Goal: Task Accomplishment & Management: Manage account settings

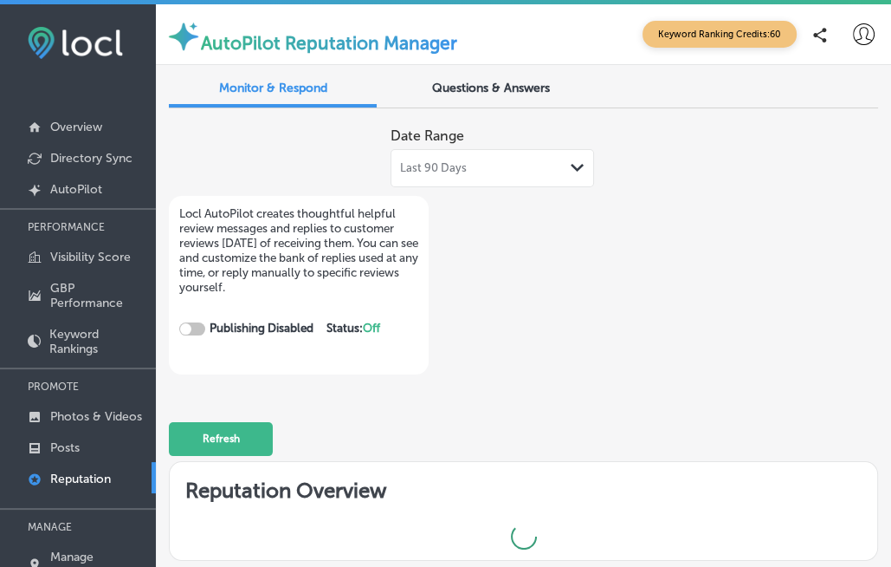
checkbox input "true"
click at [471, 91] on span "Questions & Answers" at bounding box center [491, 88] width 118 height 15
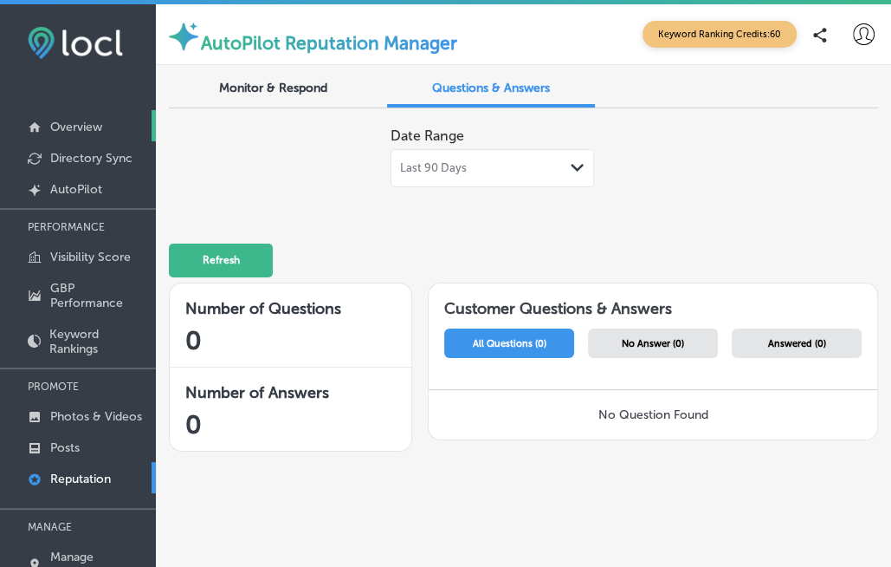
click at [74, 128] on p "Overview" at bounding box center [76, 127] width 52 height 15
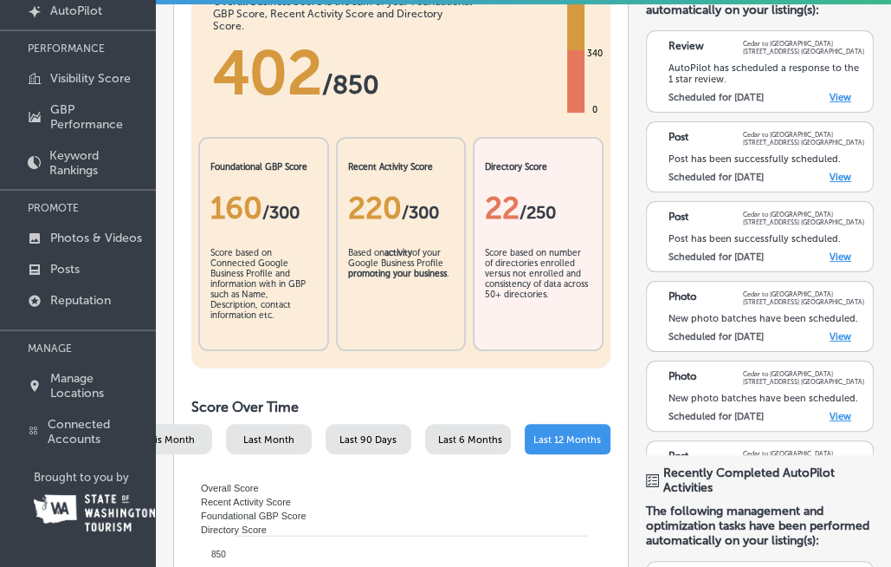
scroll to position [9, 0]
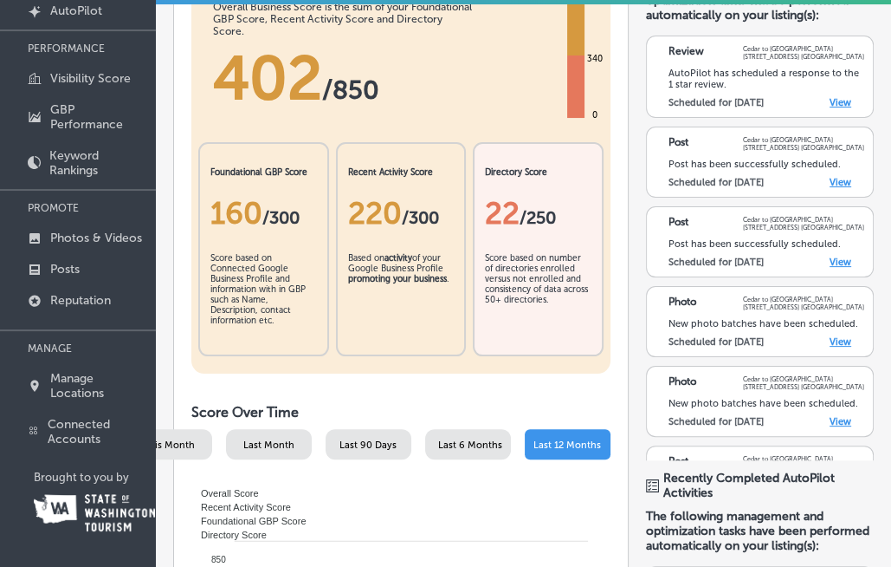
click at [274, 217] on span "/ 300" at bounding box center [280, 217] width 37 height 21
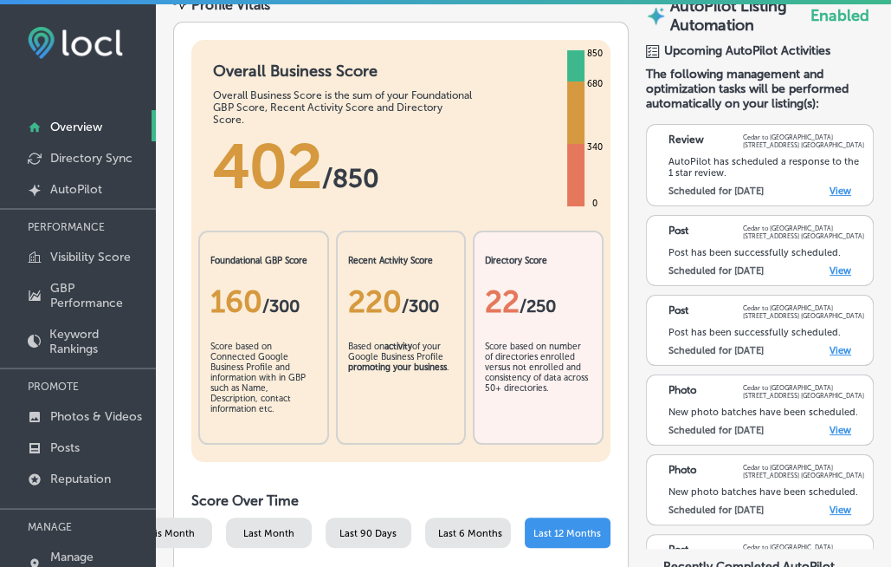
scroll to position [128, 0]
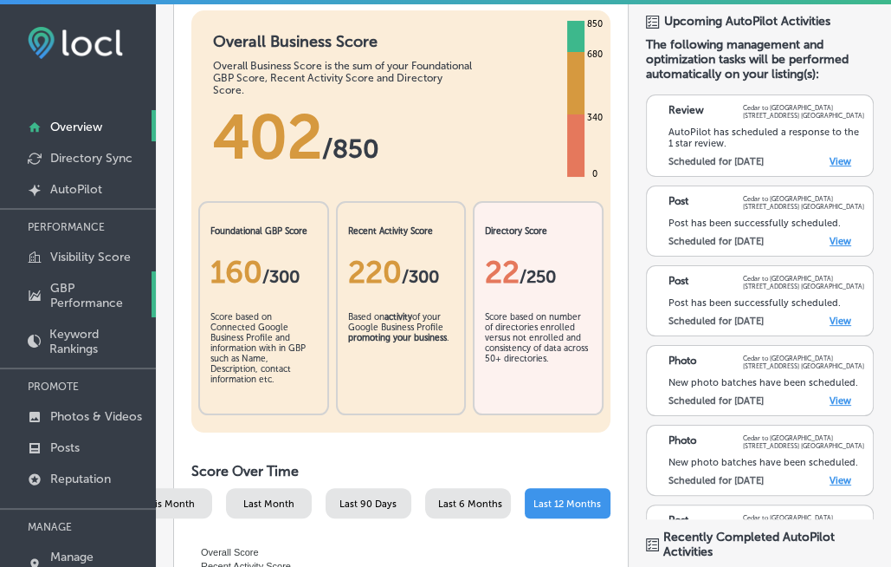
click at [73, 298] on p "GBP Performance" at bounding box center [98, 295] width 97 height 29
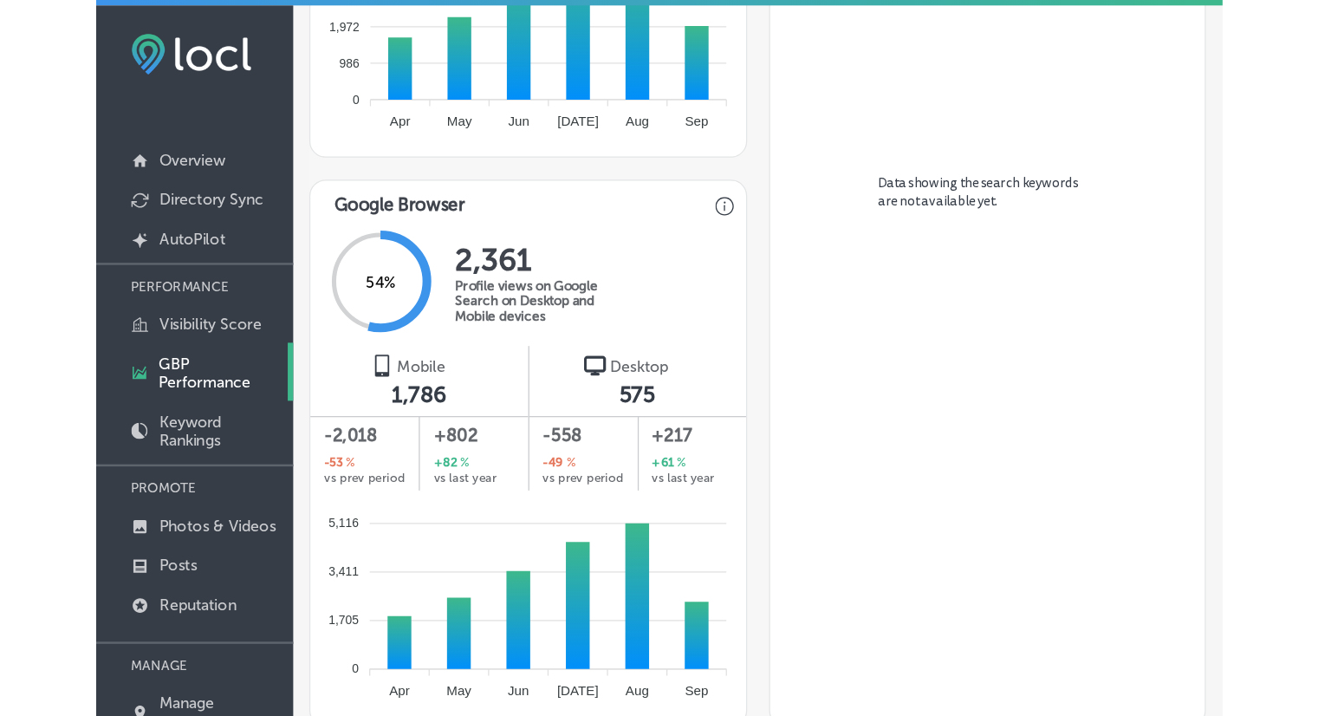
scroll to position [1263, 0]
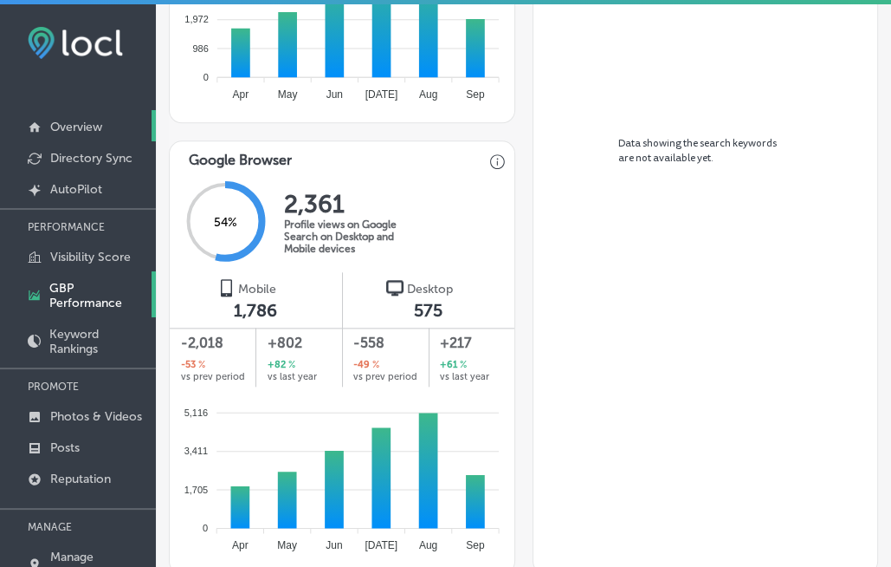
click at [90, 120] on p "Overview" at bounding box center [76, 127] width 52 height 15
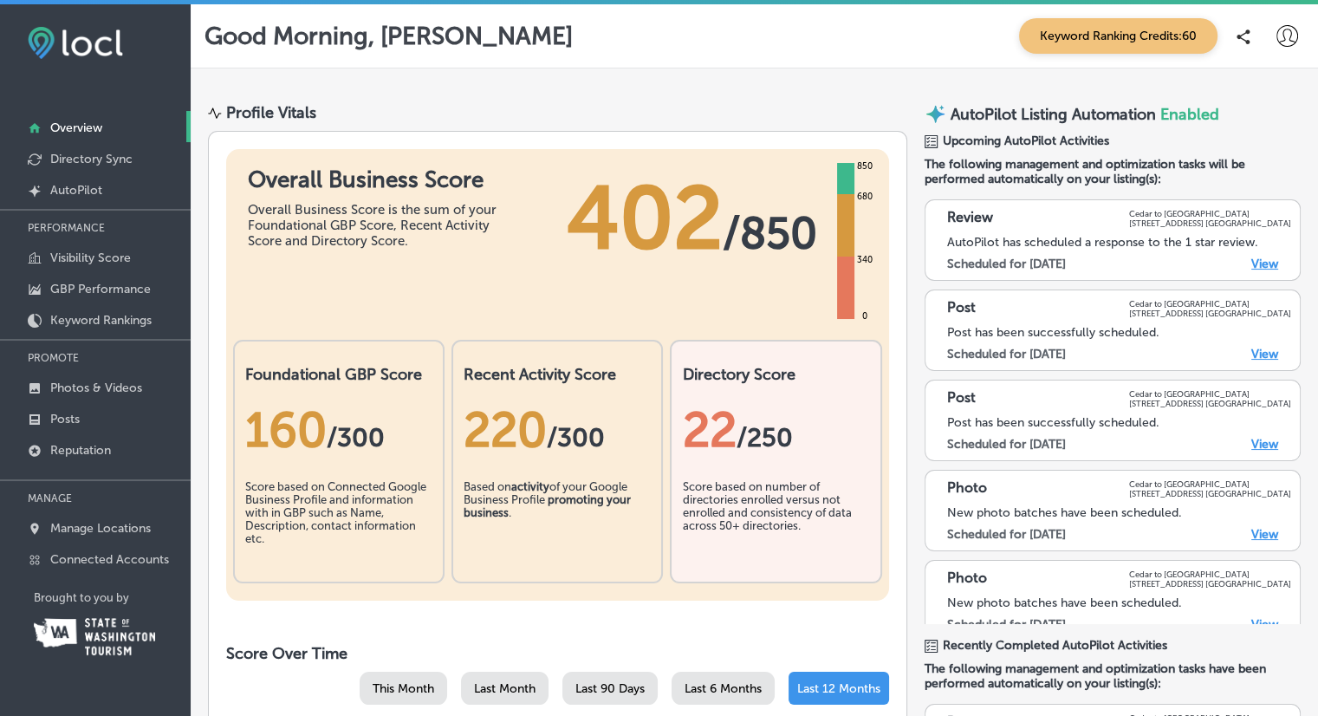
click at [904, 267] on link "View" at bounding box center [1264, 263] width 27 height 15
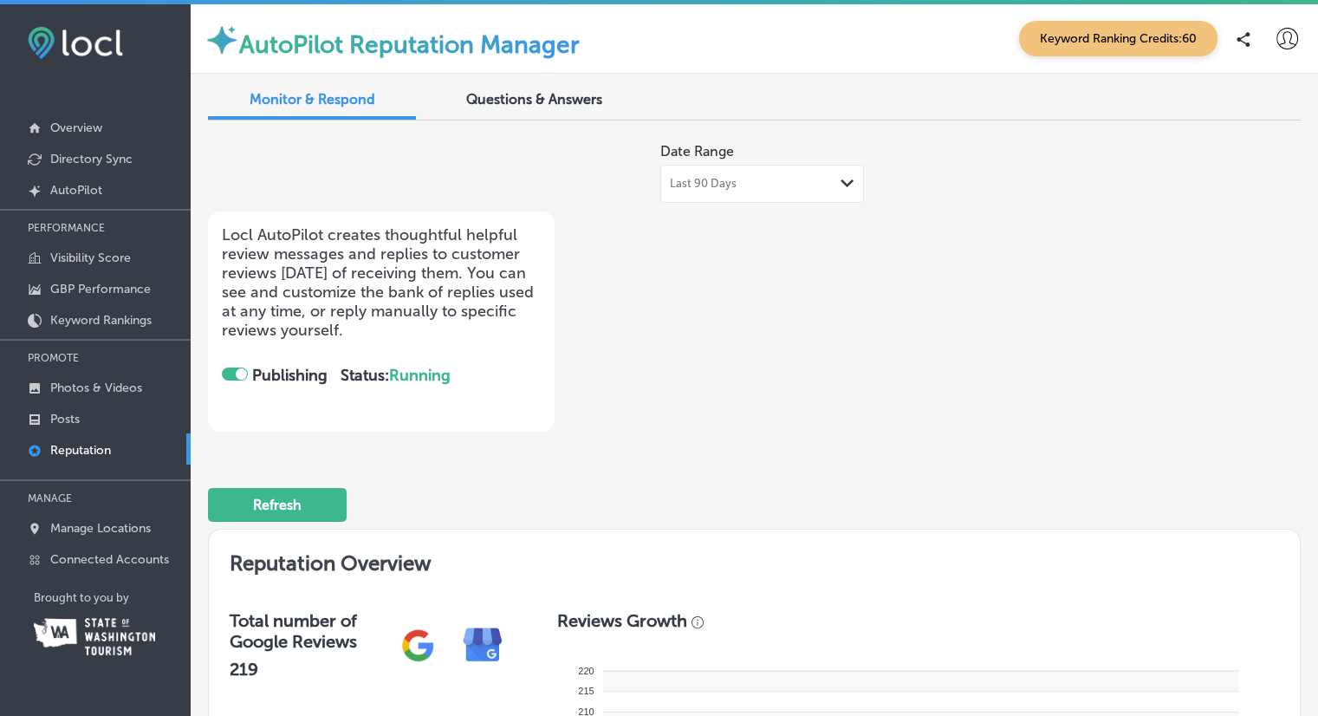
checkbox input "true"
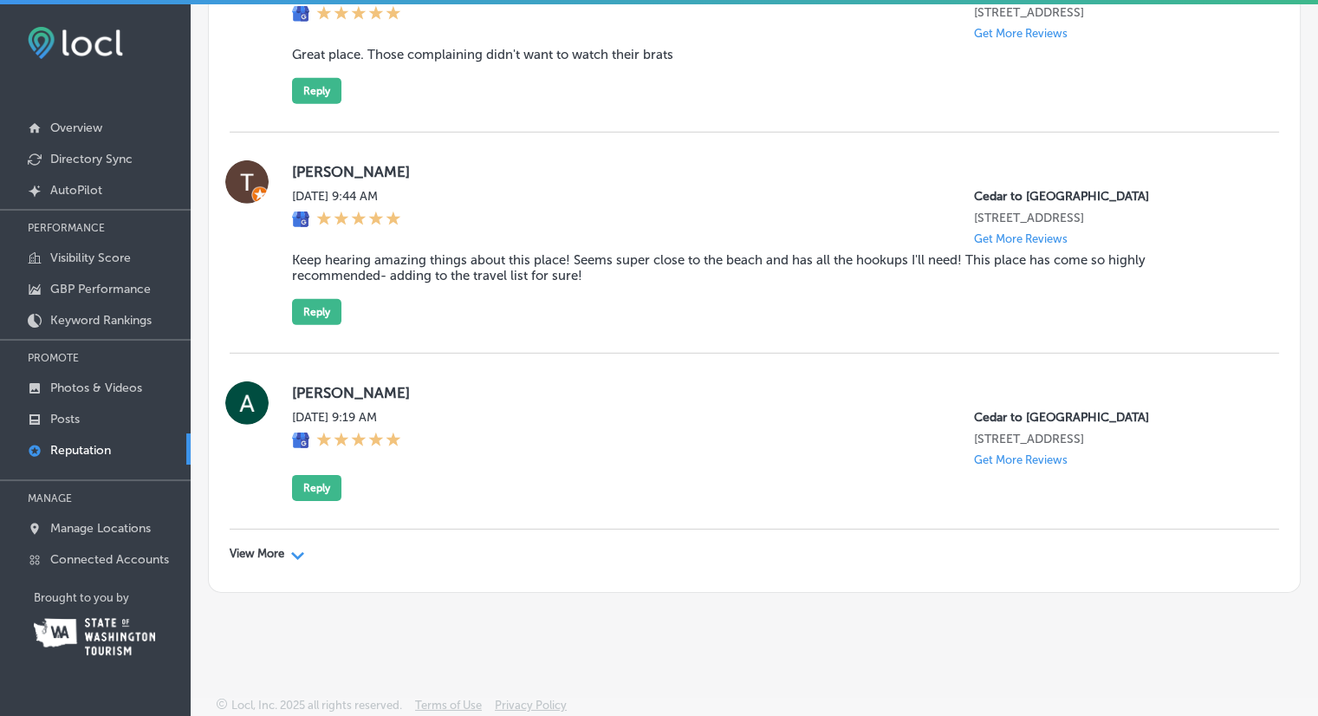
scroll to position [5619, 0]
click at [291, 554] on div "View More Path Created with Sketch." at bounding box center [267, 554] width 75 height 14
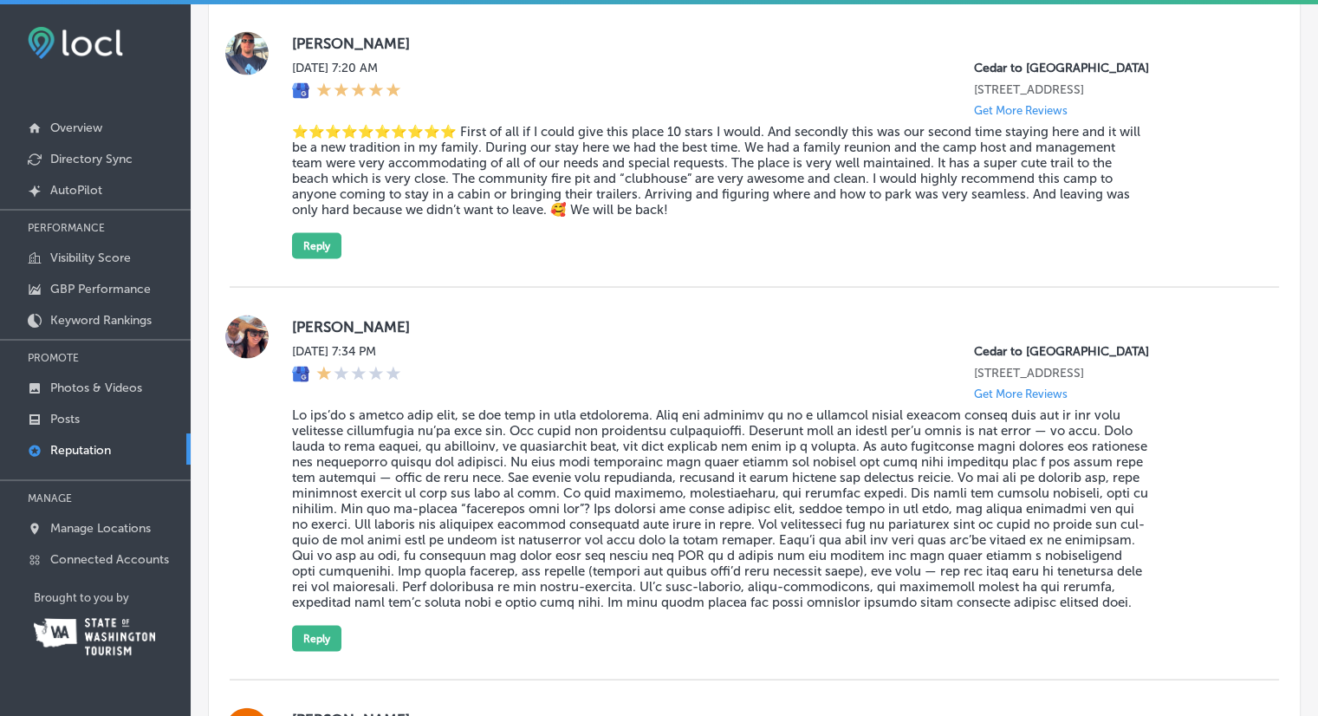
scroll to position [10036, 0]
drag, startPoint x: 1058, startPoint y: 385, endPoint x: 249, endPoint y: 296, distance: 813.1
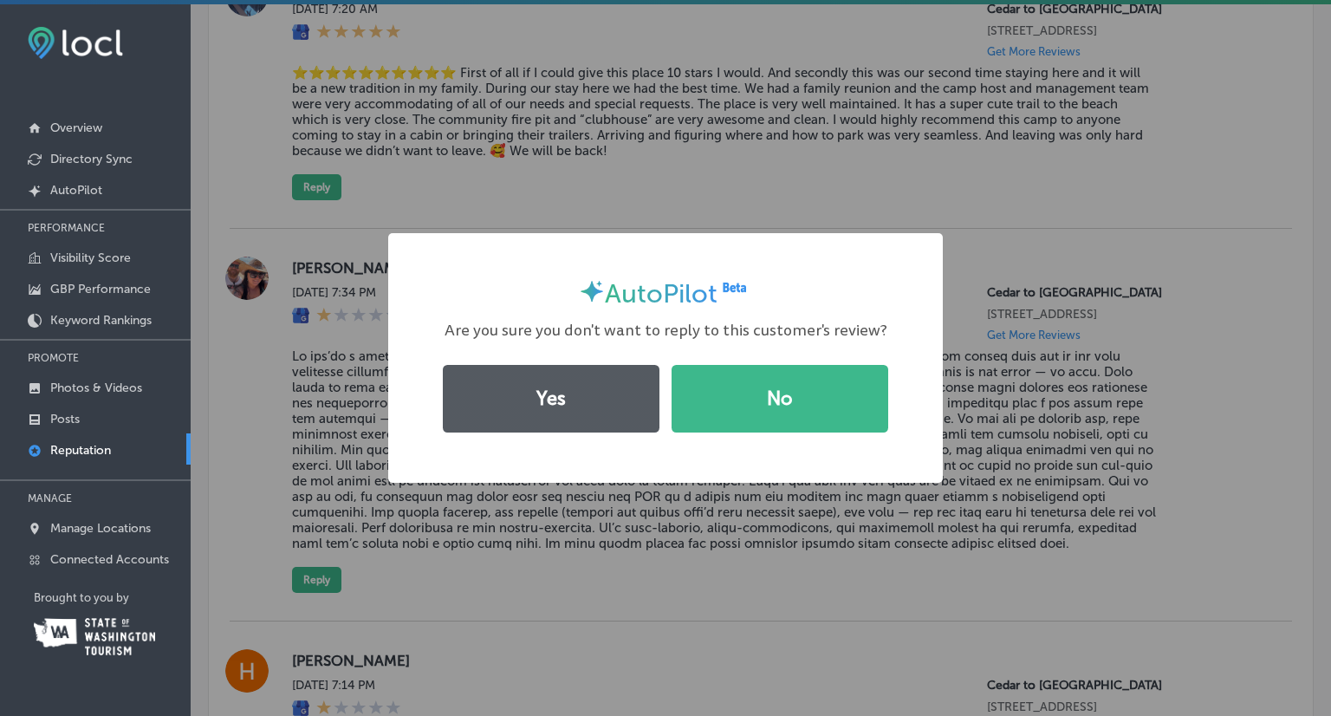
click at [569, 396] on button "Yes" at bounding box center [551, 399] width 217 height 68
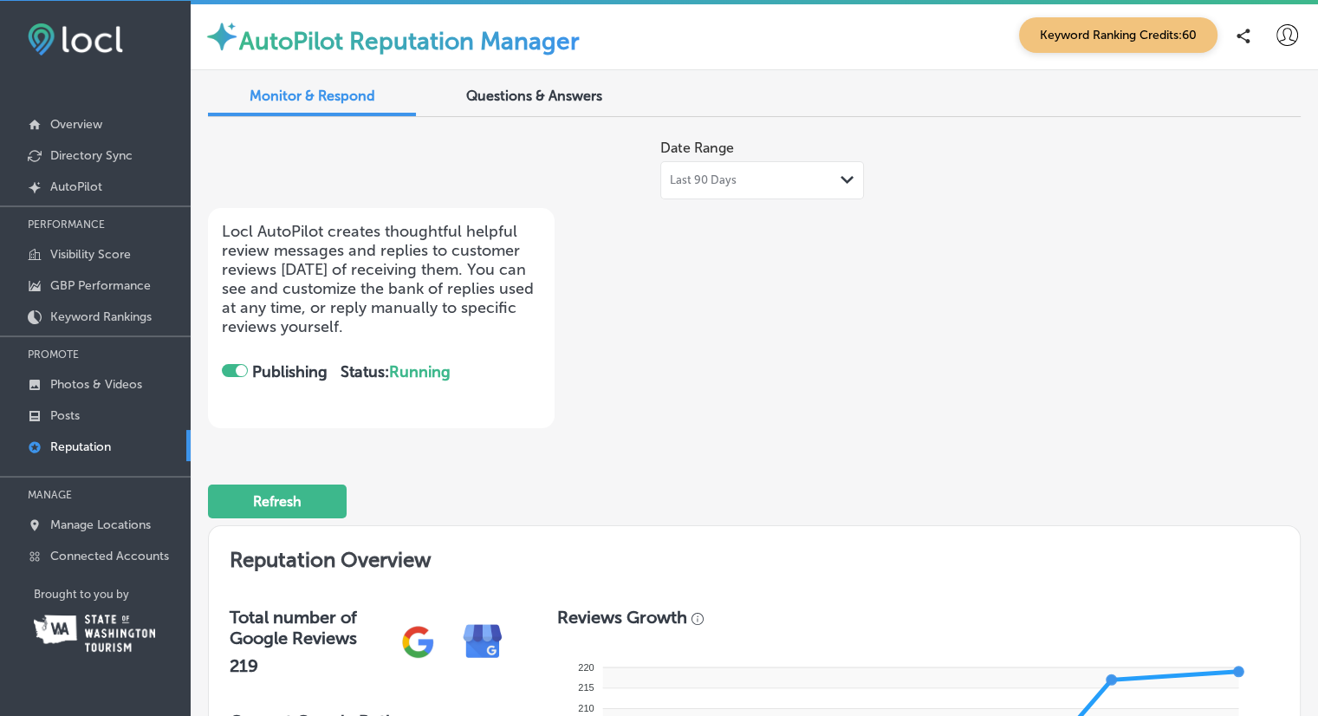
scroll to position [0, 0]
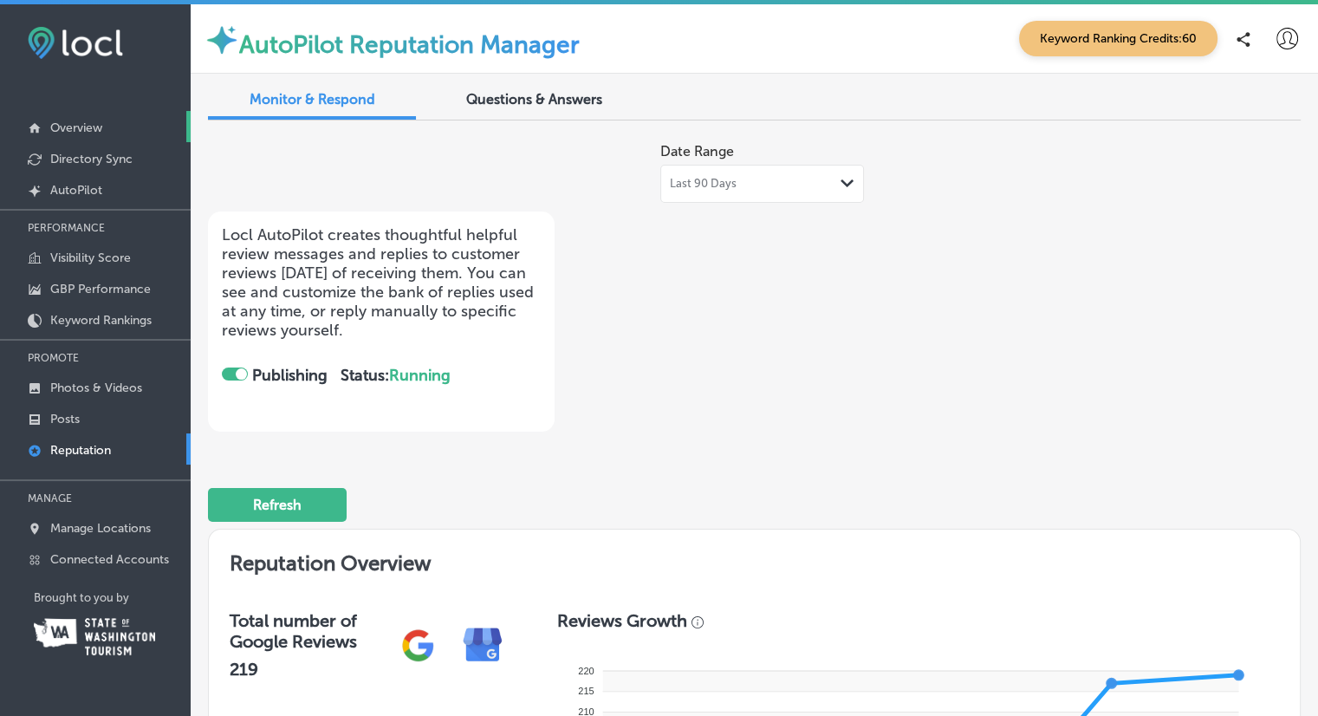
click at [74, 131] on p "Overview" at bounding box center [76, 127] width 52 height 15
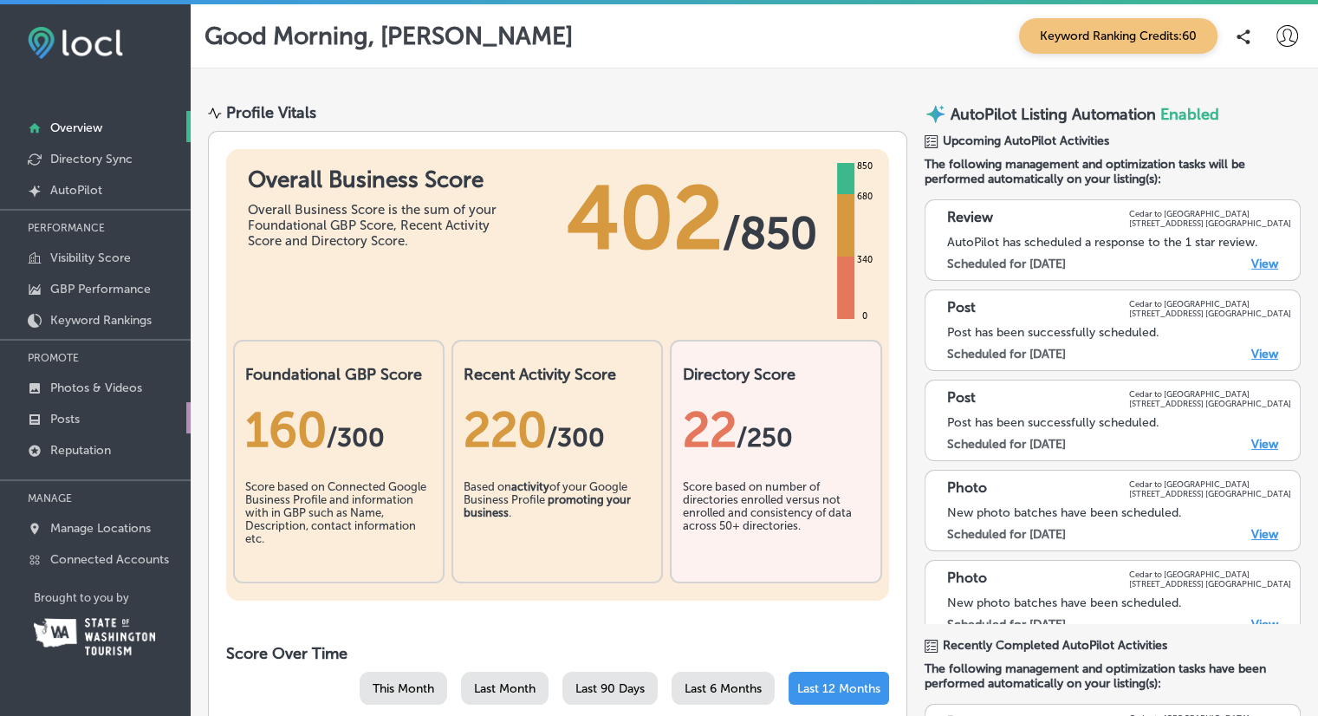
click at [74, 423] on p "Posts" at bounding box center [64, 418] width 29 height 15
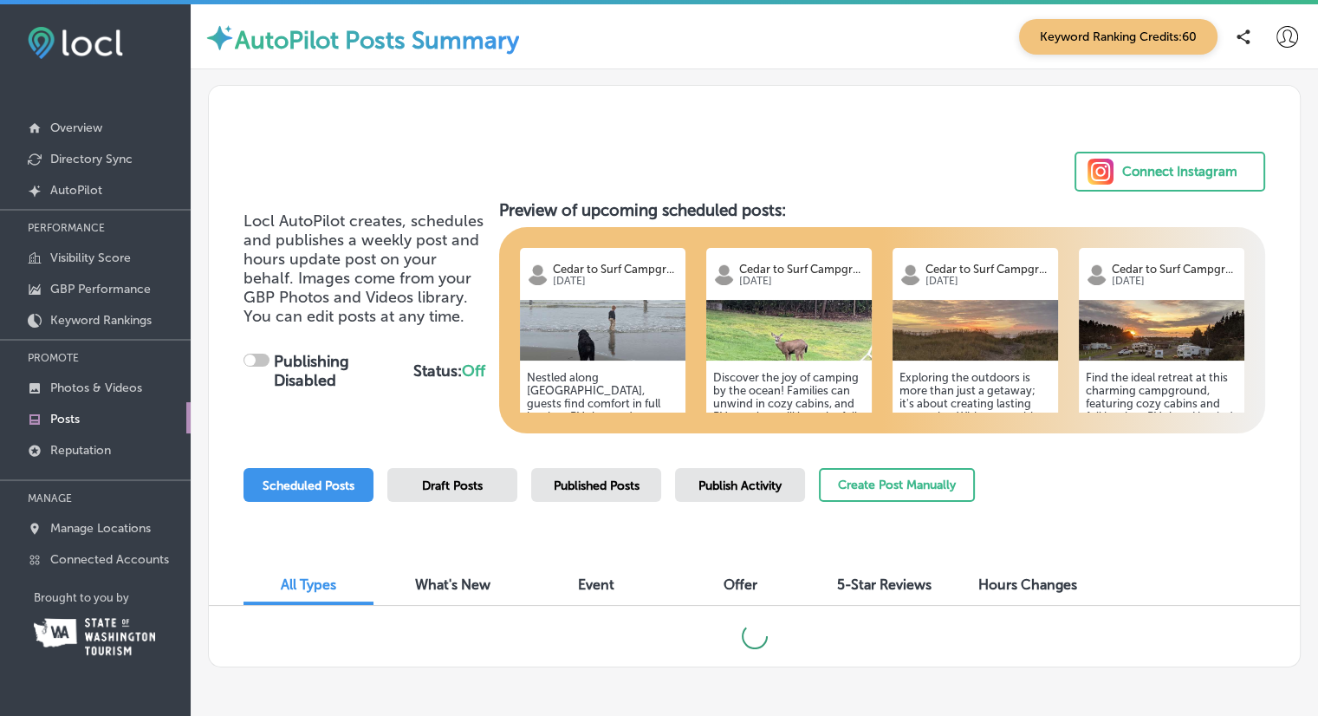
checkbox input "true"
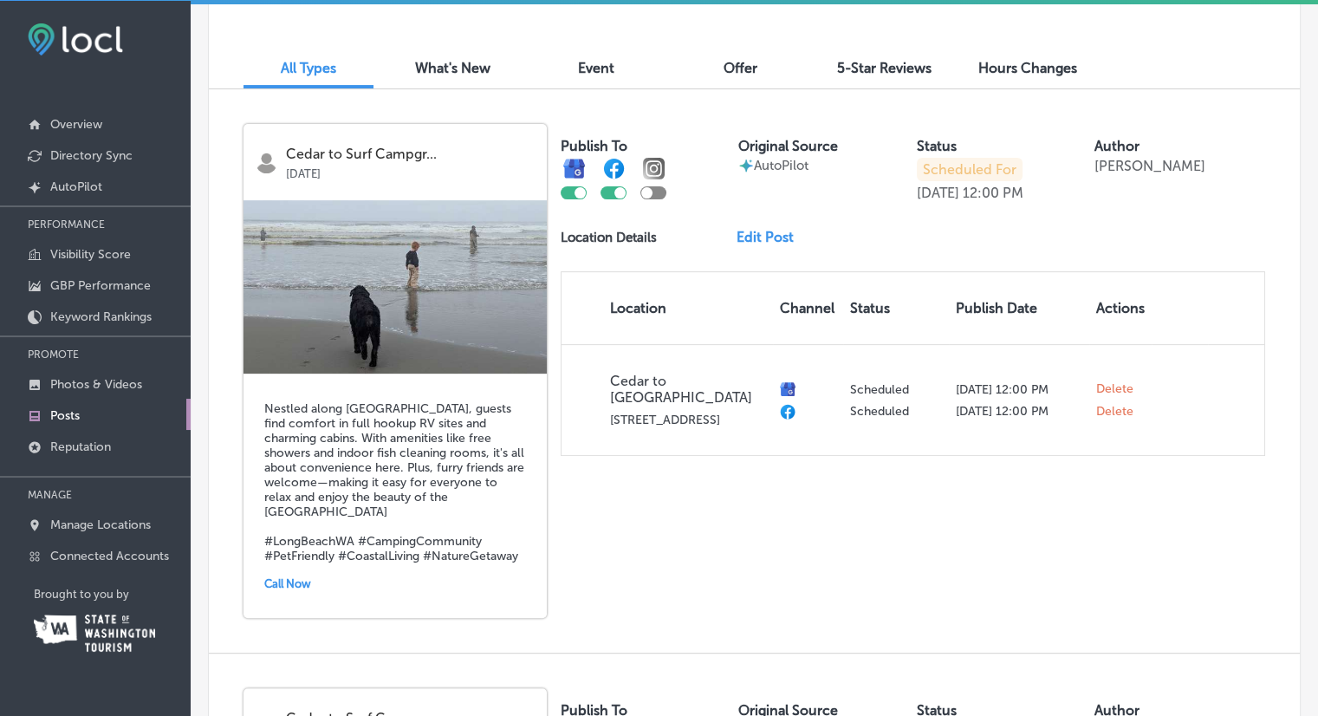
scroll to position [514, 0]
click at [765, 235] on link "Edit Post" at bounding box center [771, 236] width 71 height 16
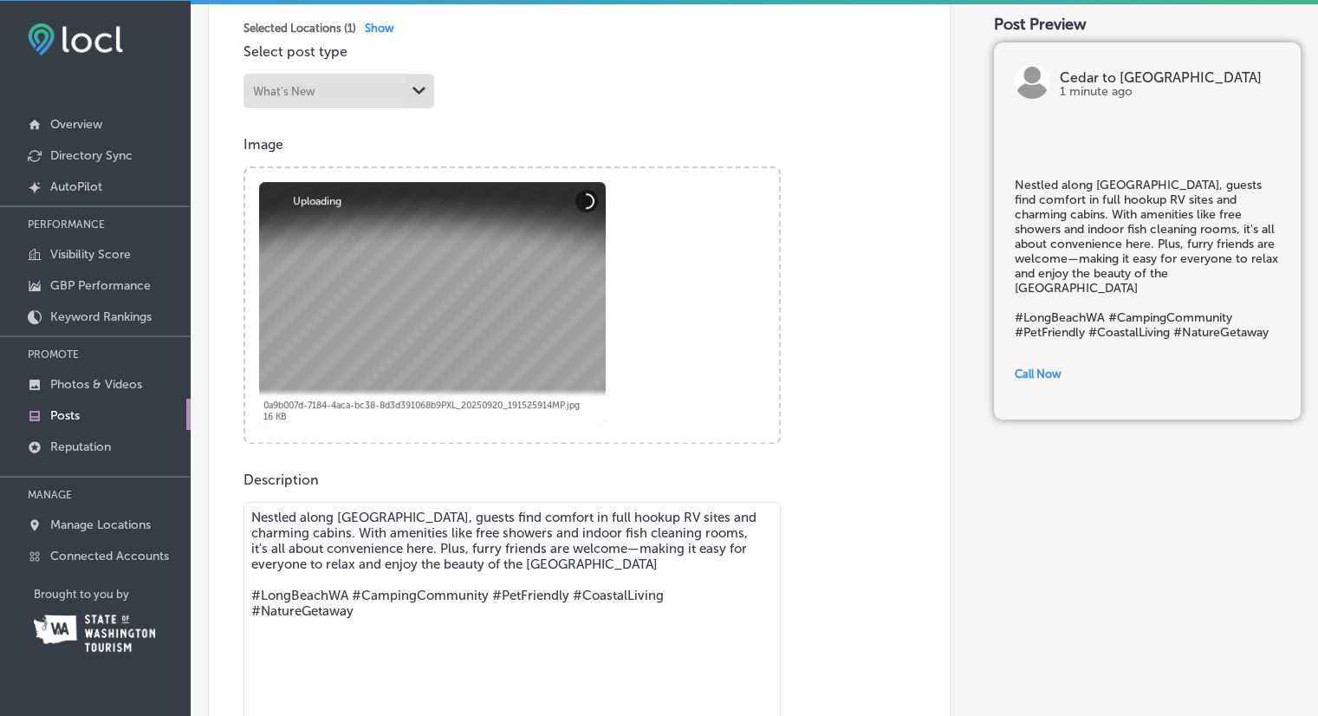
scroll to position [630, 0]
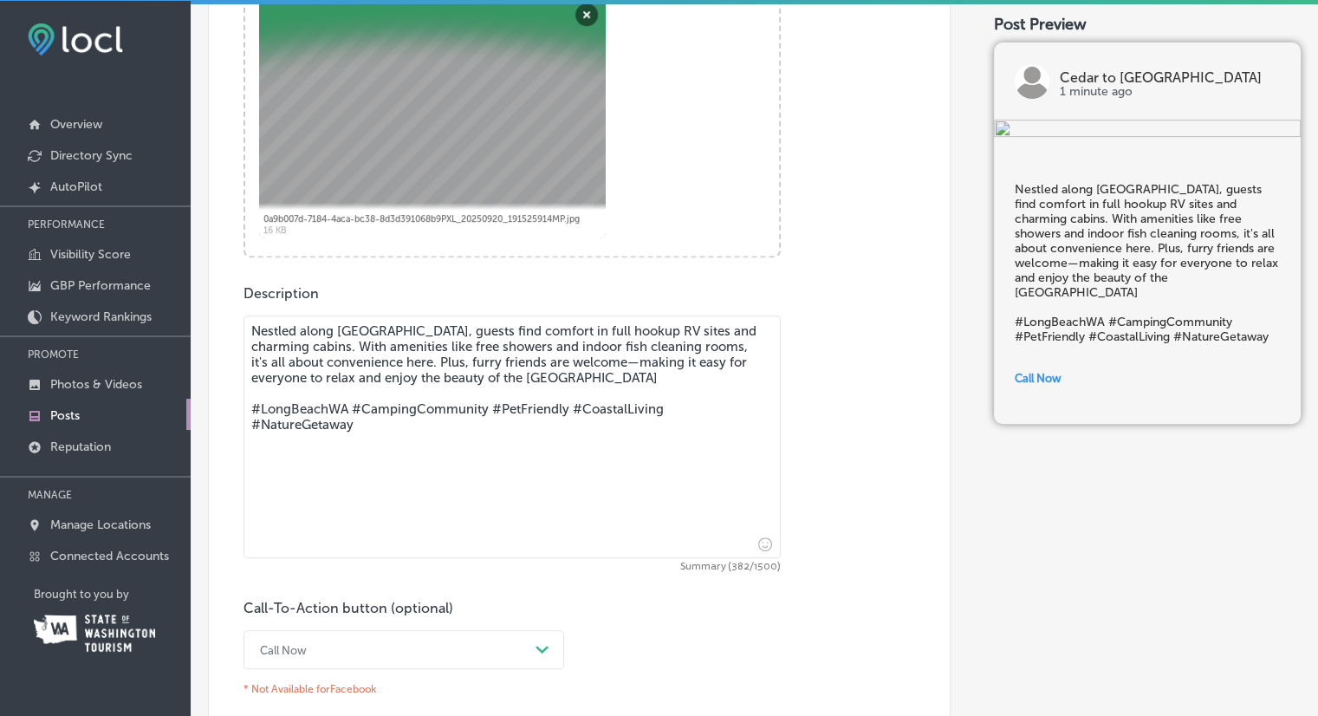
click at [550, 346] on textarea "Nestled along [GEOGRAPHIC_DATA], guests find comfort in full hookup RV sites an…" at bounding box center [511, 436] width 537 height 243
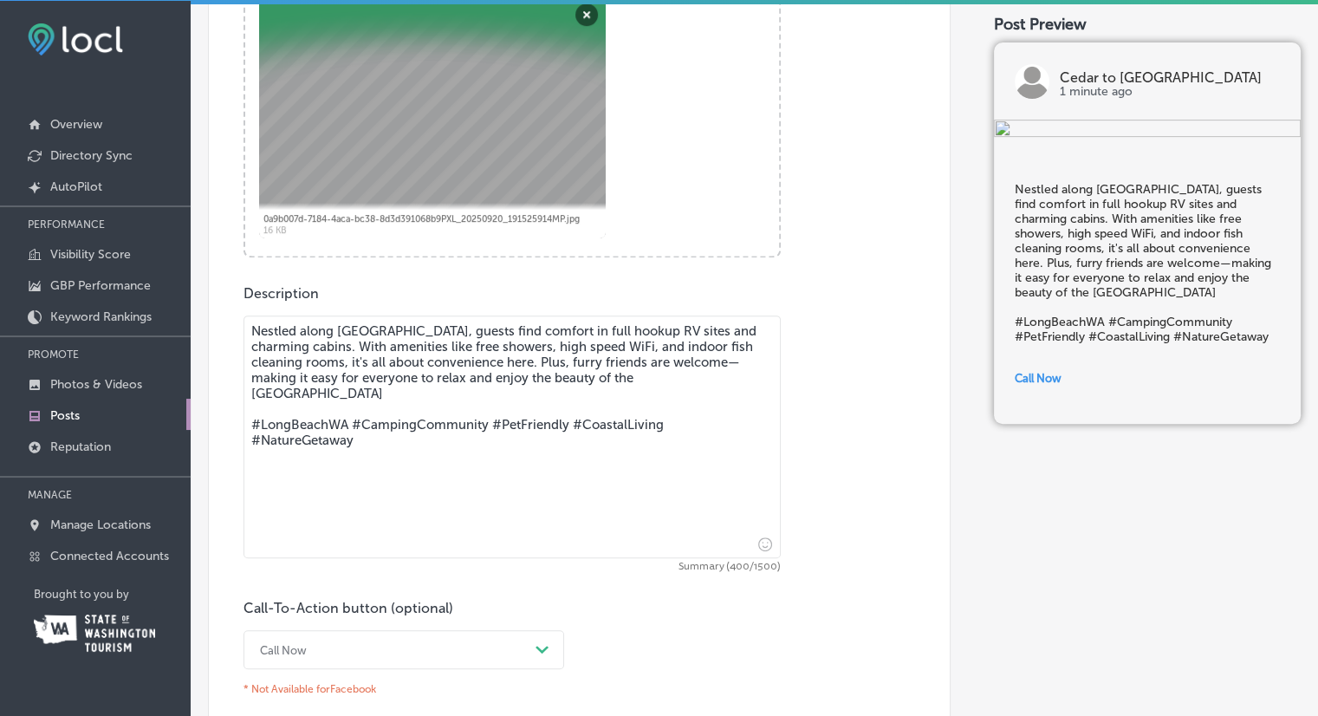
type textarea "Nestled along [GEOGRAPHIC_DATA], guests find comfort in full hookup RV sites an…"
click at [801, 389] on div "Description Nestled along Pacific Way, guests find comfort in full hookup RV si…" at bounding box center [578, 493] width 671 height 417
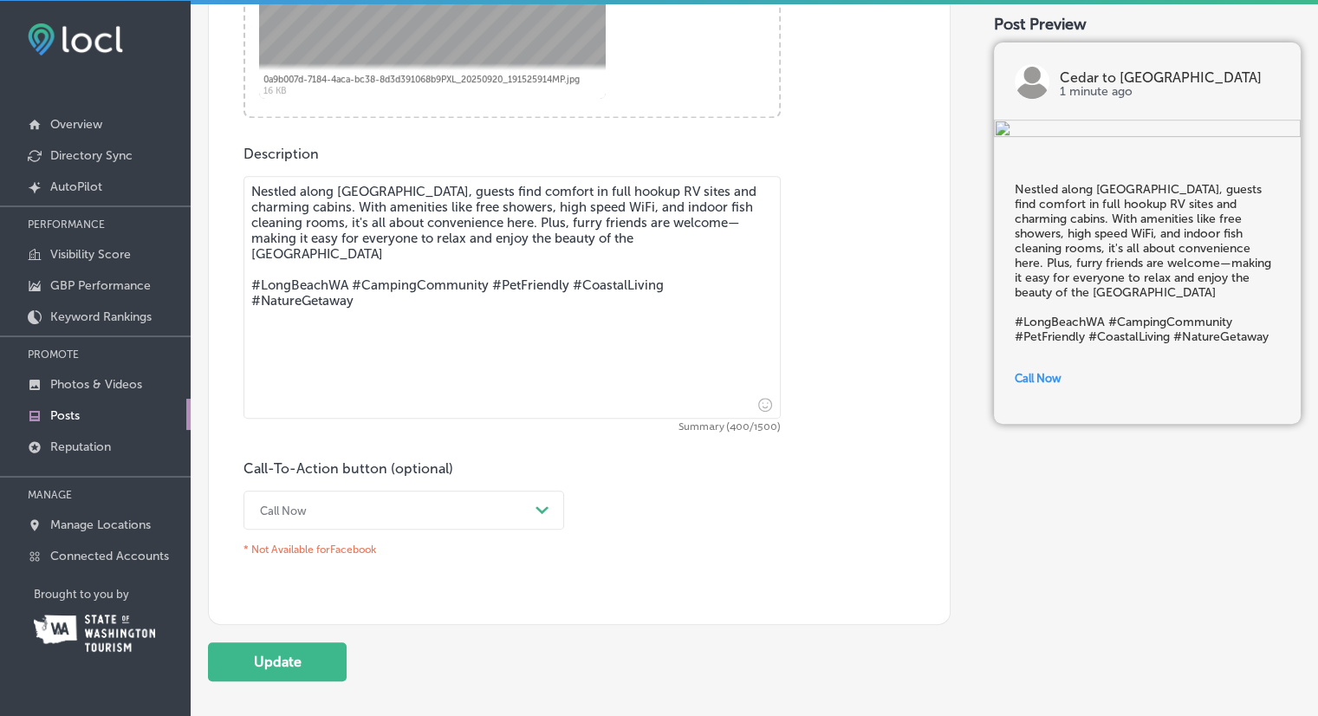
scroll to position [774, 0]
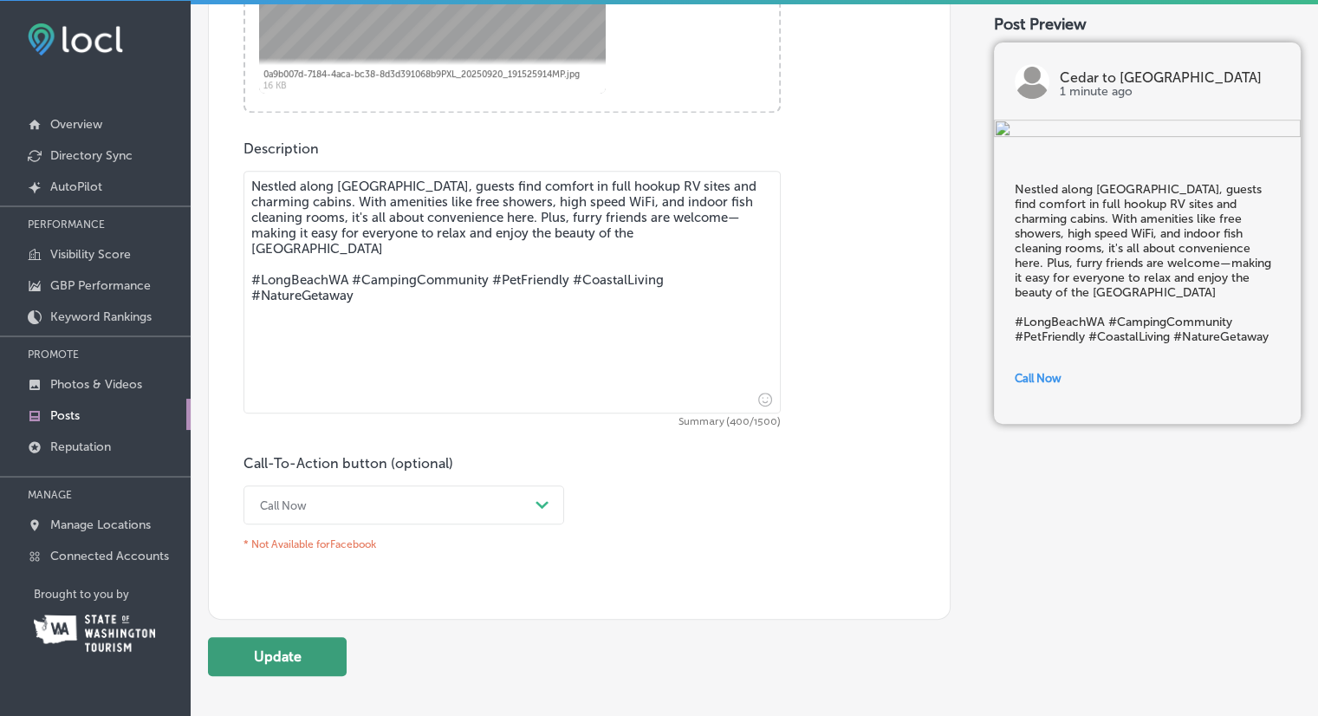
click at [273, 664] on button "Update" at bounding box center [277, 656] width 139 height 39
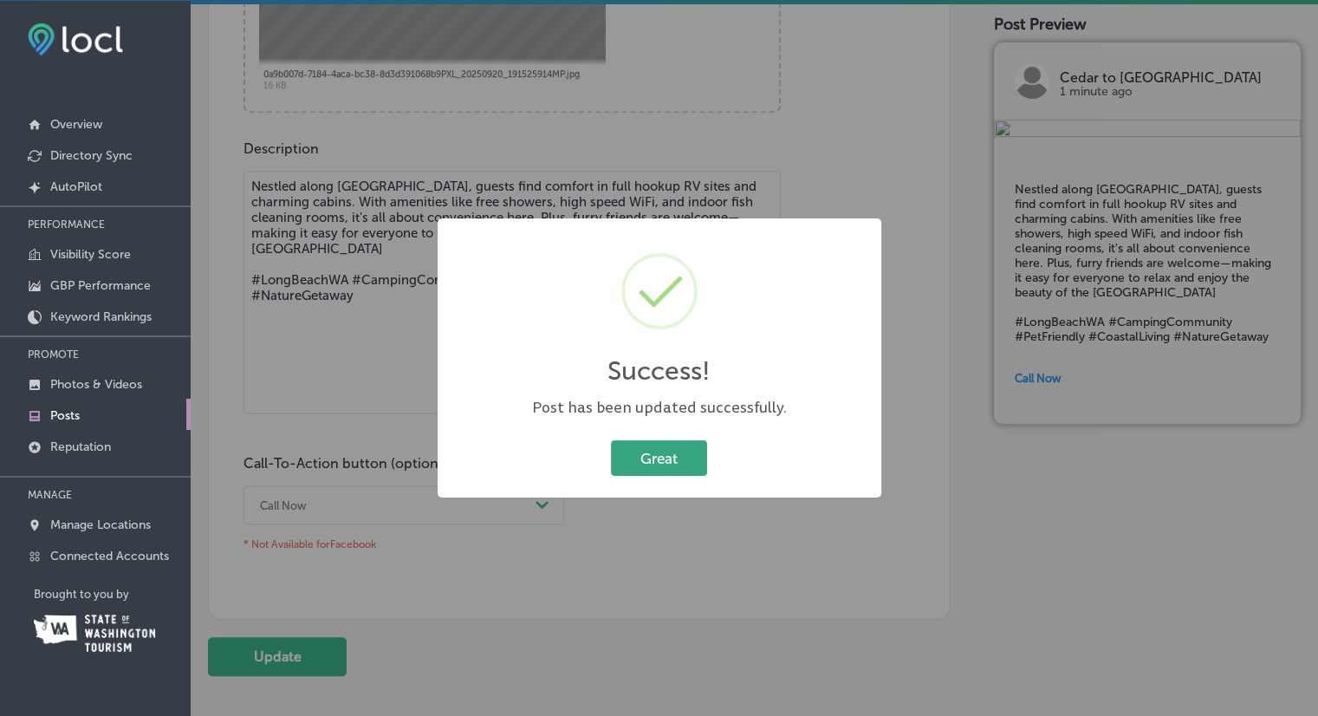
click at [681, 456] on button "Great" at bounding box center [659, 458] width 96 height 36
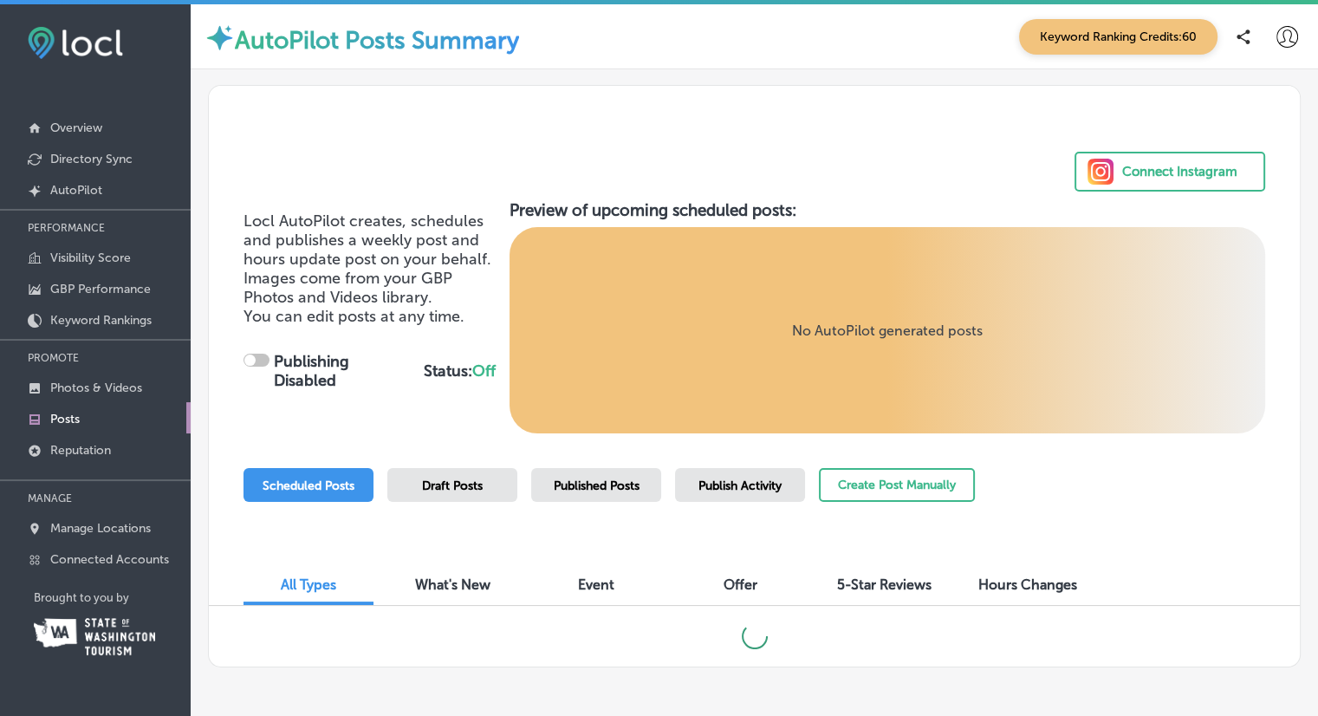
scroll to position [59, 0]
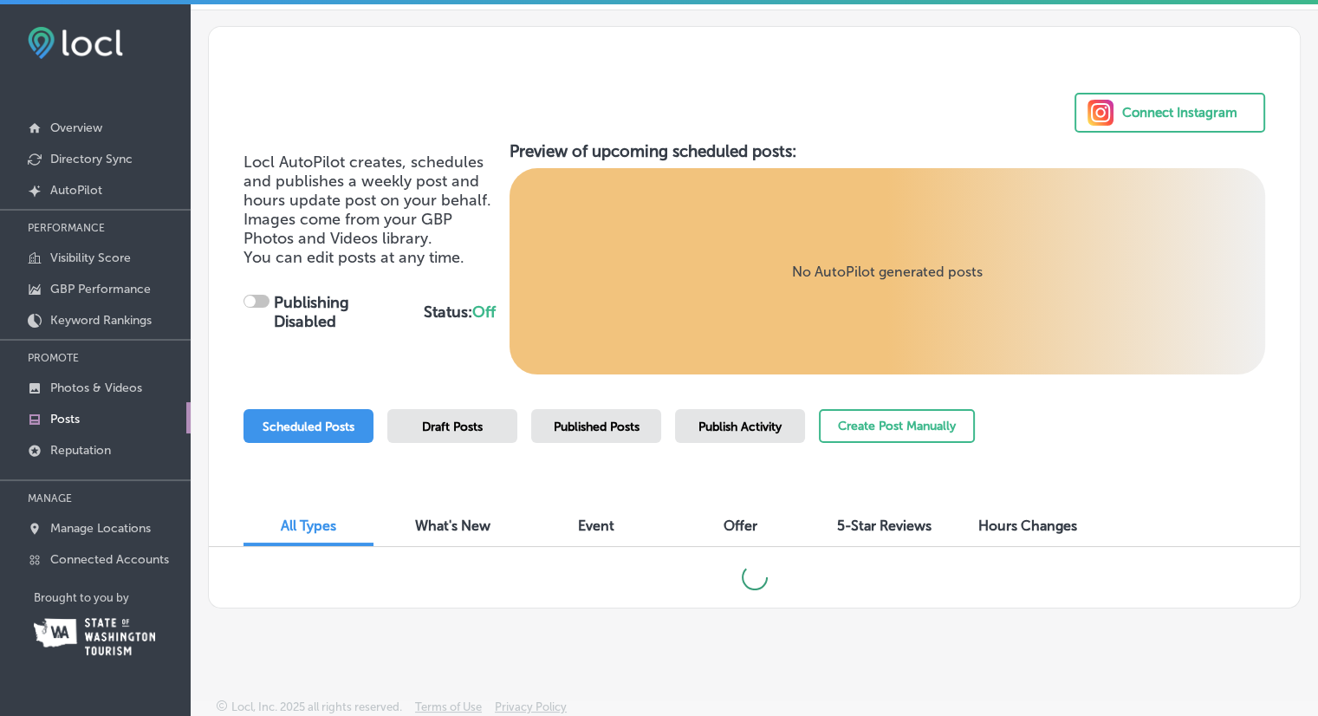
checkbox input "true"
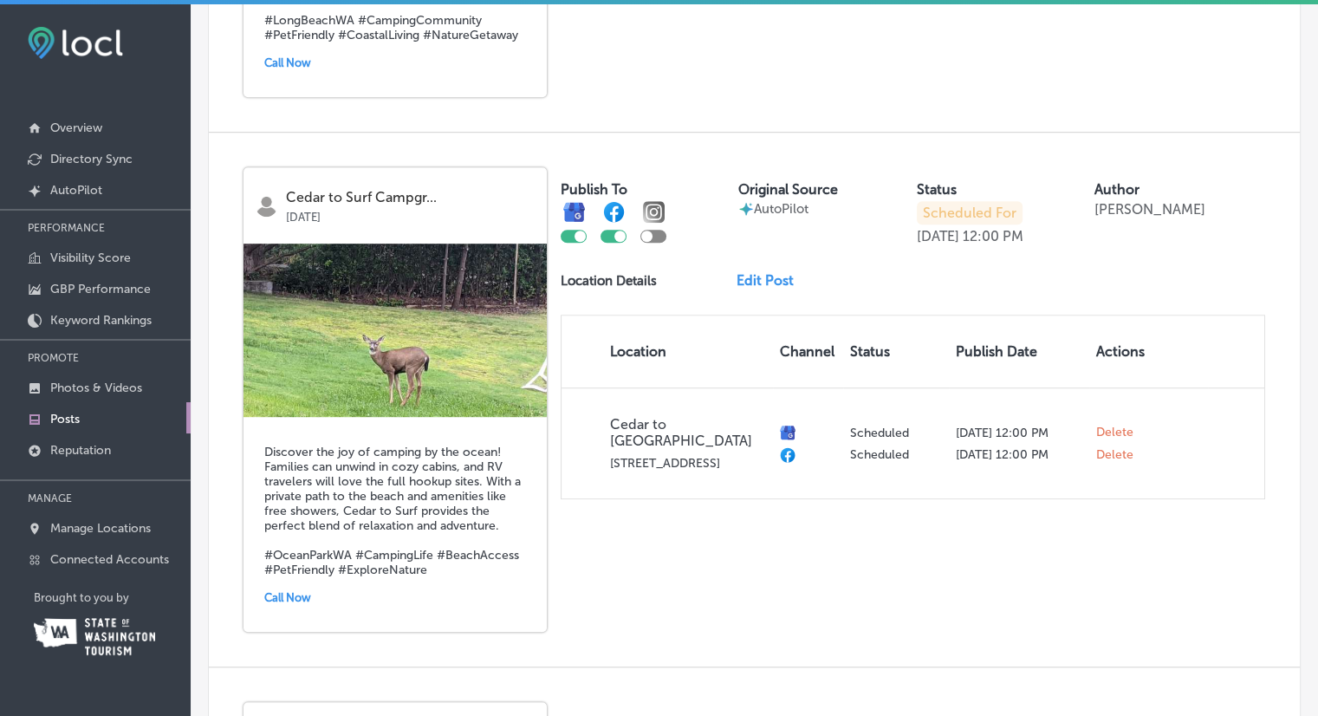
scroll to position [1127, 0]
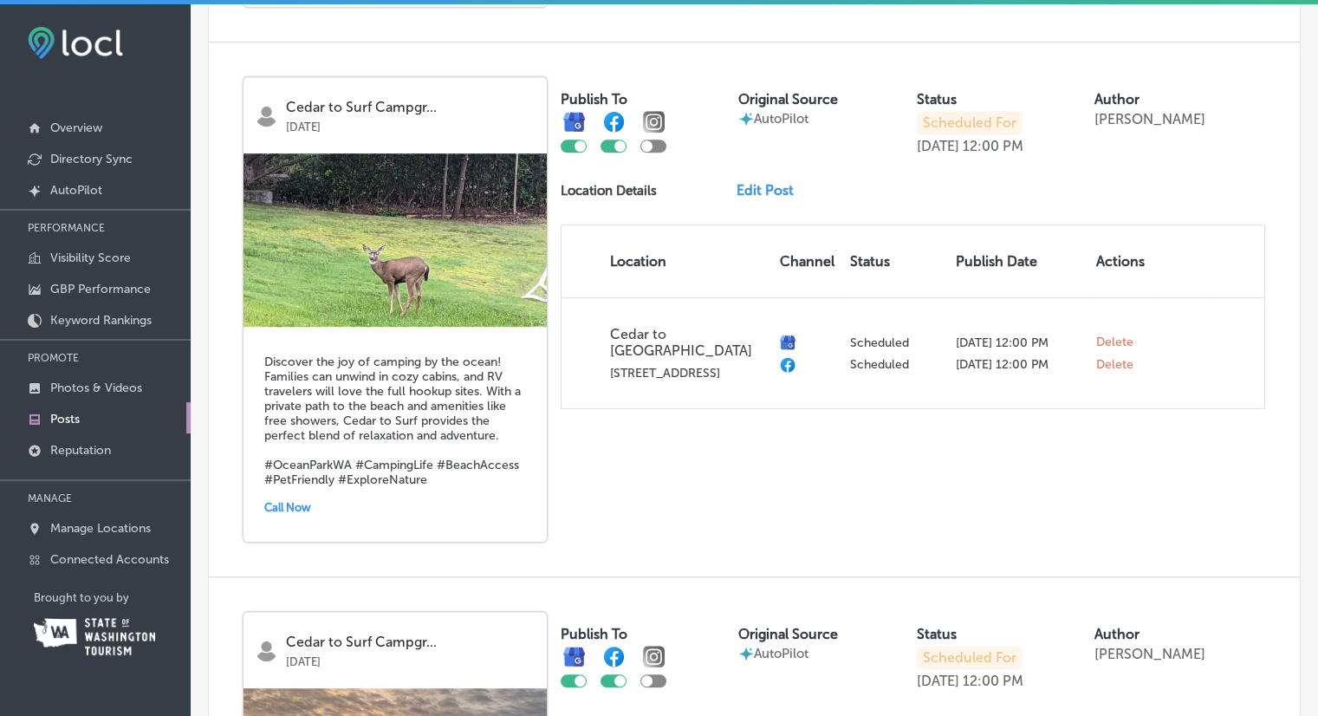
click at [762, 185] on link "Edit Post" at bounding box center [771, 190] width 71 height 16
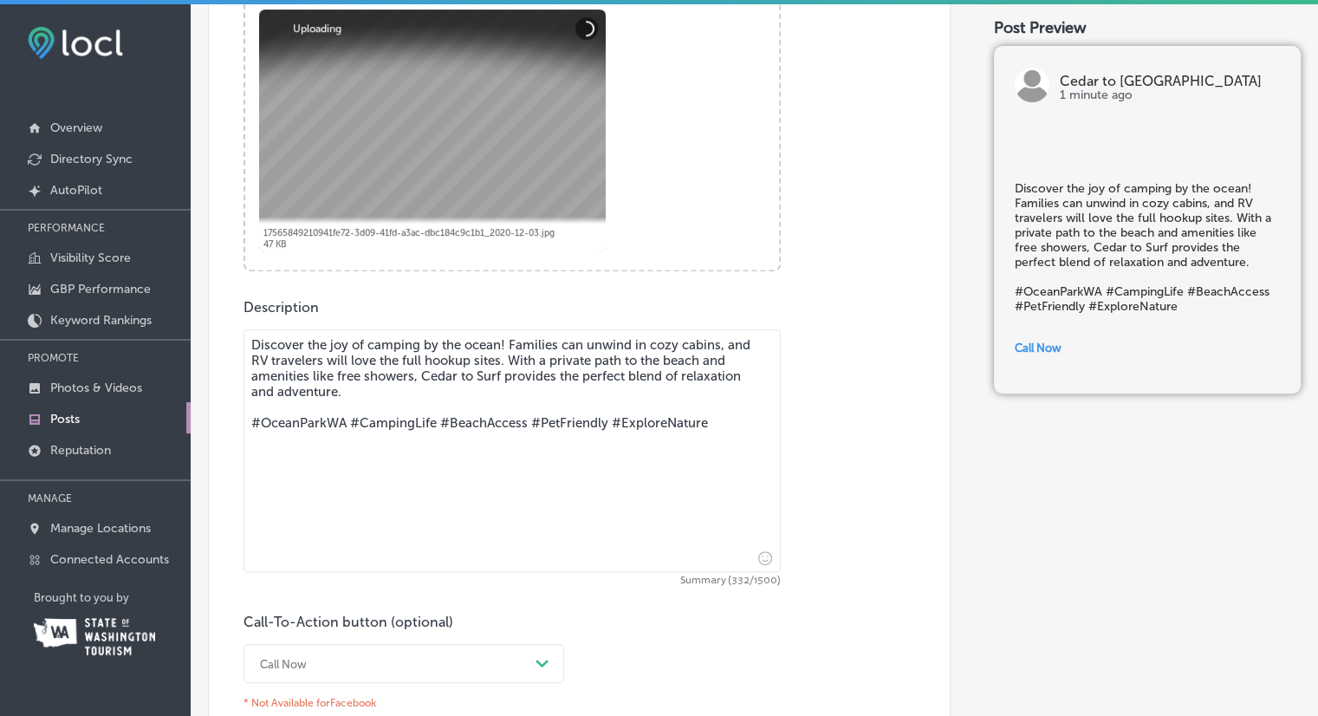
scroll to position [623, 0]
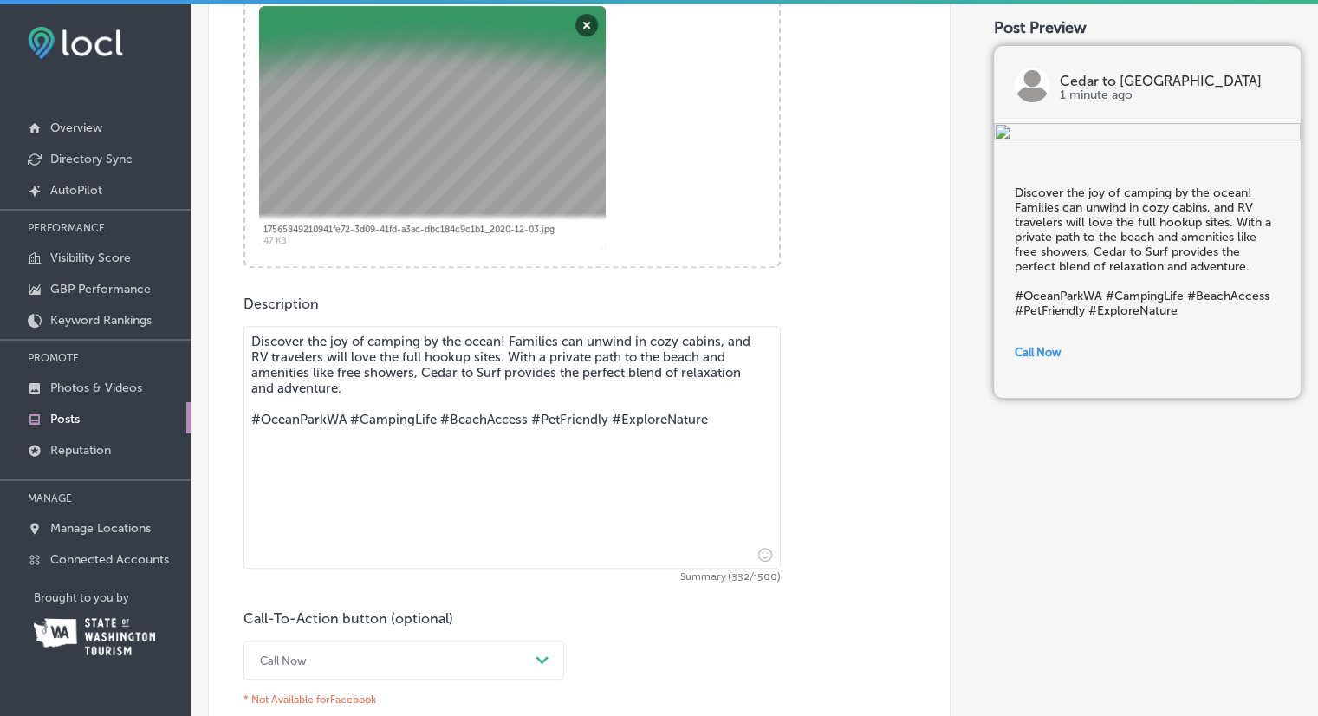
click at [412, 374] on textarea "Discover the joy of camping by the ocean! Families can unwind in cozy cabins, a…" at bounding box center [511, 447] width 537 height 243
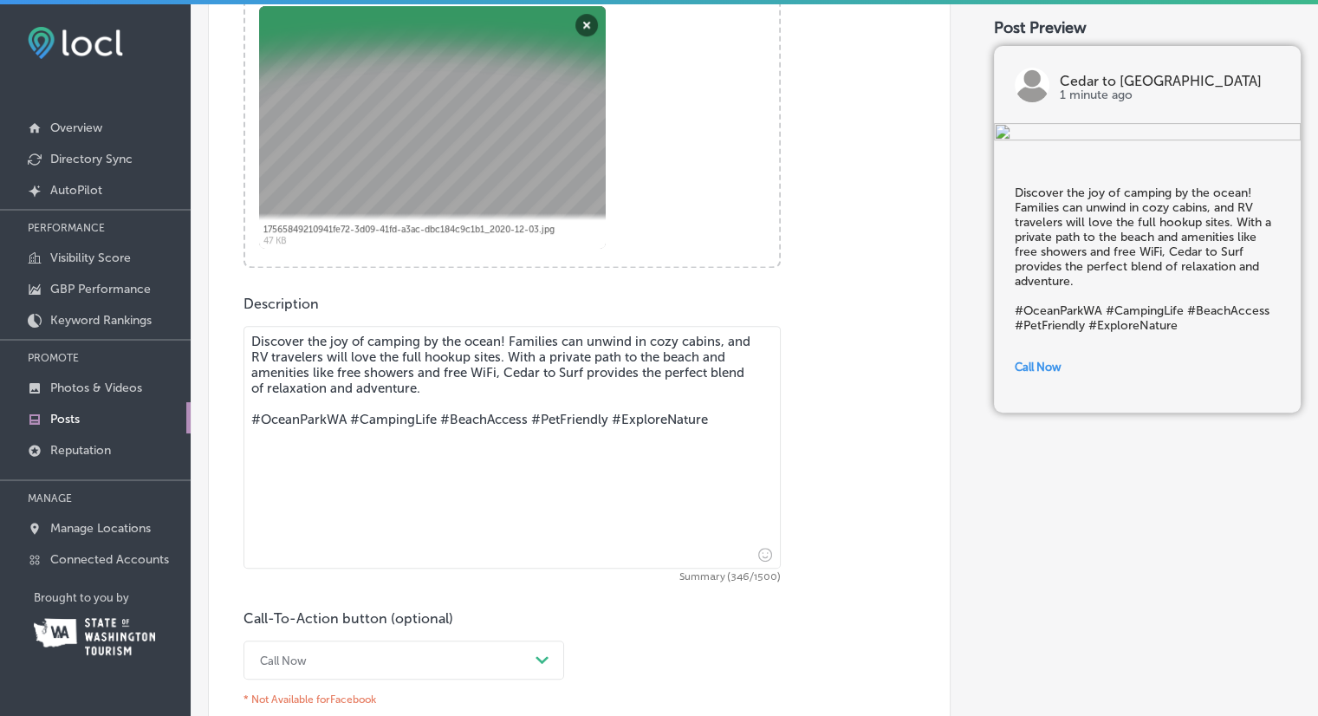
click at [471, 371] on textarea "Discover the joy of camping by the ocean! Families can unwind in cozy cabins, a…" at bounding box center [511, 447] width 537 height 243
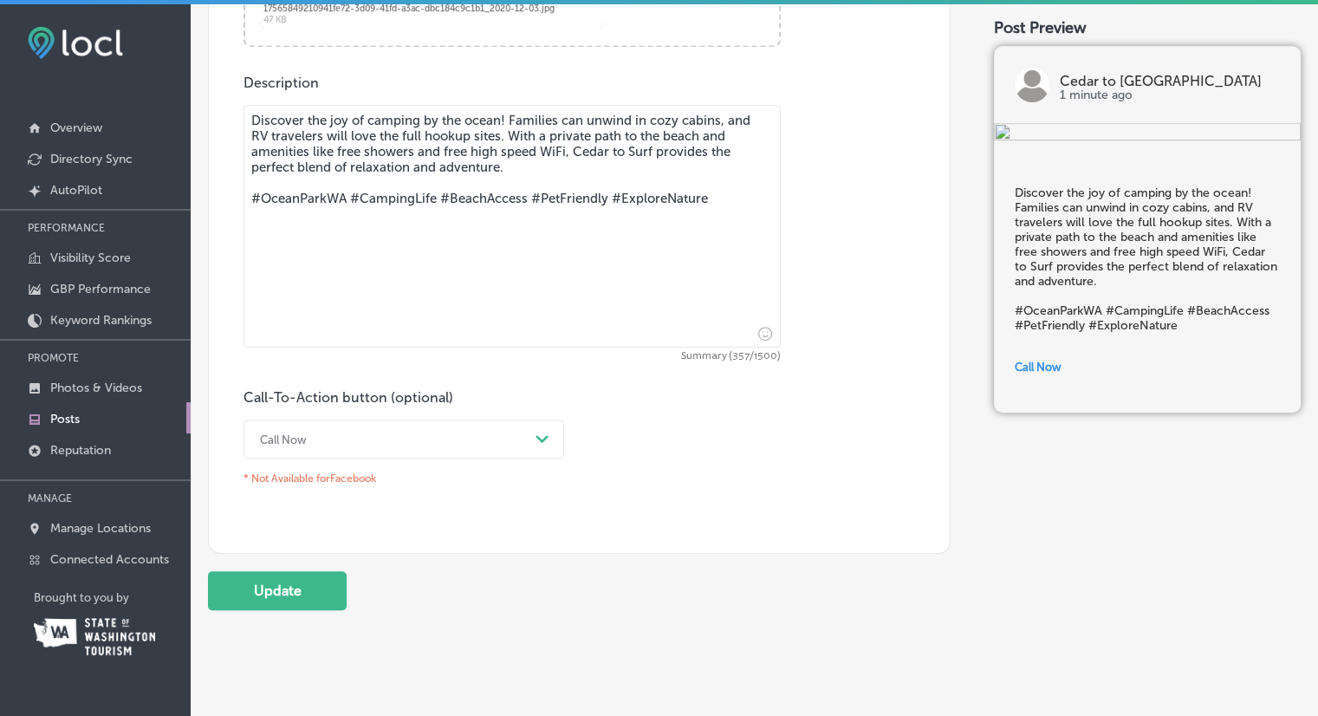
scroll to position [848, 0]
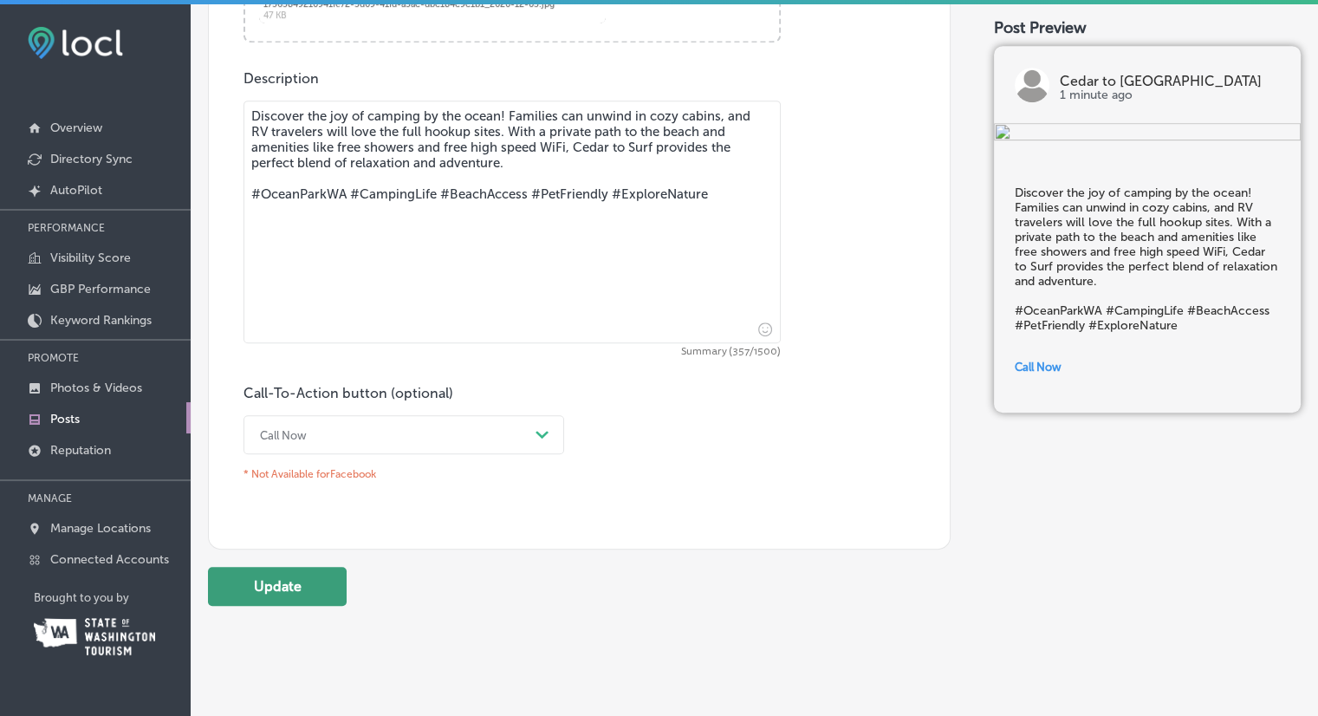
type textarea "Discover the joy of camping by the ocean! Families can unwind in cozy cabins, a…"
click at [288, 589] on button "Update" at bounding box center [277, 586] width 139 height 39
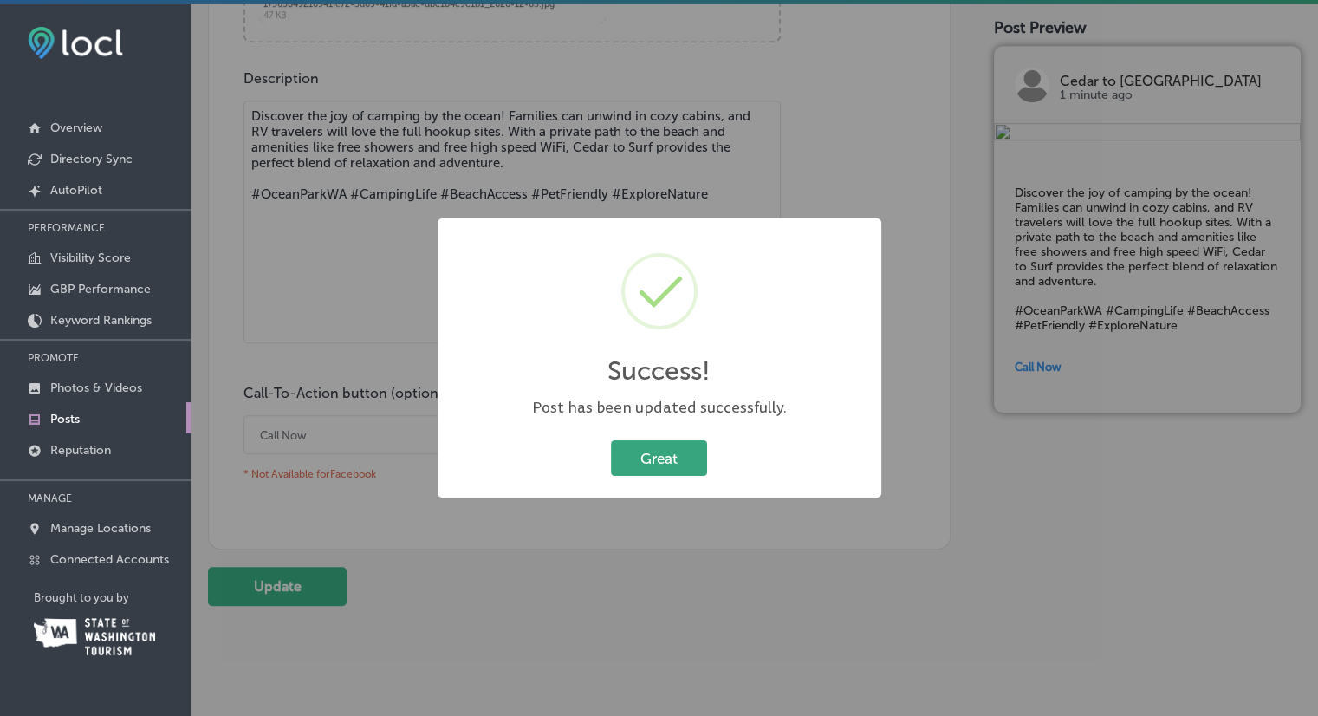
click at [672, 448] on button "Great" at bounding box center [659, 458] width 96 height 36
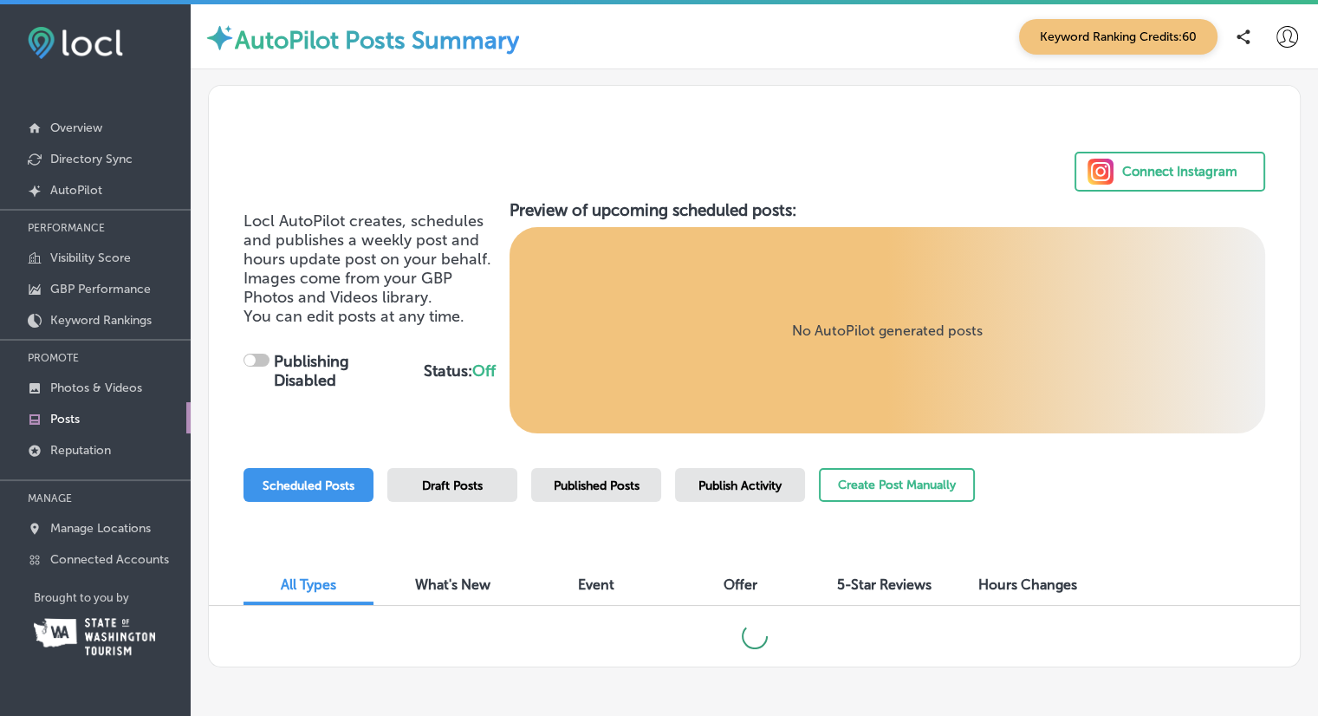
checkbox input "true"
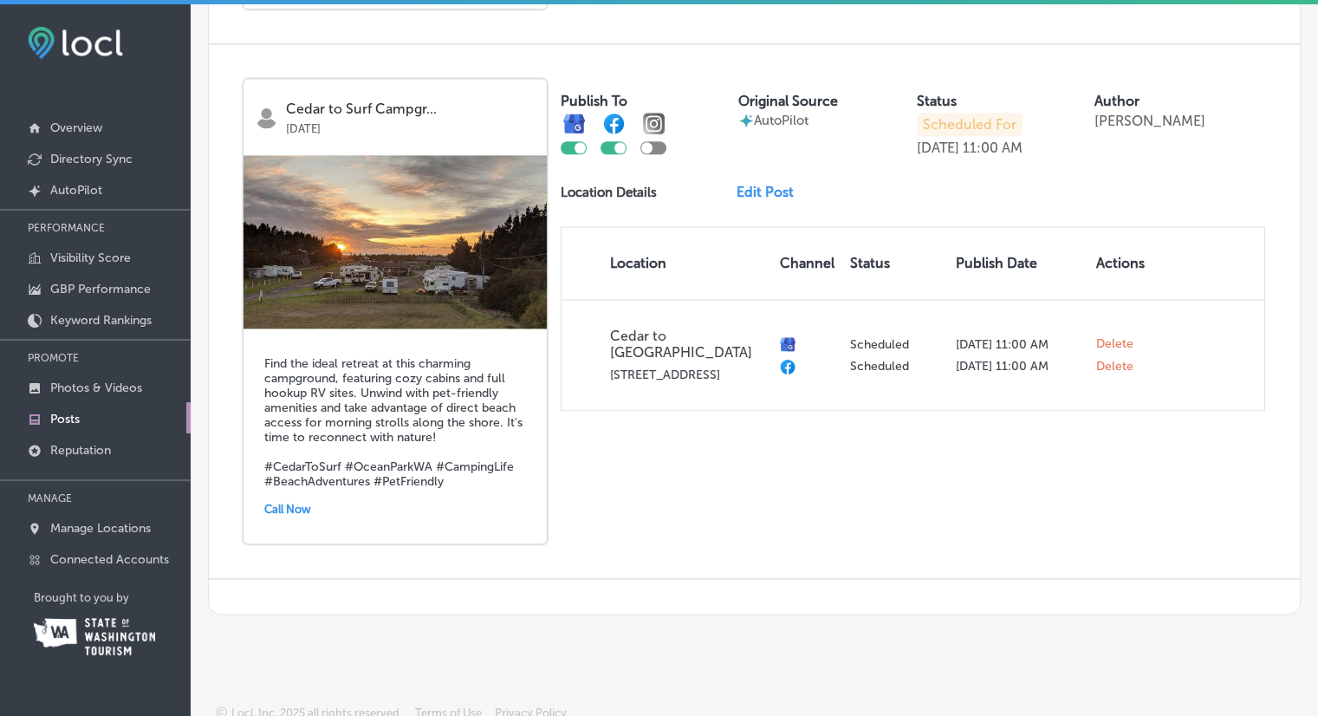
scroll to position [3, 0]
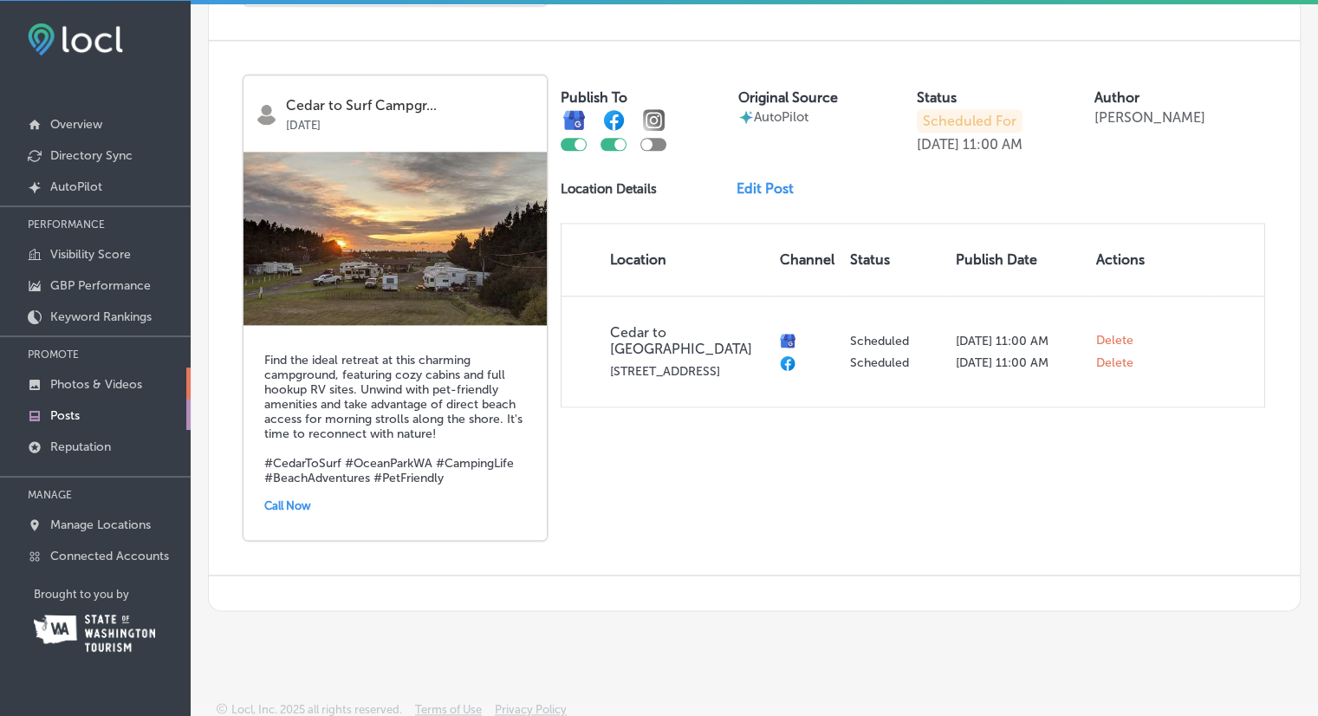
click at [111, 385] on p "Photos & Videos" at bounding box center [96, 384] width 92 height 15
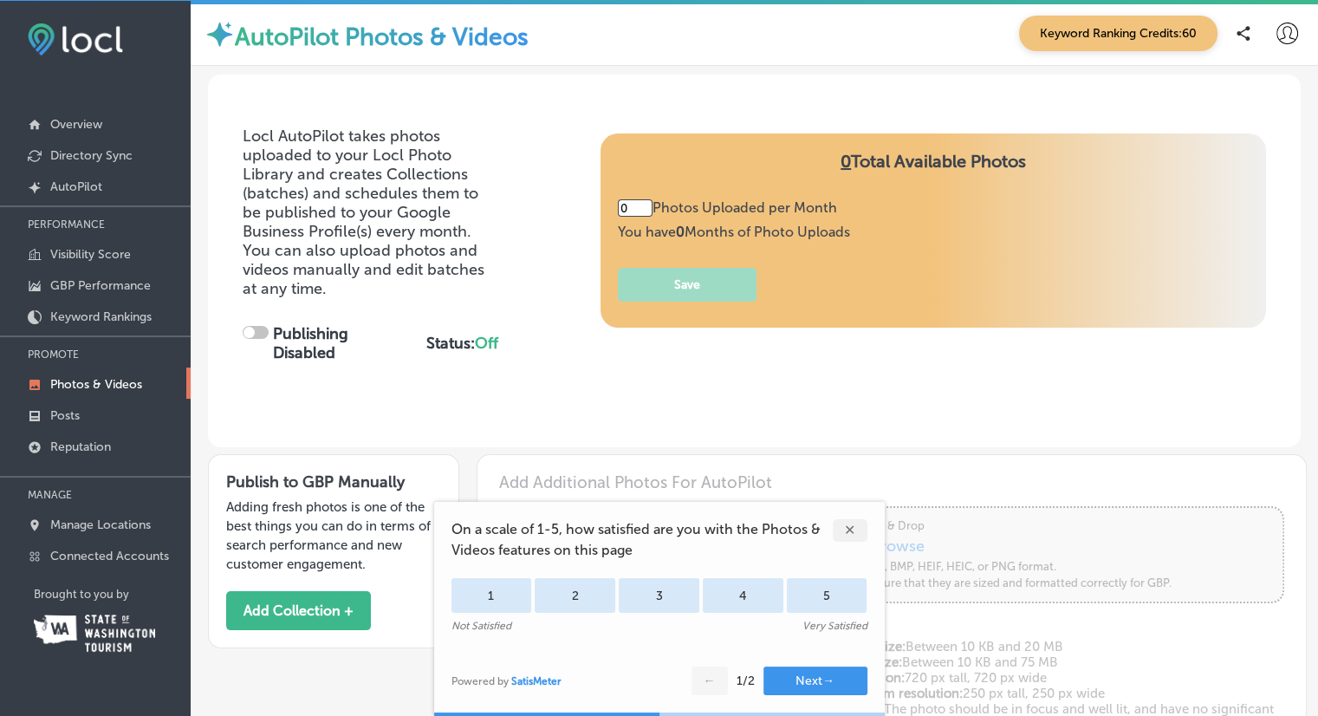
type input "5"
checkbox input "true"
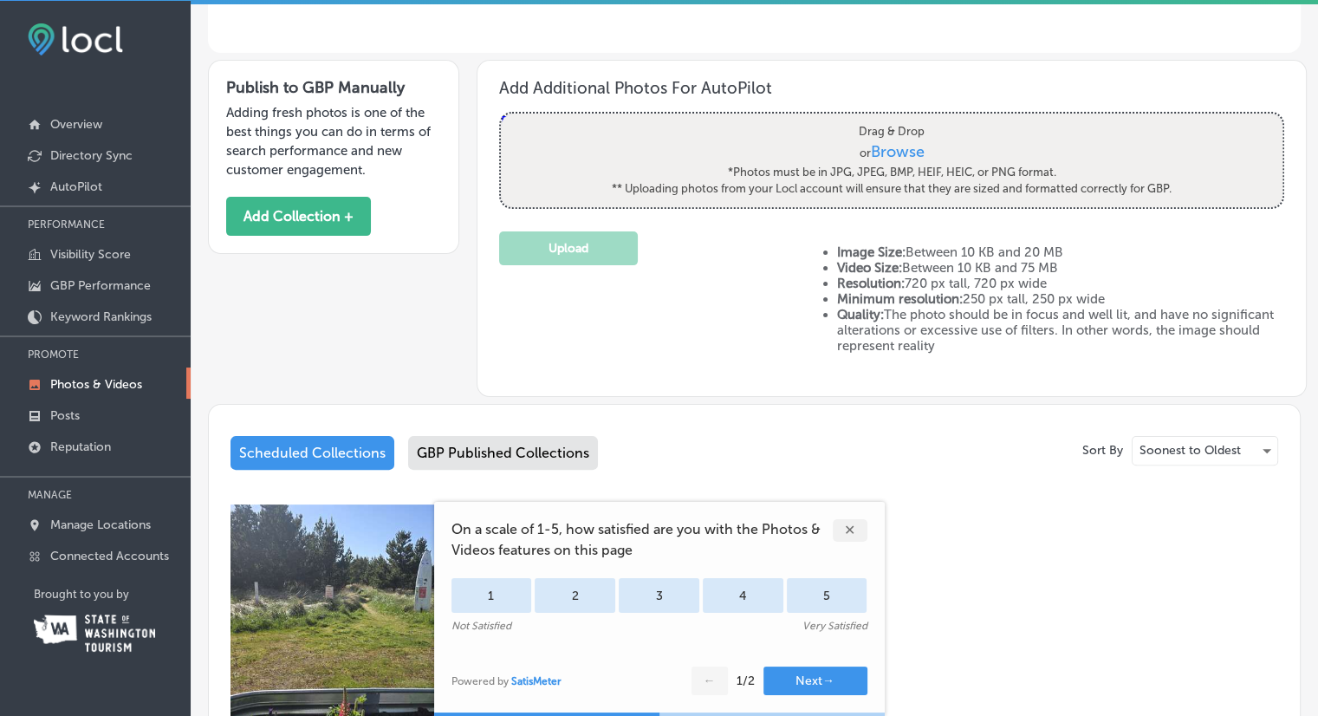
scroll to position [395, 0]
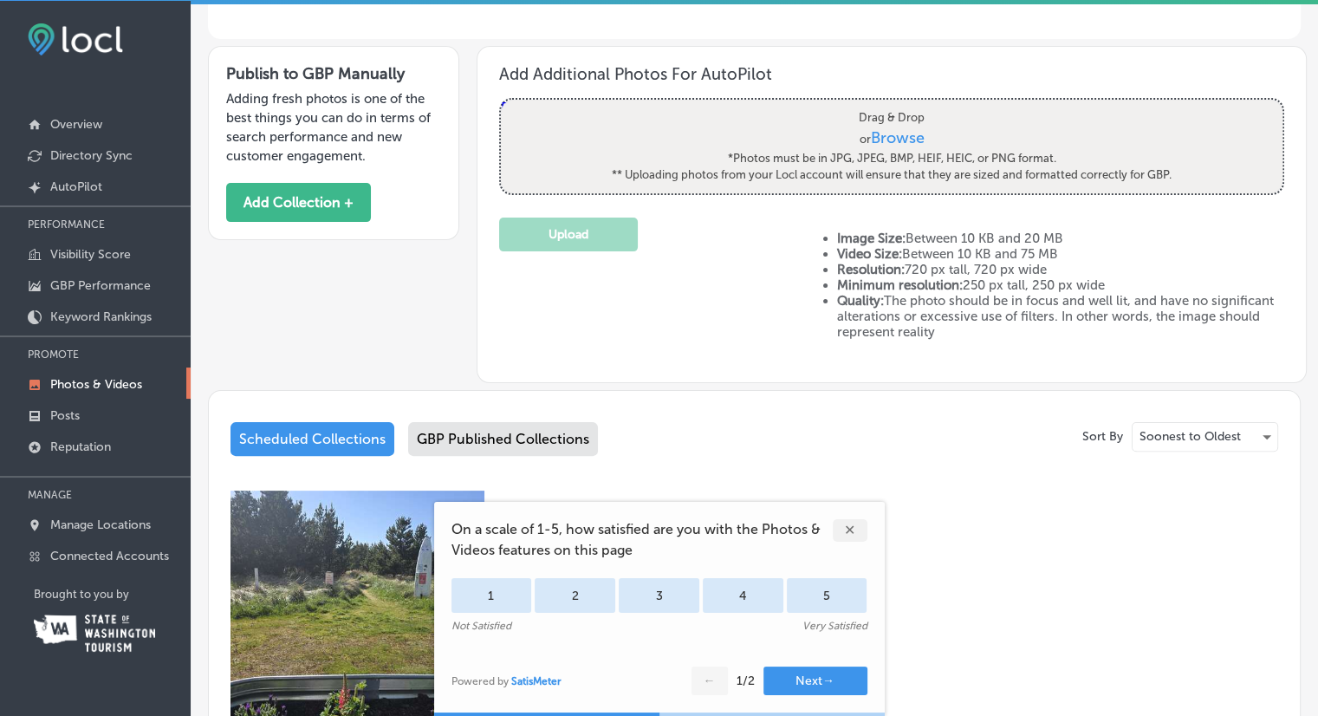
click at [852, 527] on div "✕" at bounding box center [849, 530] width 35 height 23
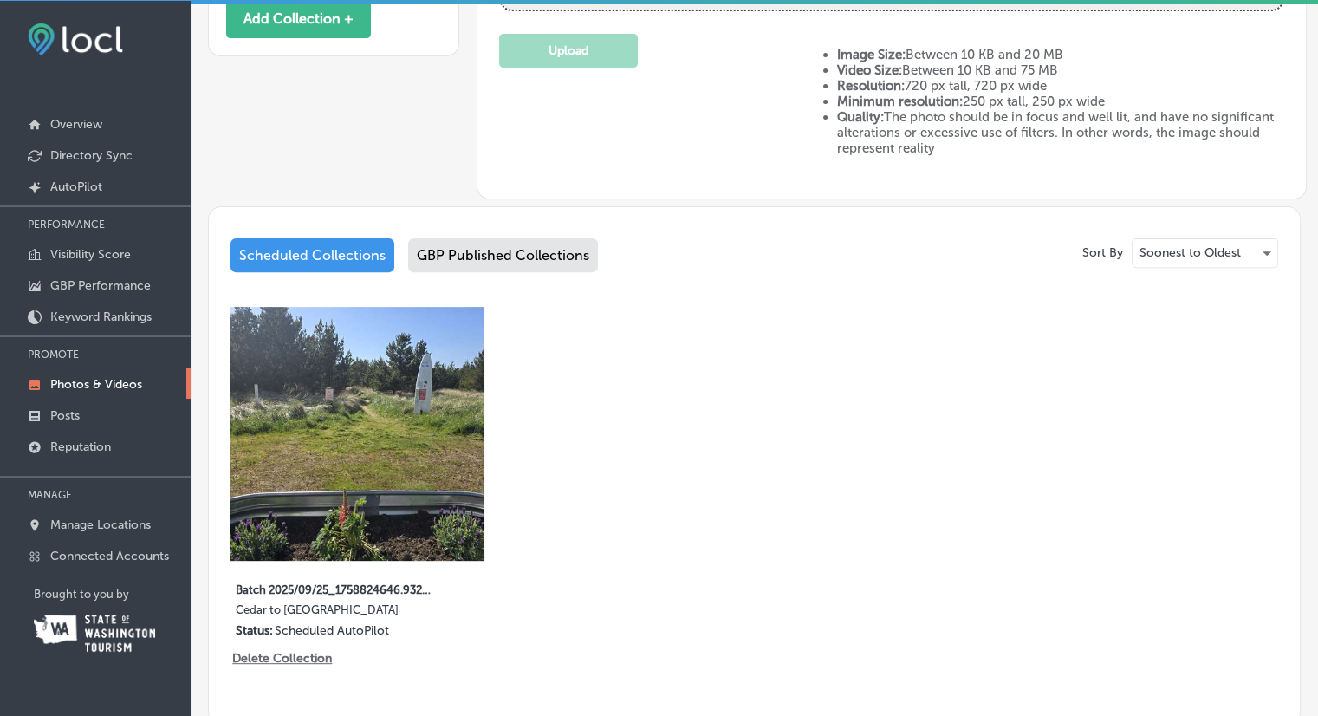
scroll to position [582, 0]
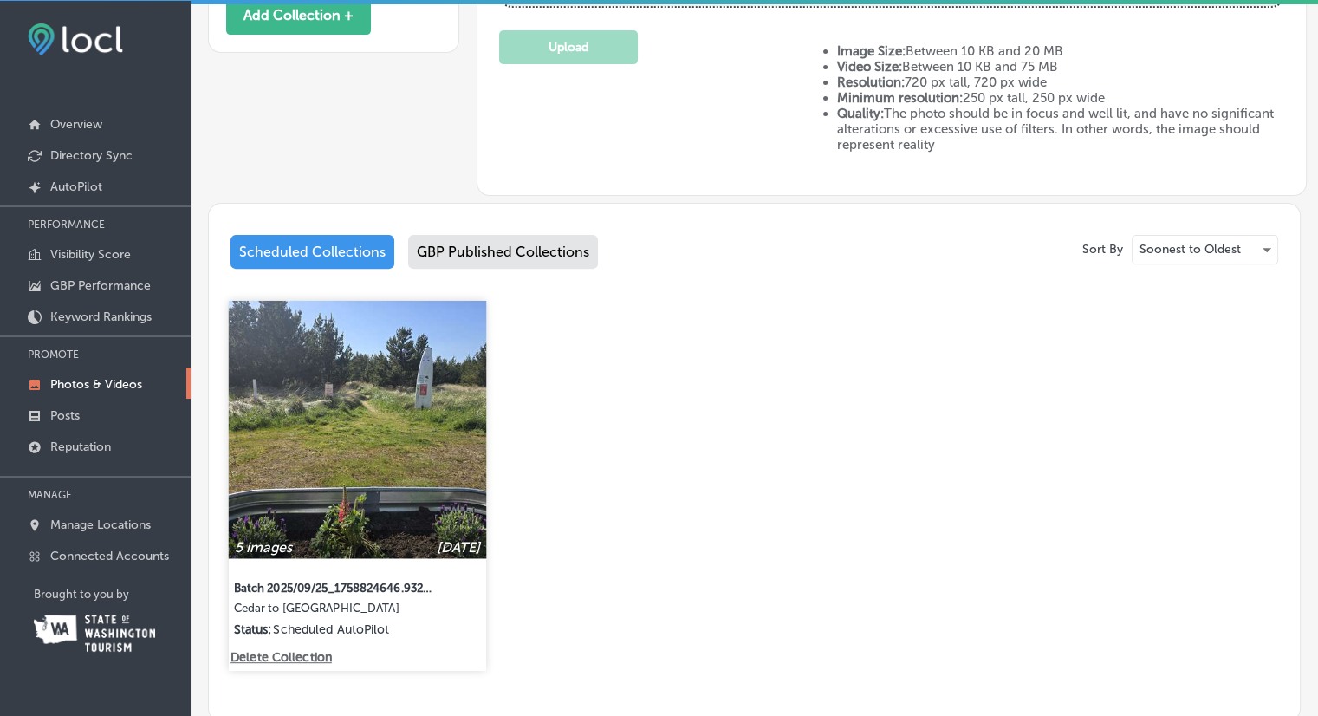
click at [416, 420] on img at bounding box center [357, 429] width 257 height 257
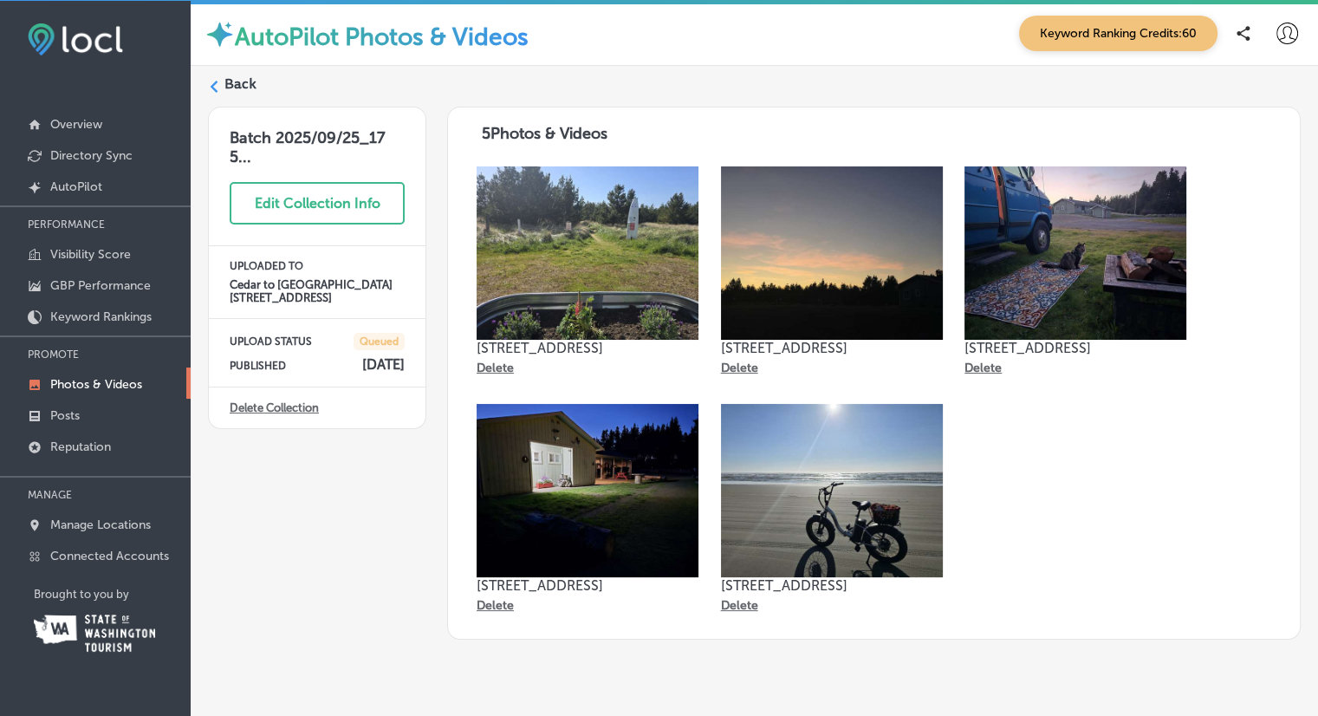
click at [217, 84] on icon at bounding box center [214, 87] width 12 height 12
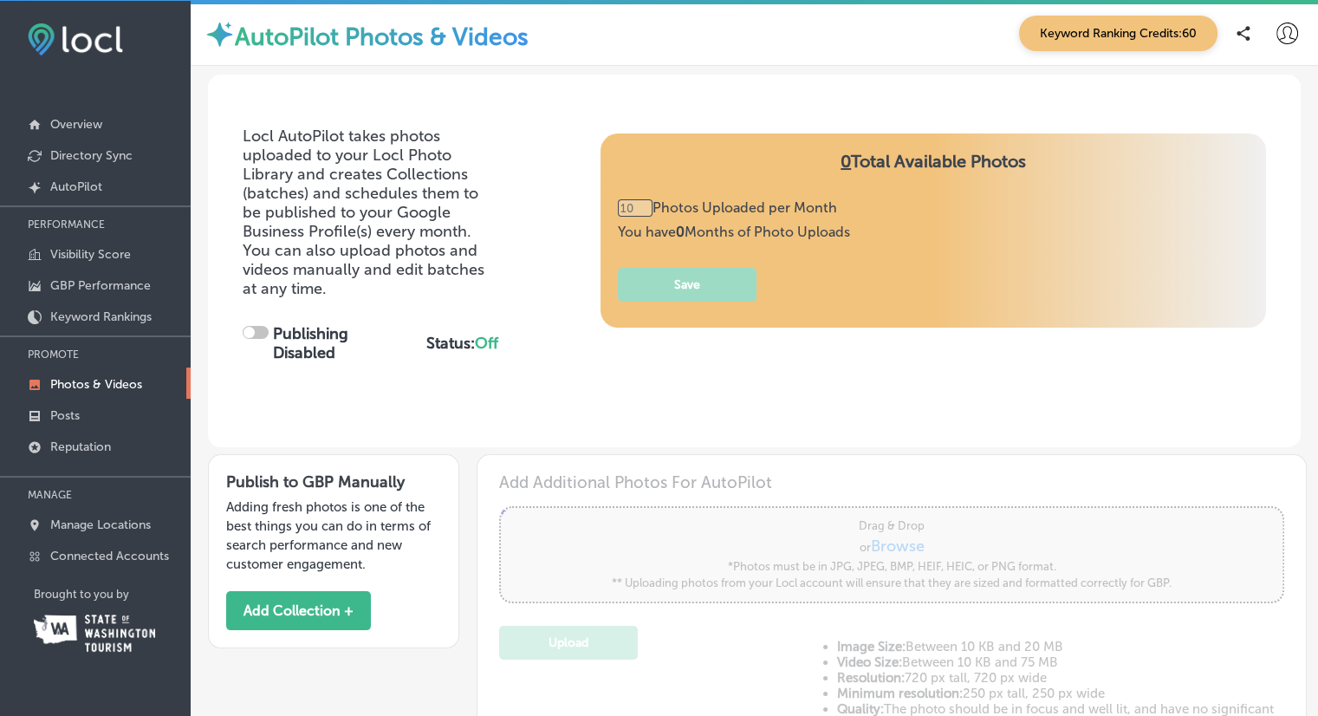
type input "5"
checkbox input "true"
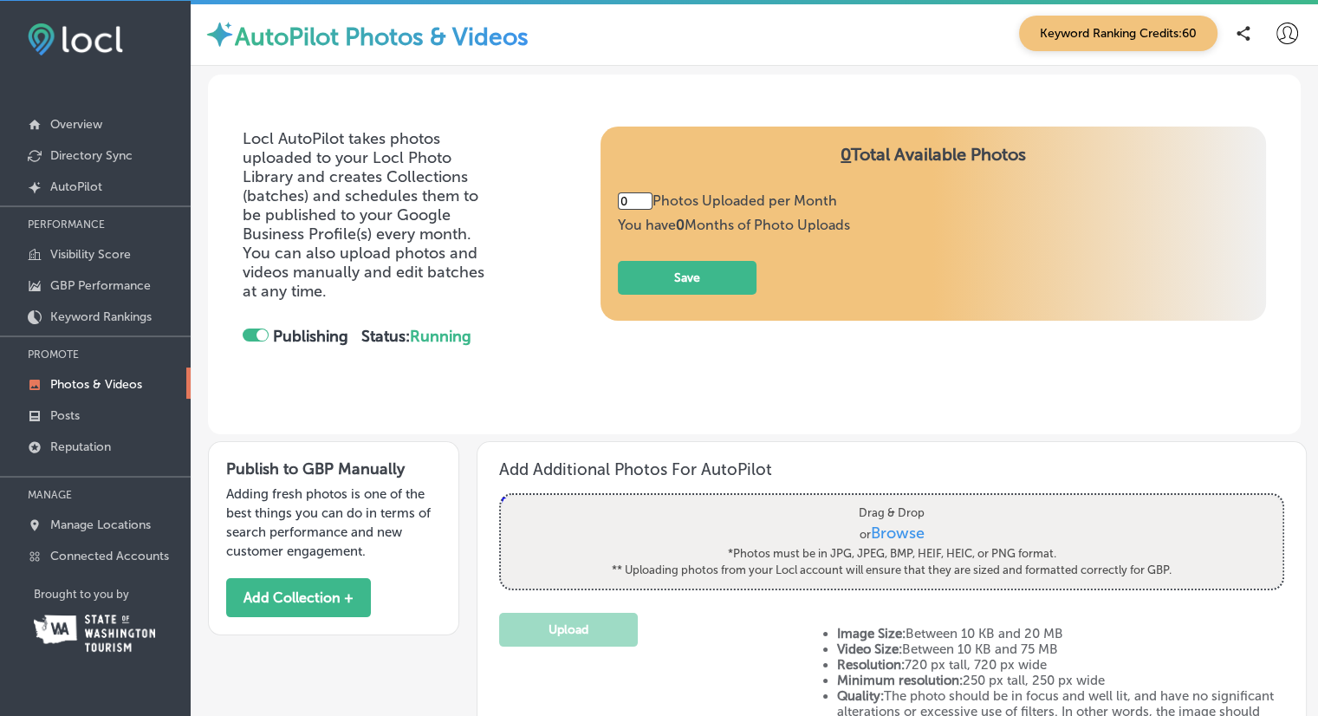
type input "5"
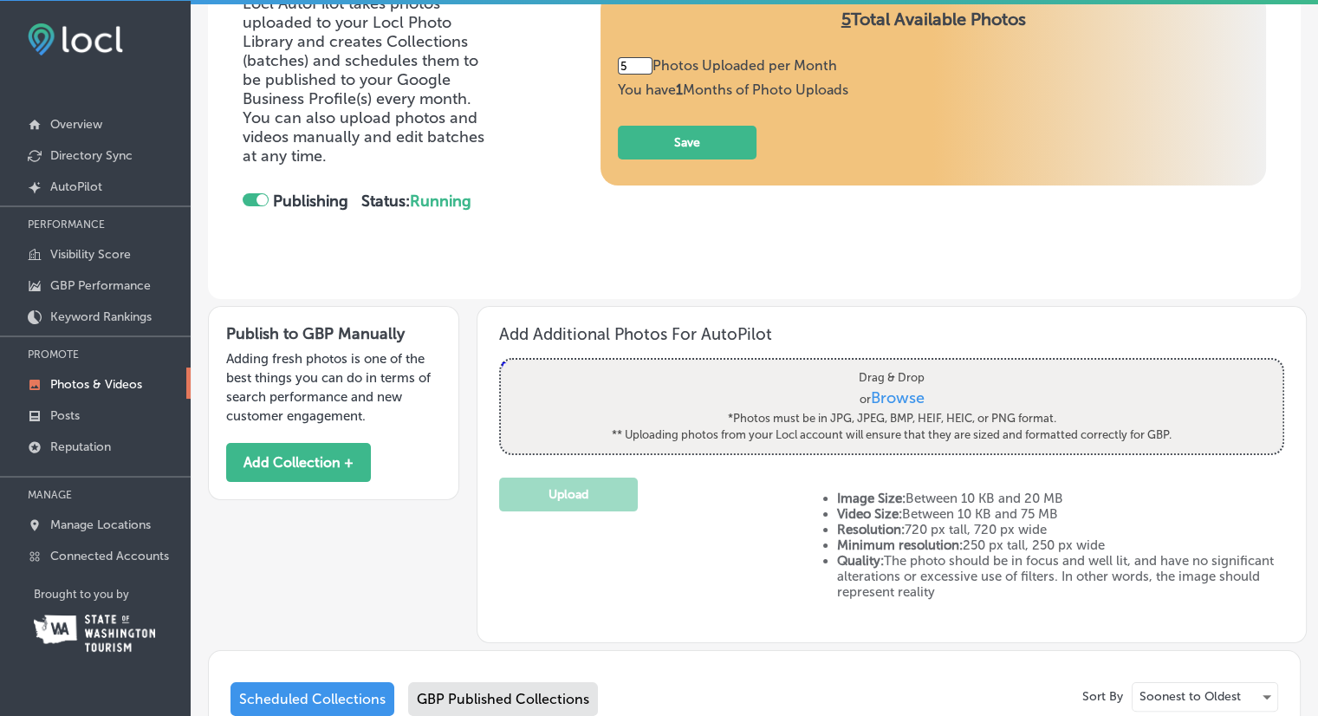
scroll to position [139, 0]
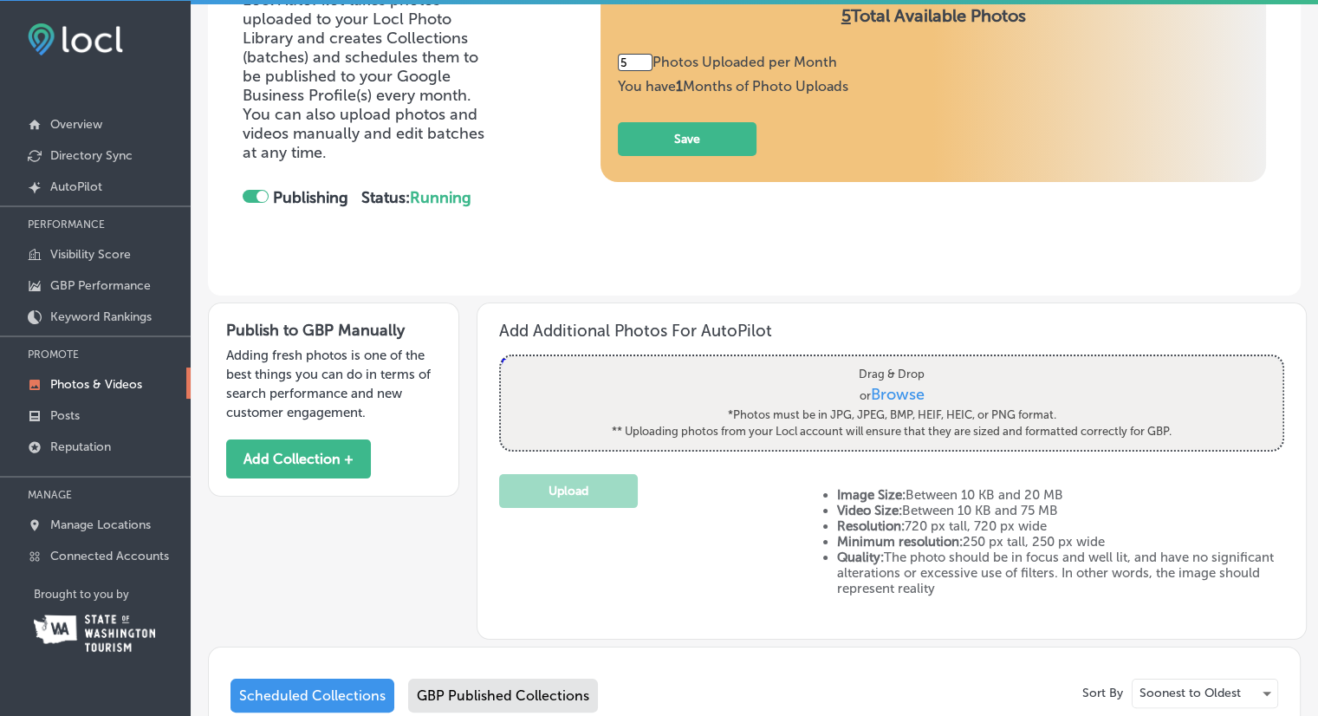
click at [902, 391] on span "Browse" at bounding box center [898, 394] width 54 height 19
click at [902, 361] on input "Drag & Drop or Browse *Photos must be in JPG, JPEG, BMP, HEIF, HEIC, or PNG for…" at bounding box center [891, 358] width 781 height 5
type input "C:\fakepath\IMG_20251014_095525.jpg"
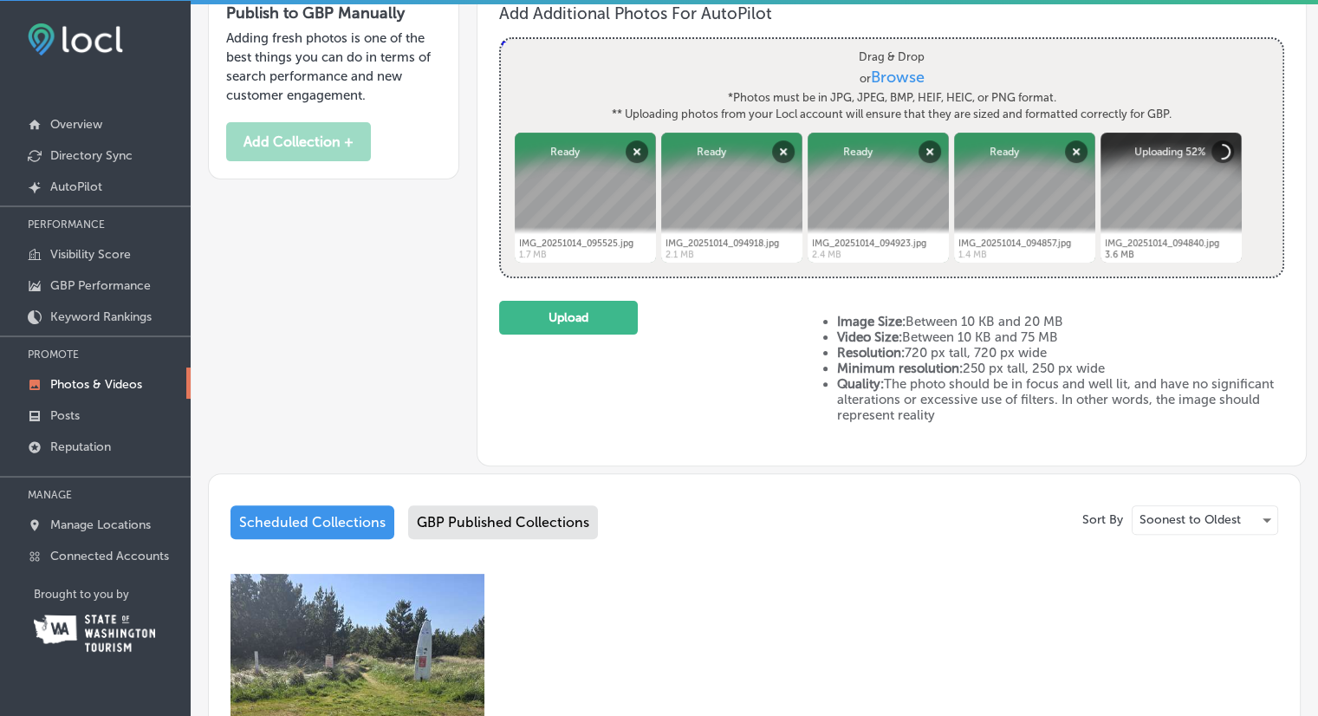
scroll to position [449, 0]
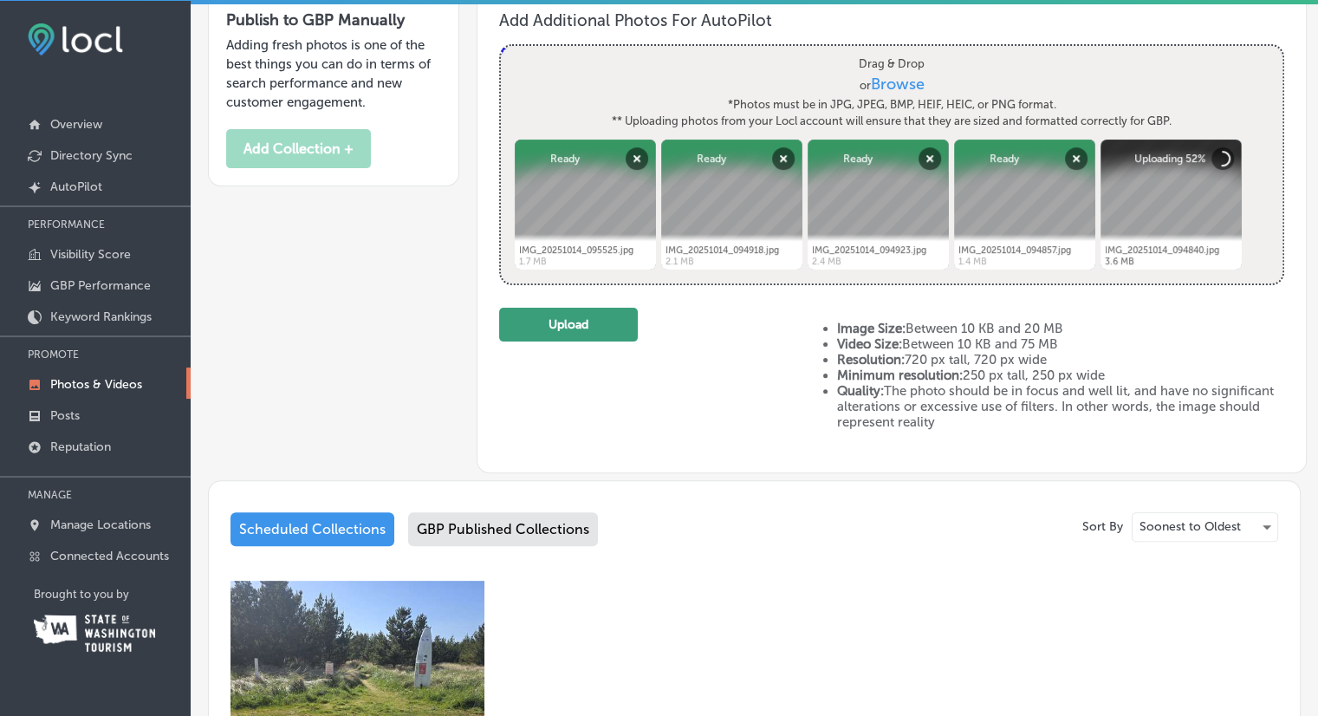
click at [560, 328] on button "Upload" at bounding box center [568, 325] width 139 height 34
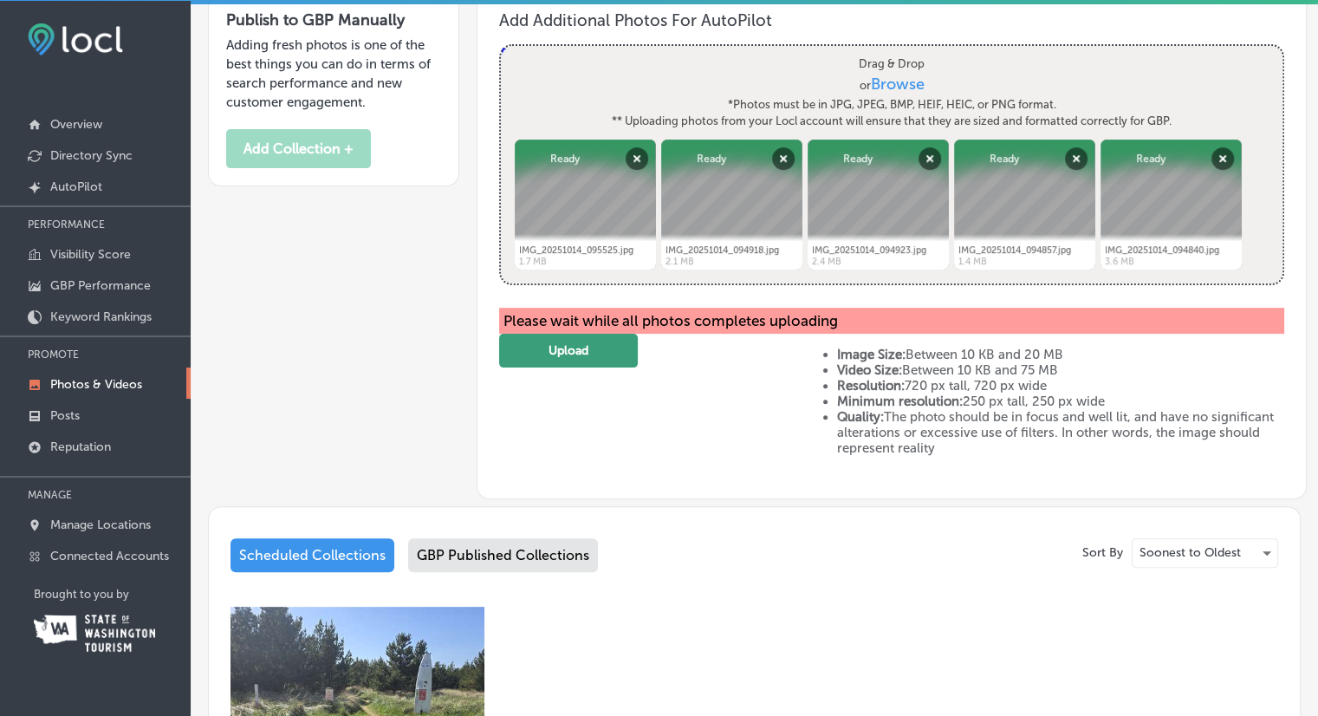
click at [554, 353] on button "Upload" at bounding box center [568, 351] width 139 height 34
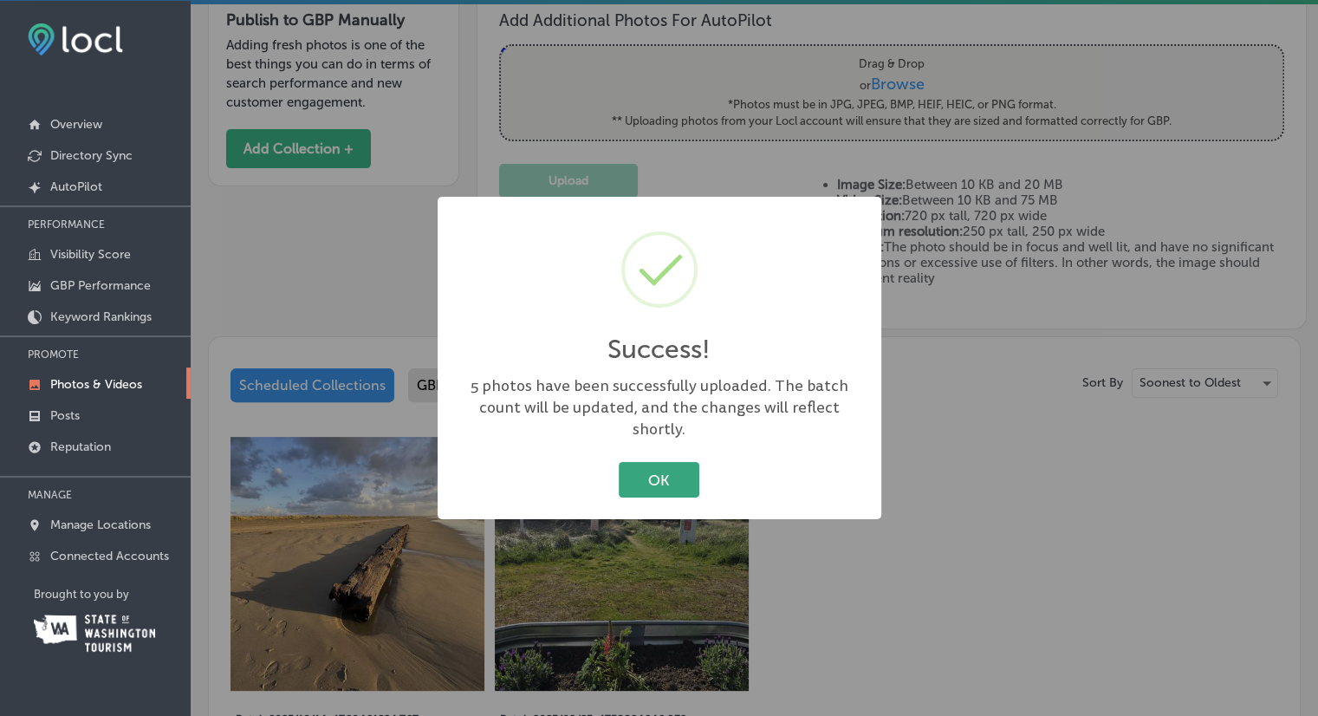
click at [674, 476] on button "OK" at bounding box center [659, 480] width 81 height 36
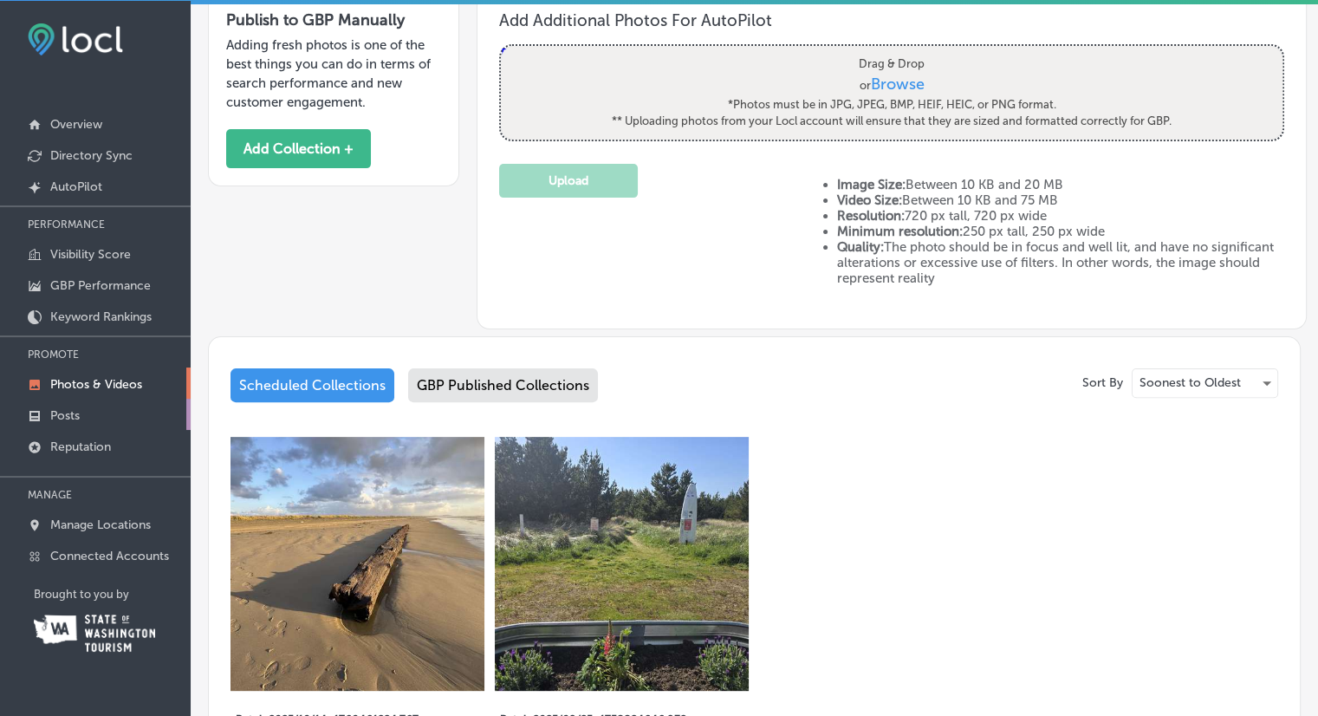
click at [65, 415] on p "Posts" at bounding box center [64, 415] width 29 height 15
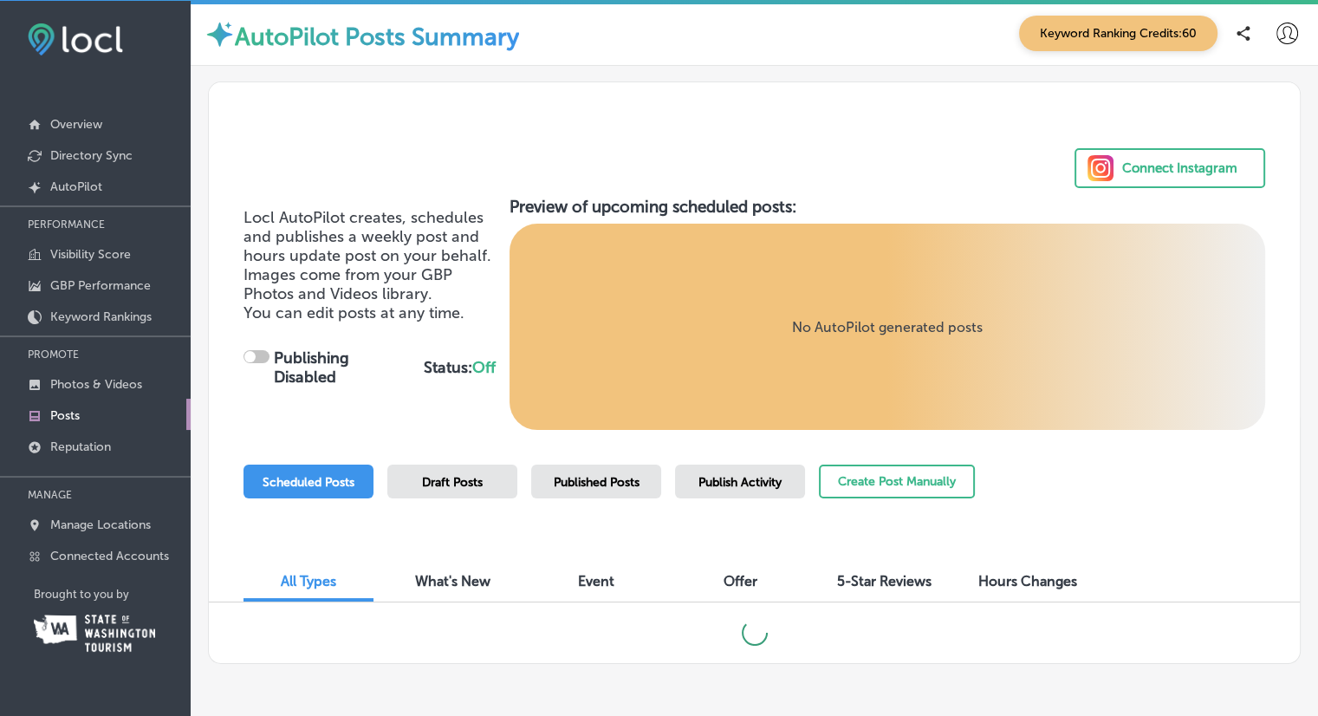
checkbox input "true"
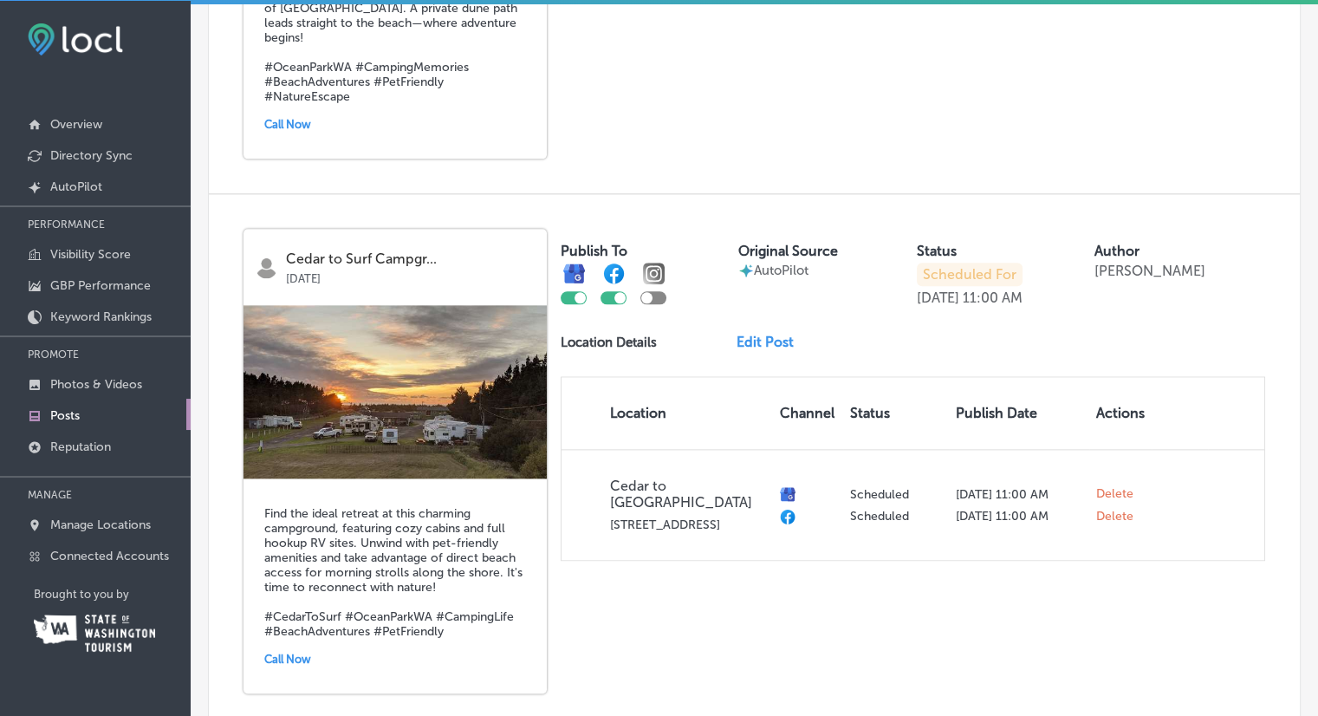
scroll to position [2082, 0]
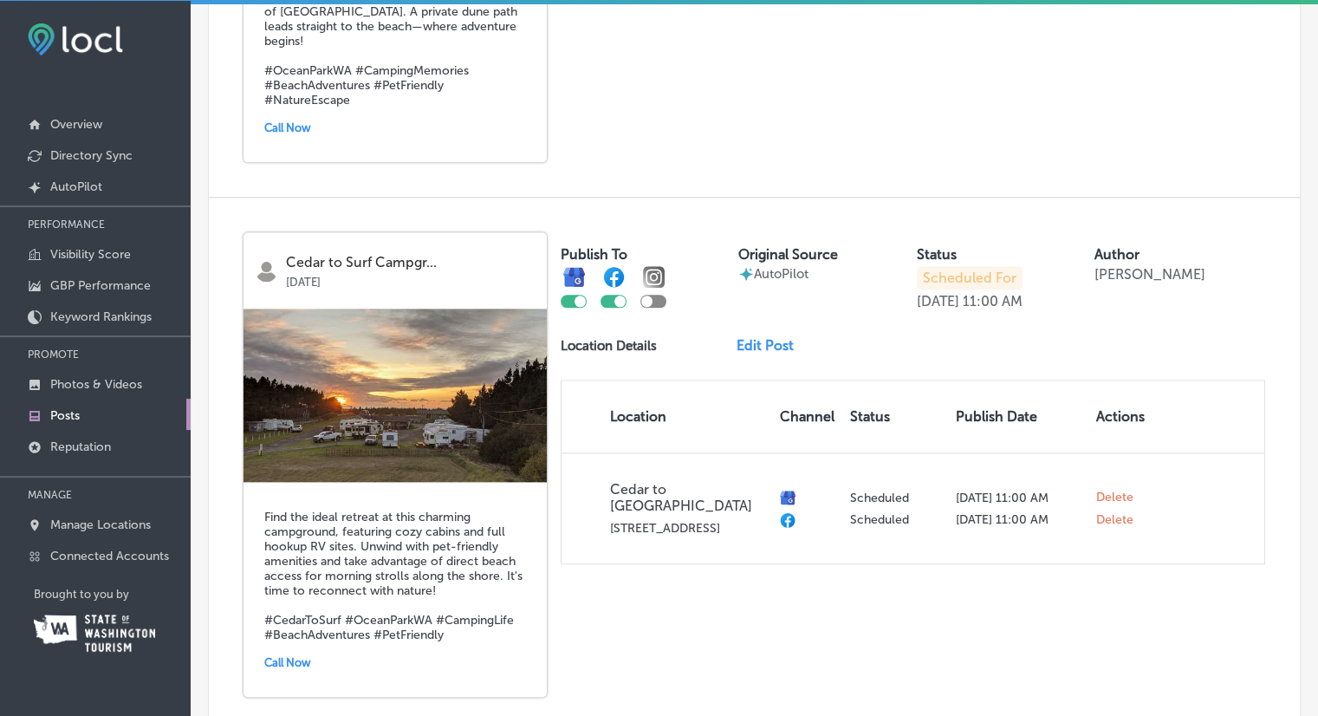
click at [766, 337] on link "Edit Post" at bounding box center [771, 345] width 71 height 16
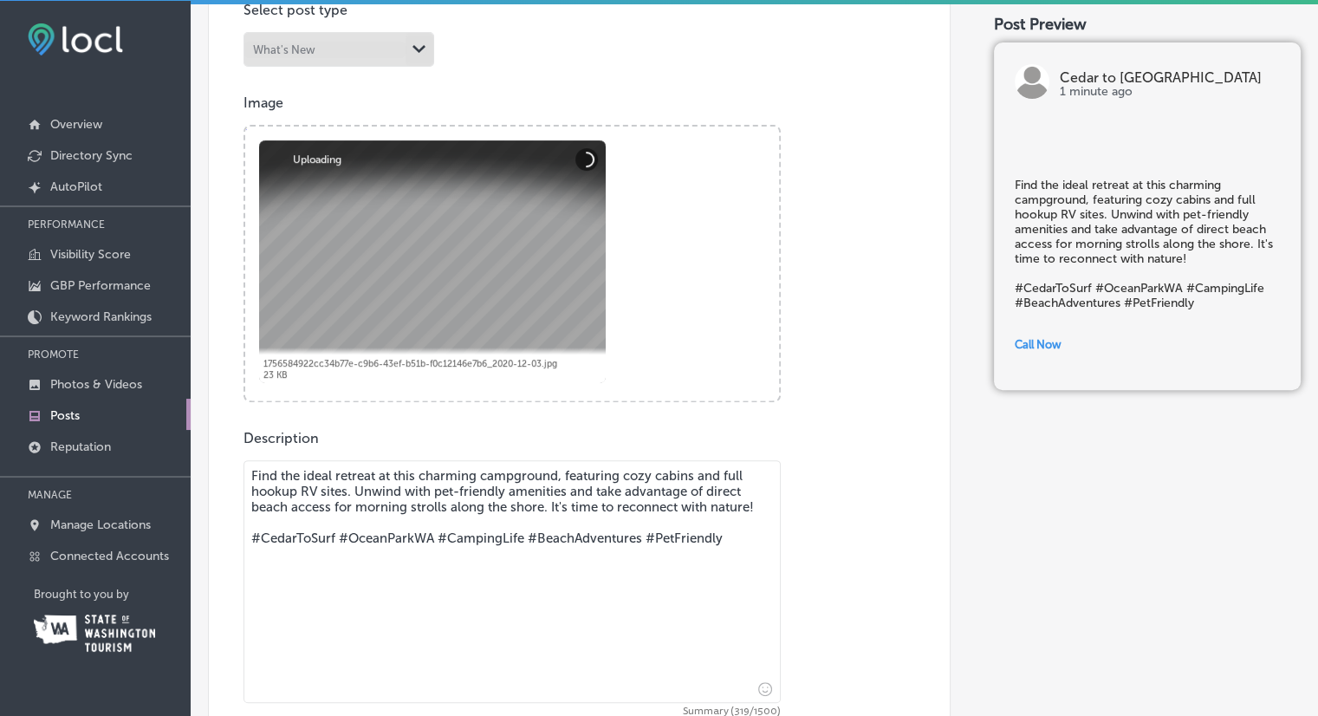
scroll to position [539, 0]
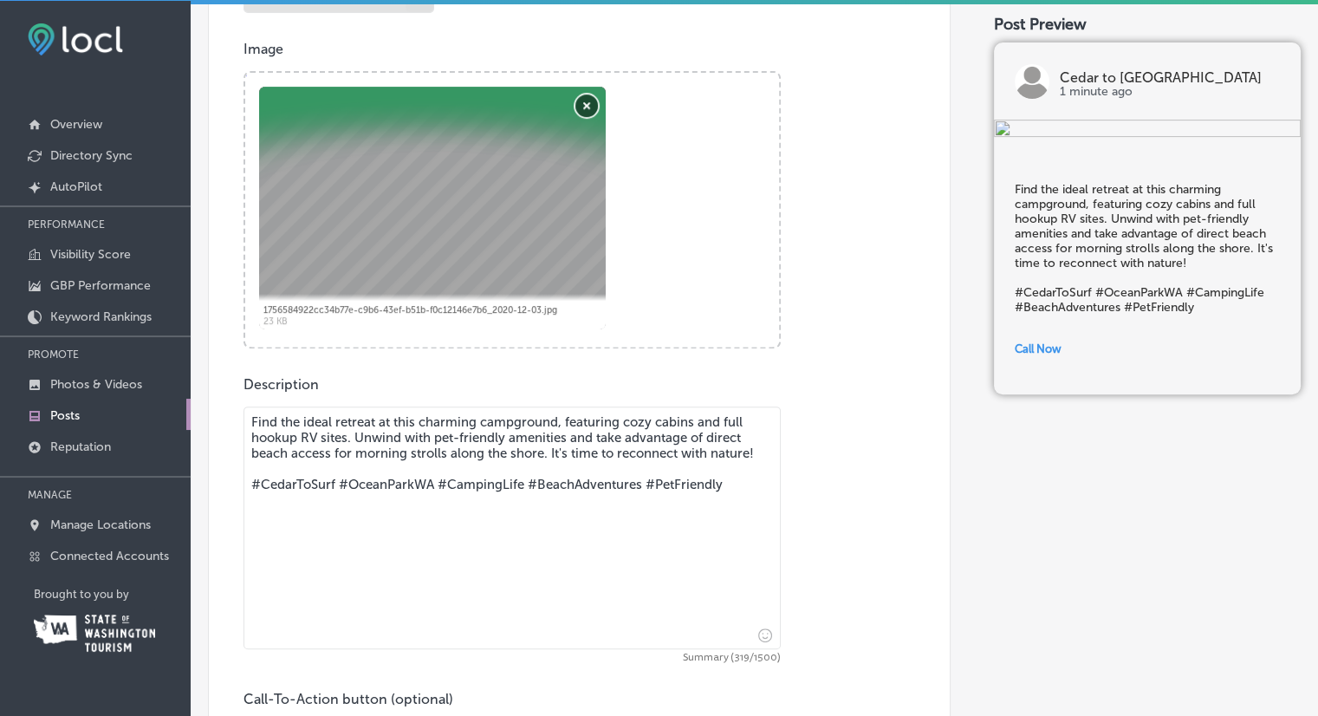
click at [580, 103] on button "Remove" at bounding box center [586, 105] width 23 height 23
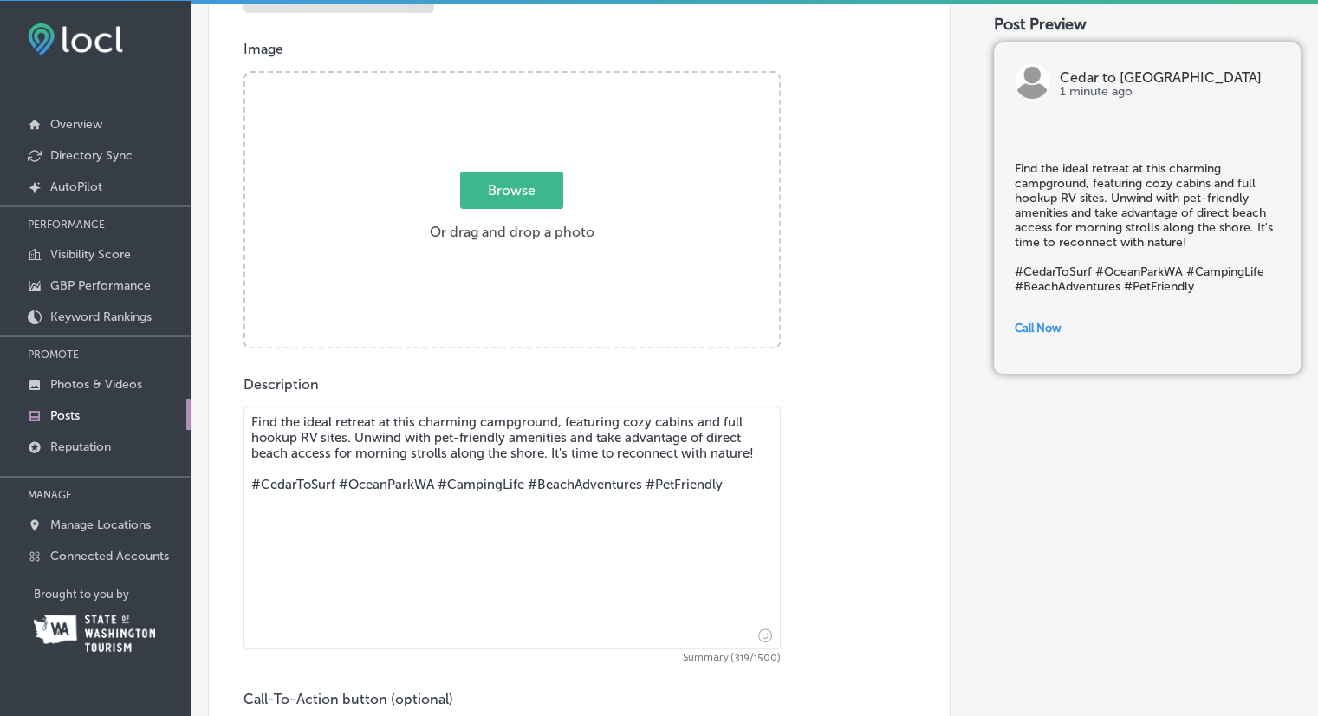
click at [523, 192] on span "Browse" at bounding box center [511, 190] width 103 height 37
click at [523, 78] on input "Browse Or drag and drop a photo" at bounding box center [512, 75] width 534 height 5
type input "C:\fakepath\IMG_20251014_094857.jpg"
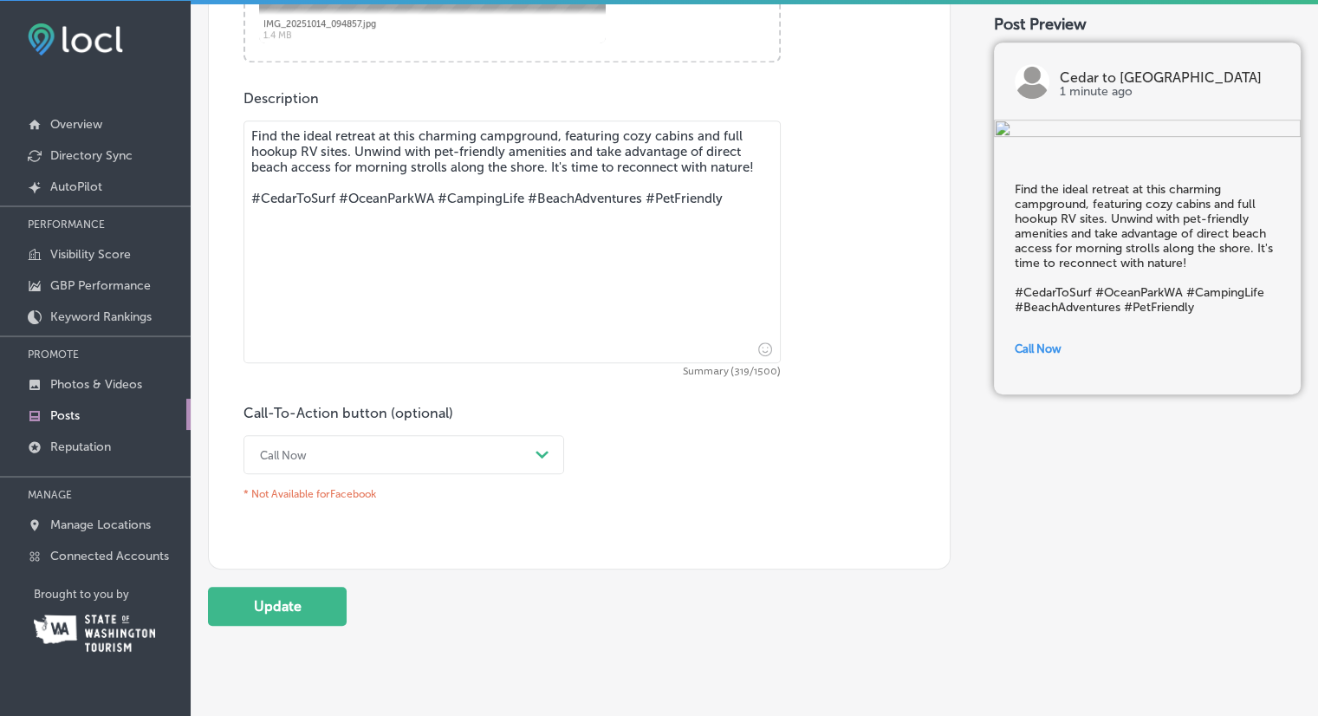
scroll to position [882, 0]
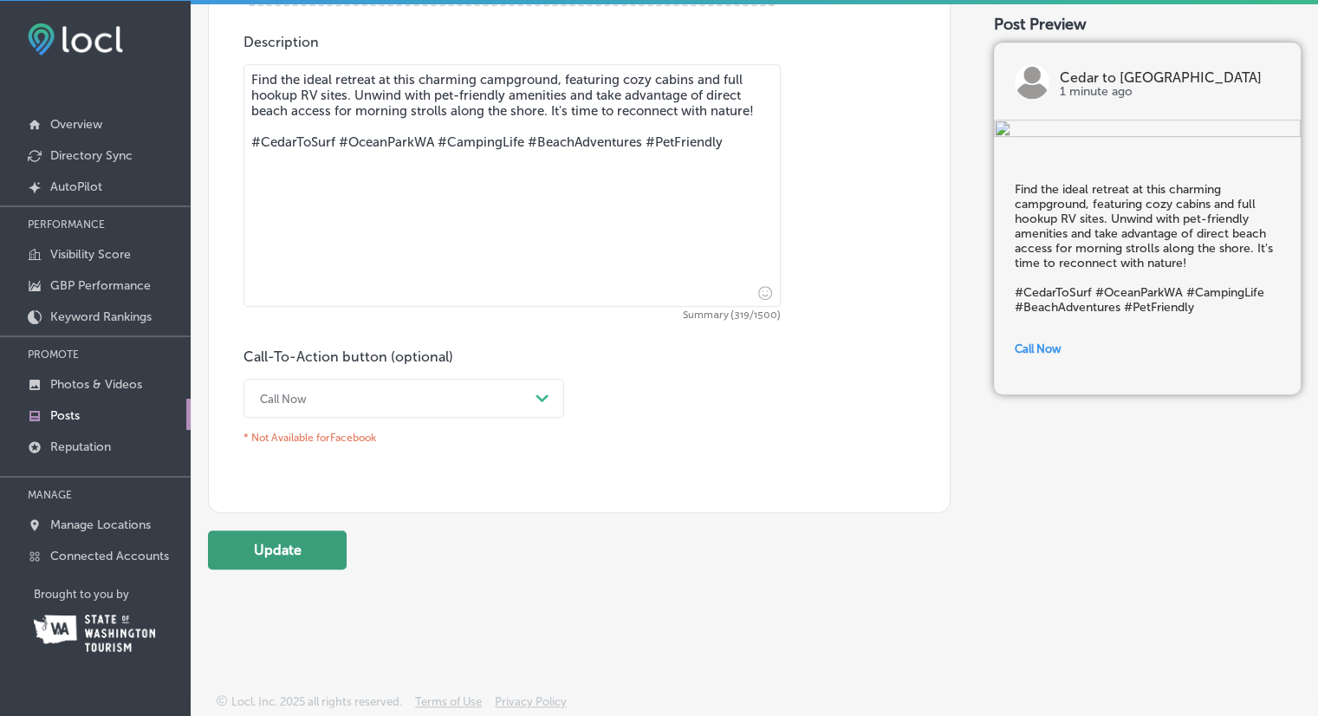
click at [269, 548] on button "Update" at bounding box center [277, 549] width 139 height 39
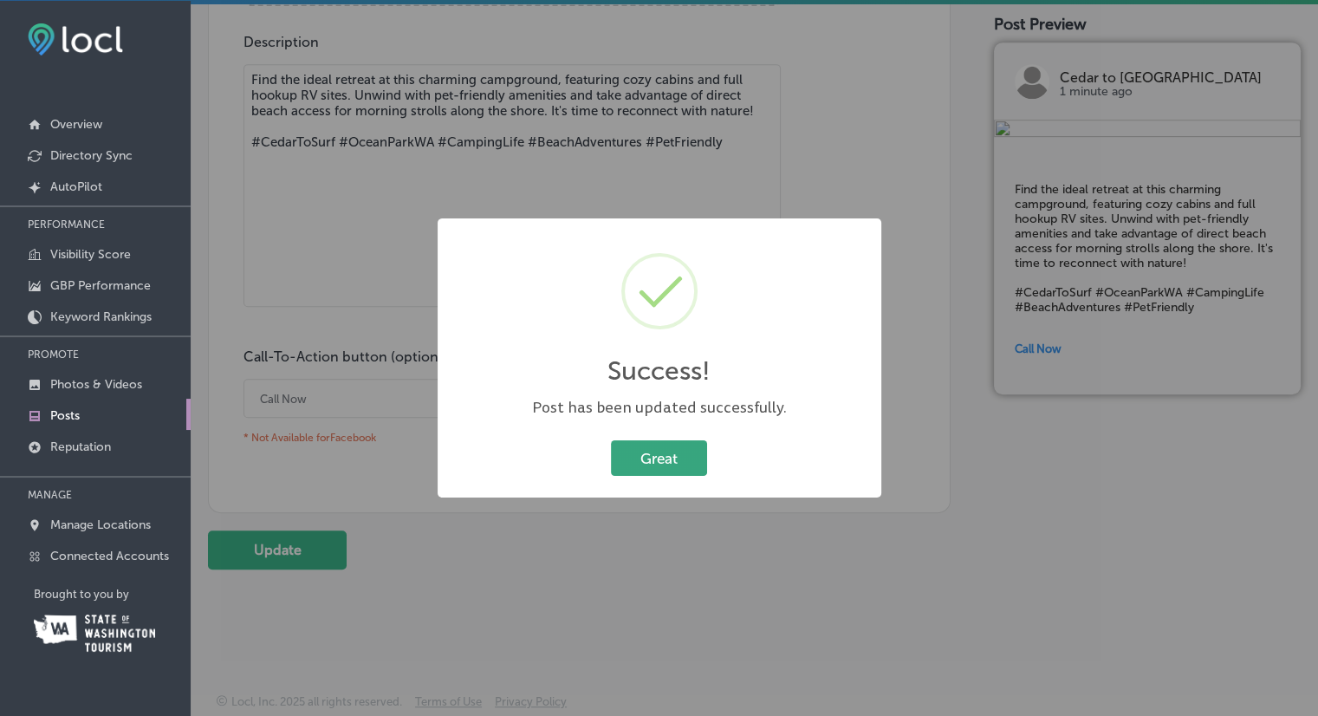
click at [679, 455] on button "Great" at bounding box center [659, 458] width 96 height 36
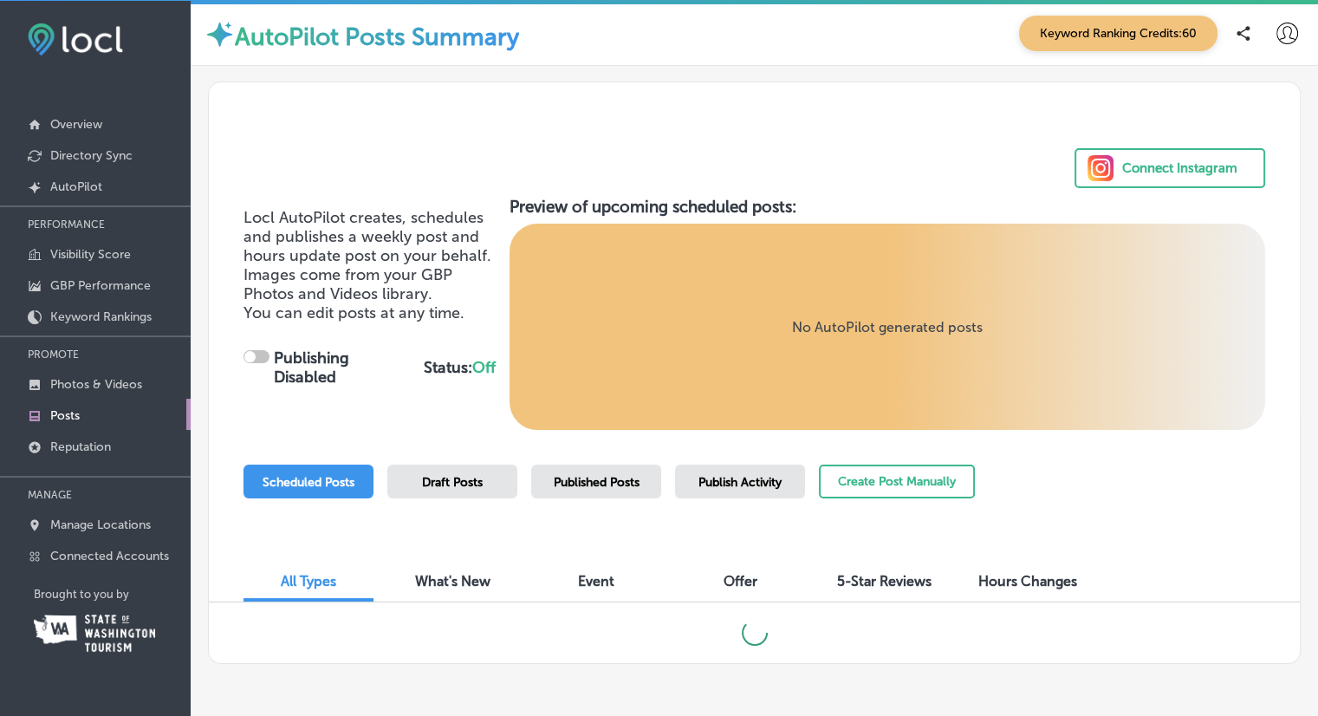
checkbox input "true"
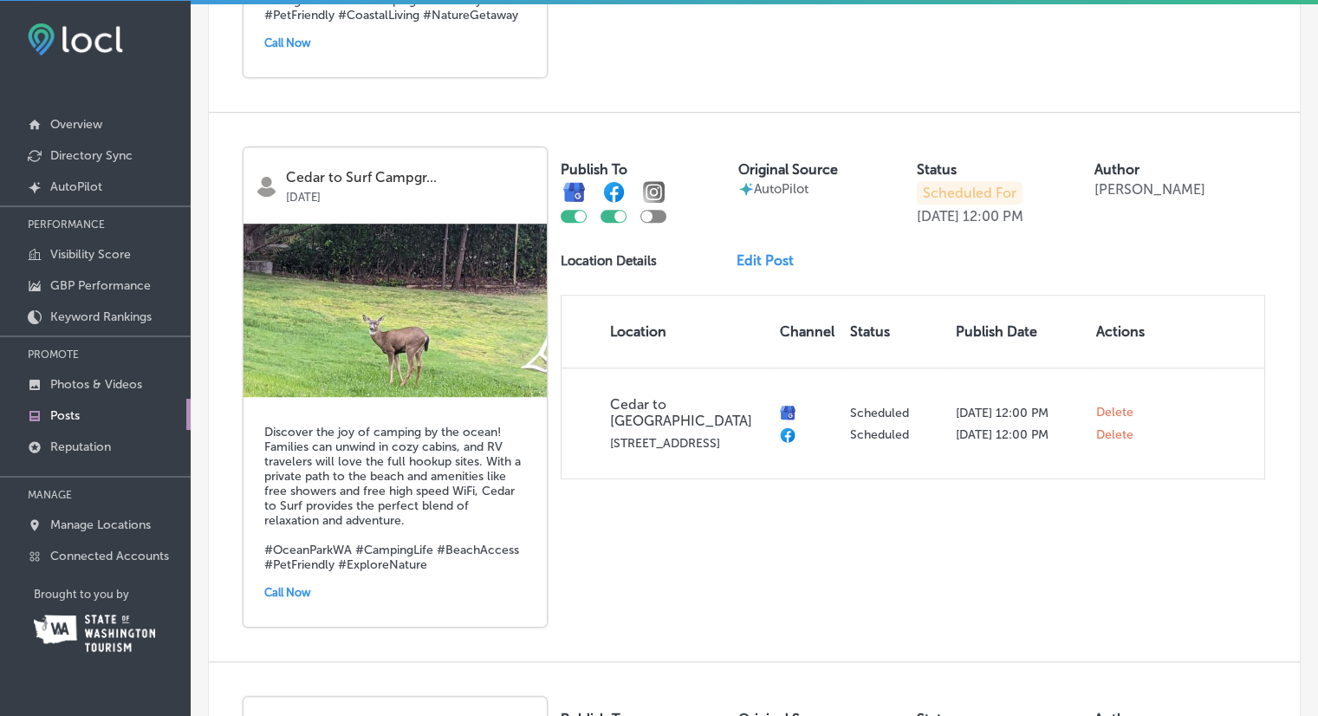
scroll to position [1053, 0]
click at [771, 252] on link "Edit Post" at bounding box center [771, 260] width 71 height 16
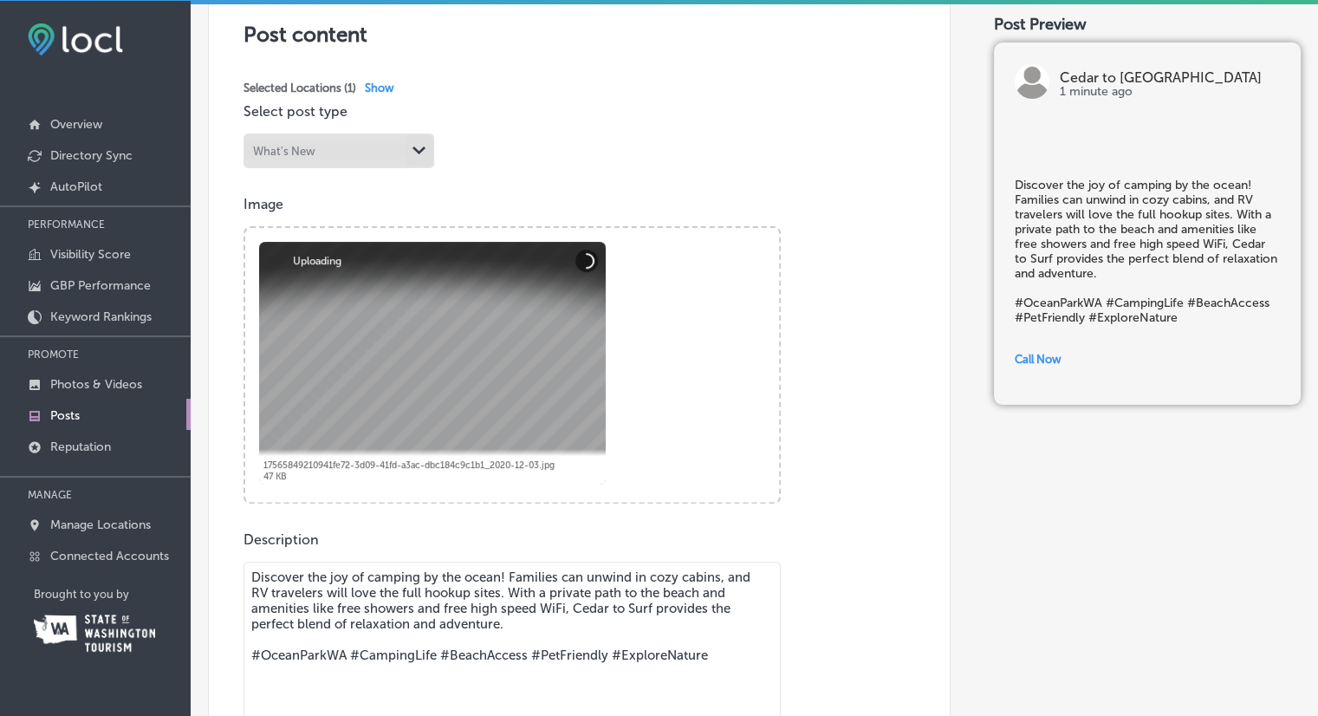
scroll to position [385, 0]
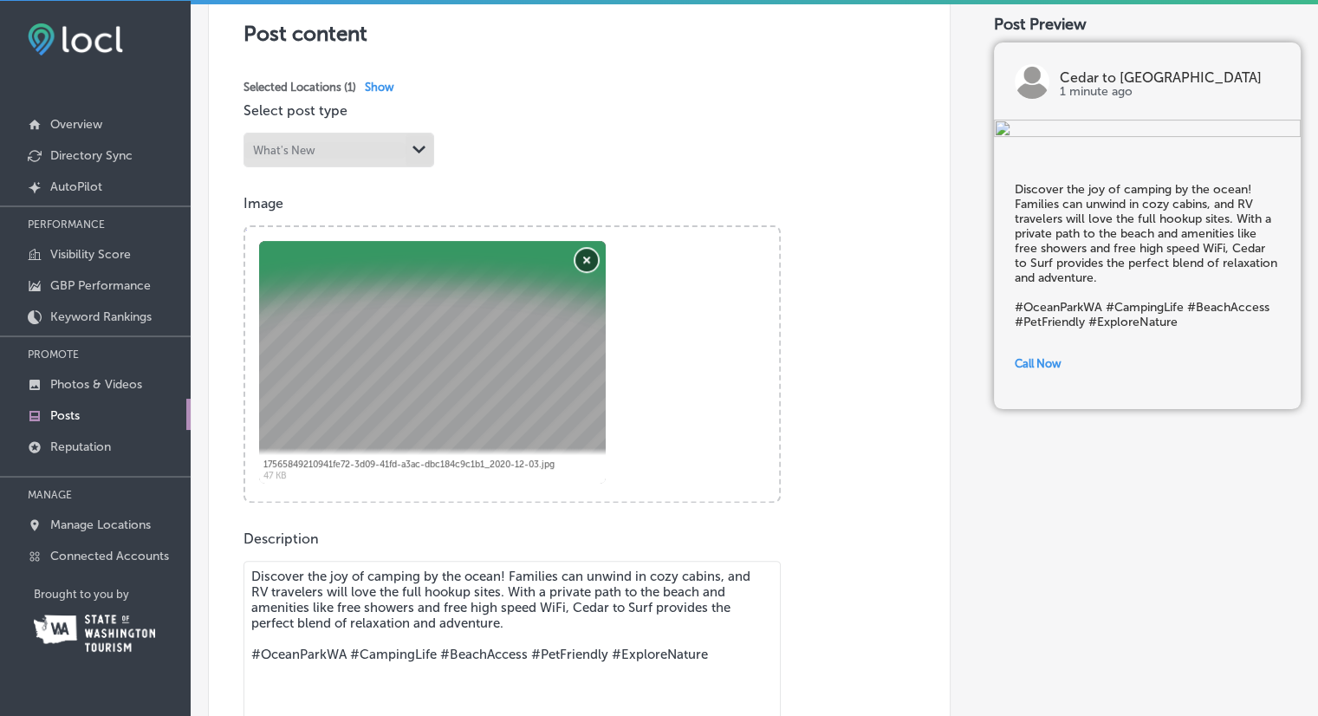
click at [583, 257] on button "Remove" at bounding box center [586, 260] width 23 height 23
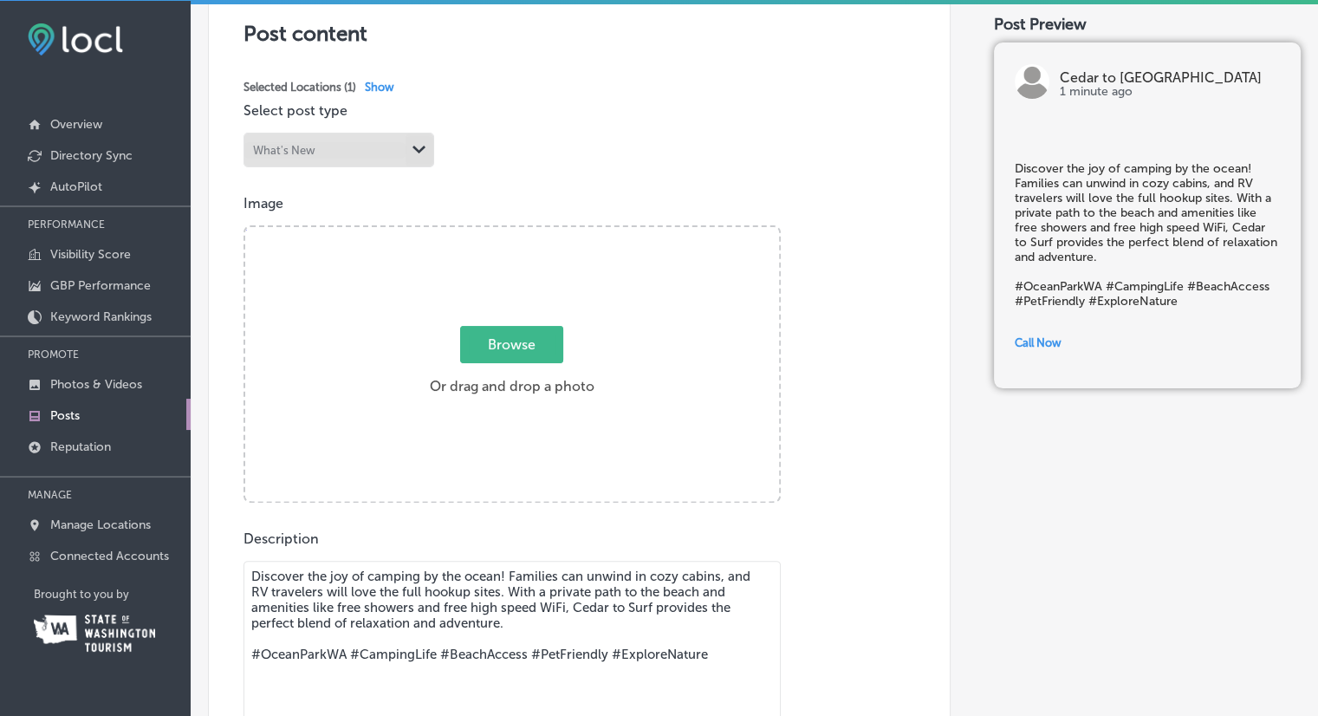
click at [513, 358] on span "Browse" at bounding box center [511, 344] width 103 height 37
click at [513, 232] on input "Browse Or drag and drop a photo" at bounding box center [512, 229] width 534 height 5
type input "C:\fakepath\PXL_20250610_173516394 (1).jpg"
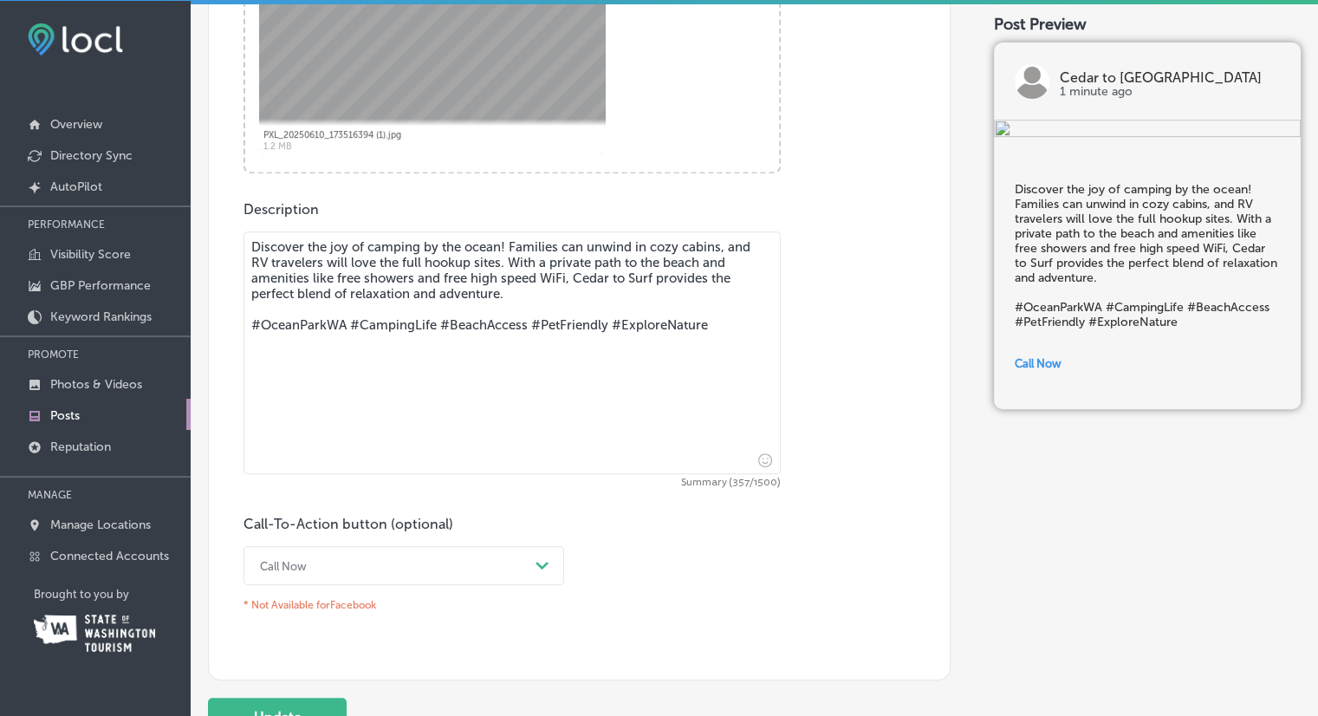
scroll to position [882, 0]
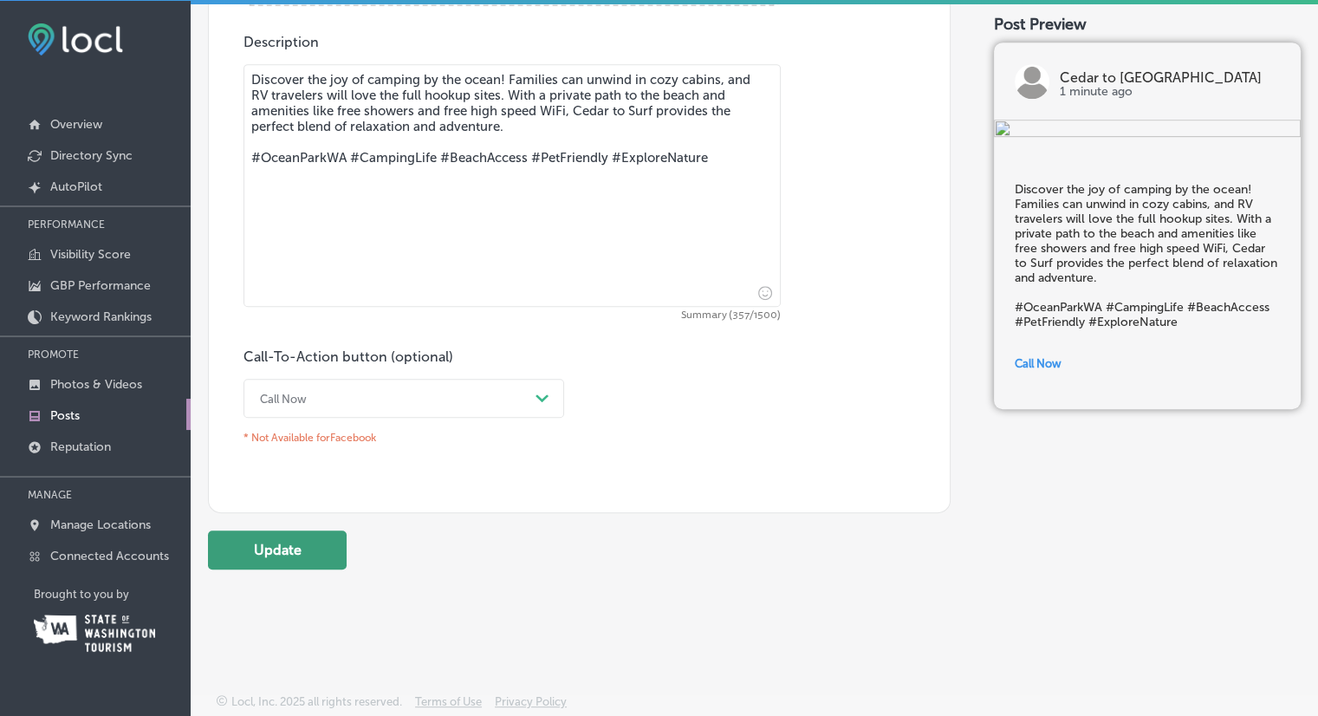
click at [281, 559] on button "Update" at bounding box center [277, 549] width 139 height 39
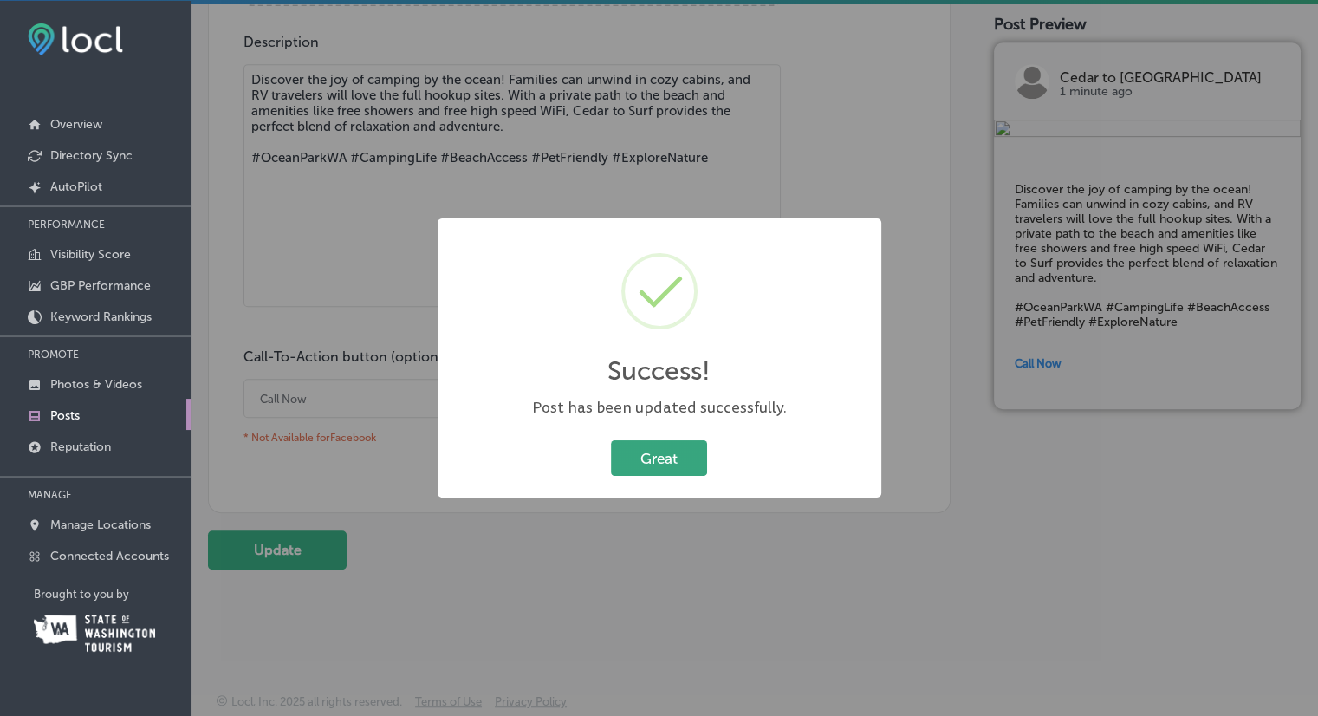
click at [672, 459] on button "Great" at bounding box center [659, 458] width 96 height 36
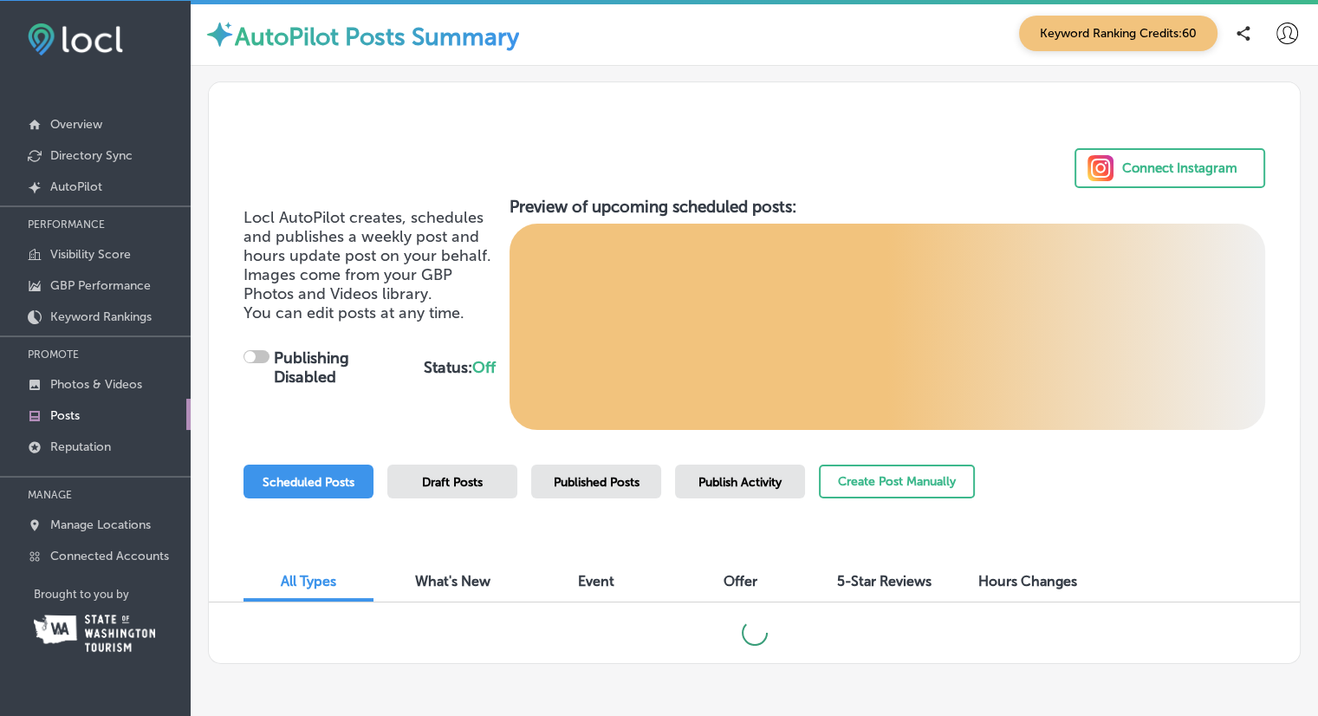
checkbox input "true"
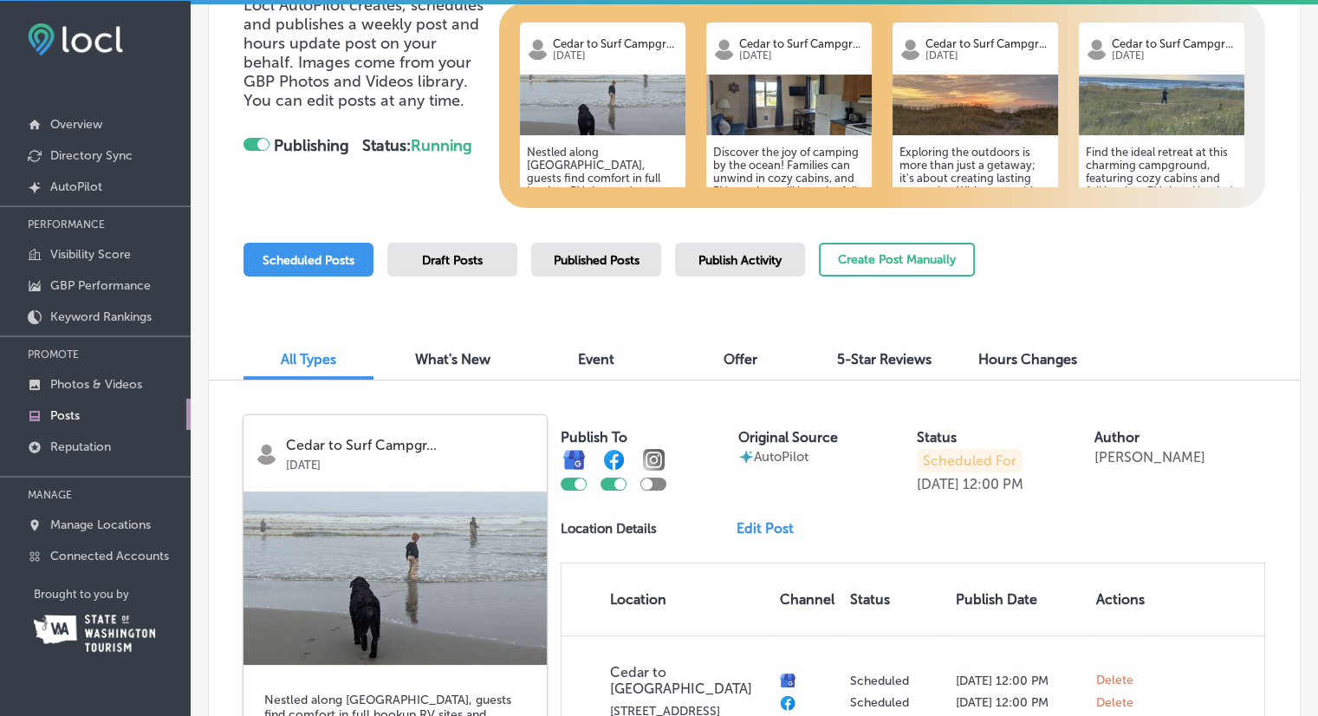
scroll to position [236, 0]
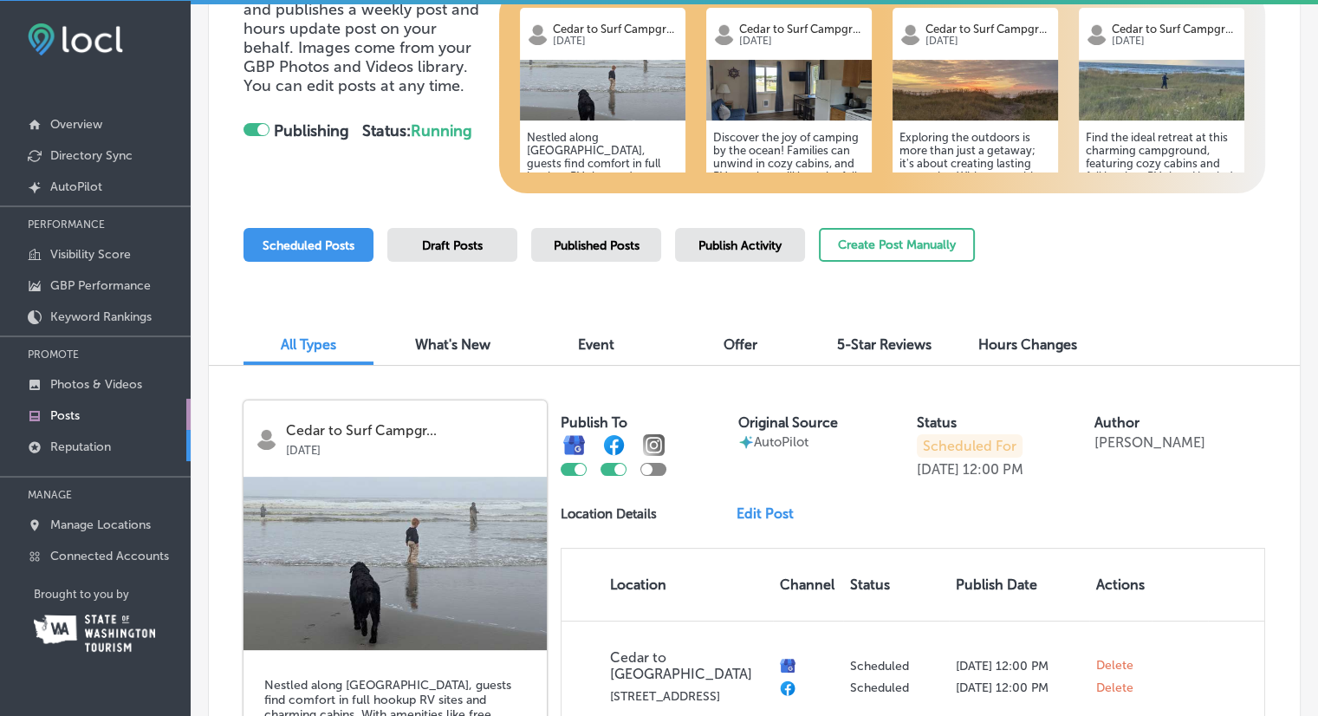
click at [73, 443] on p "Reputation" at bounding box center [80, 446] width 61 height 15
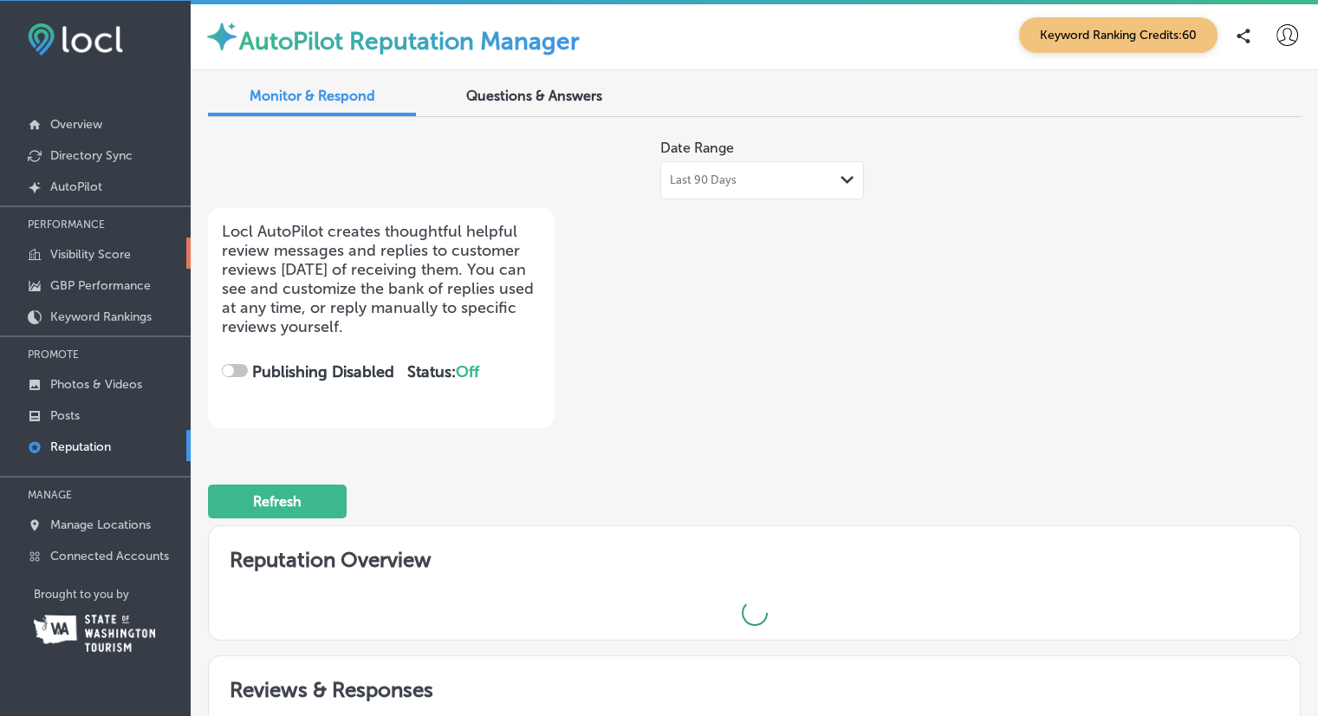
checkbox input "true"
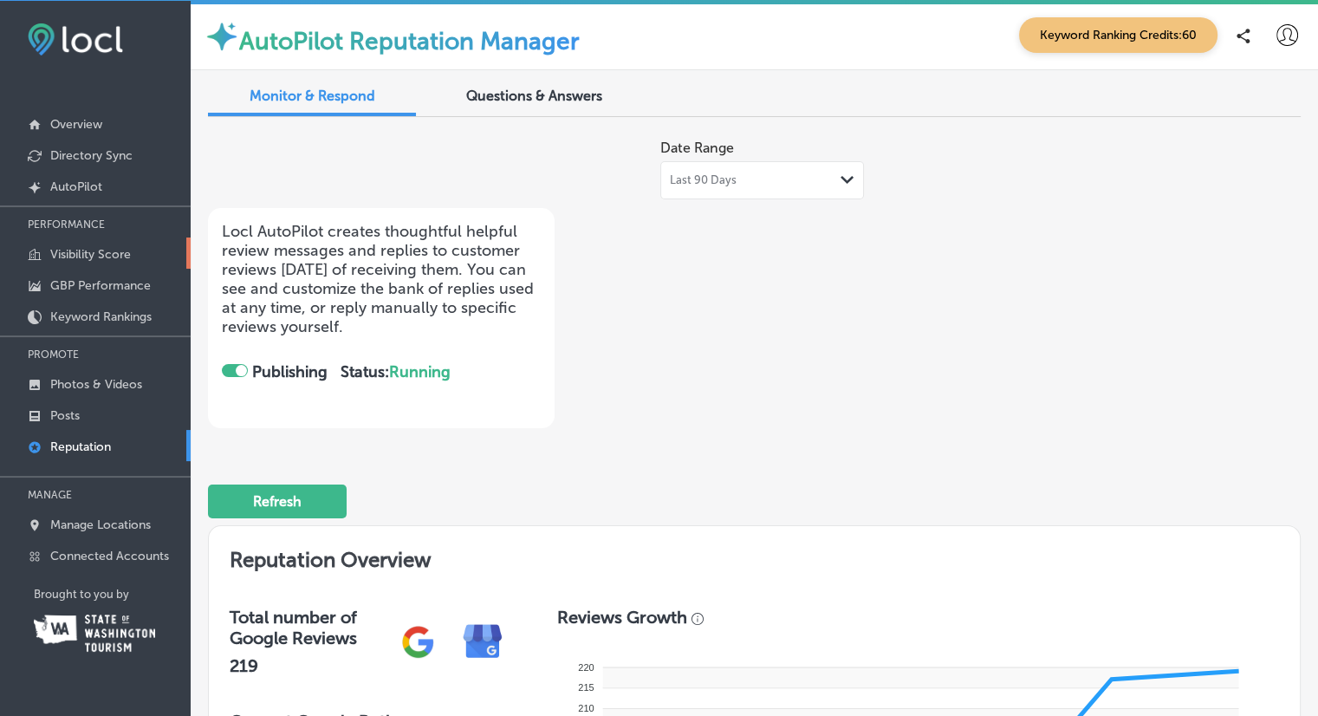
click at [103, 253] on p "Visibility Score" at bounding box center [90, 254] width 81 height 15
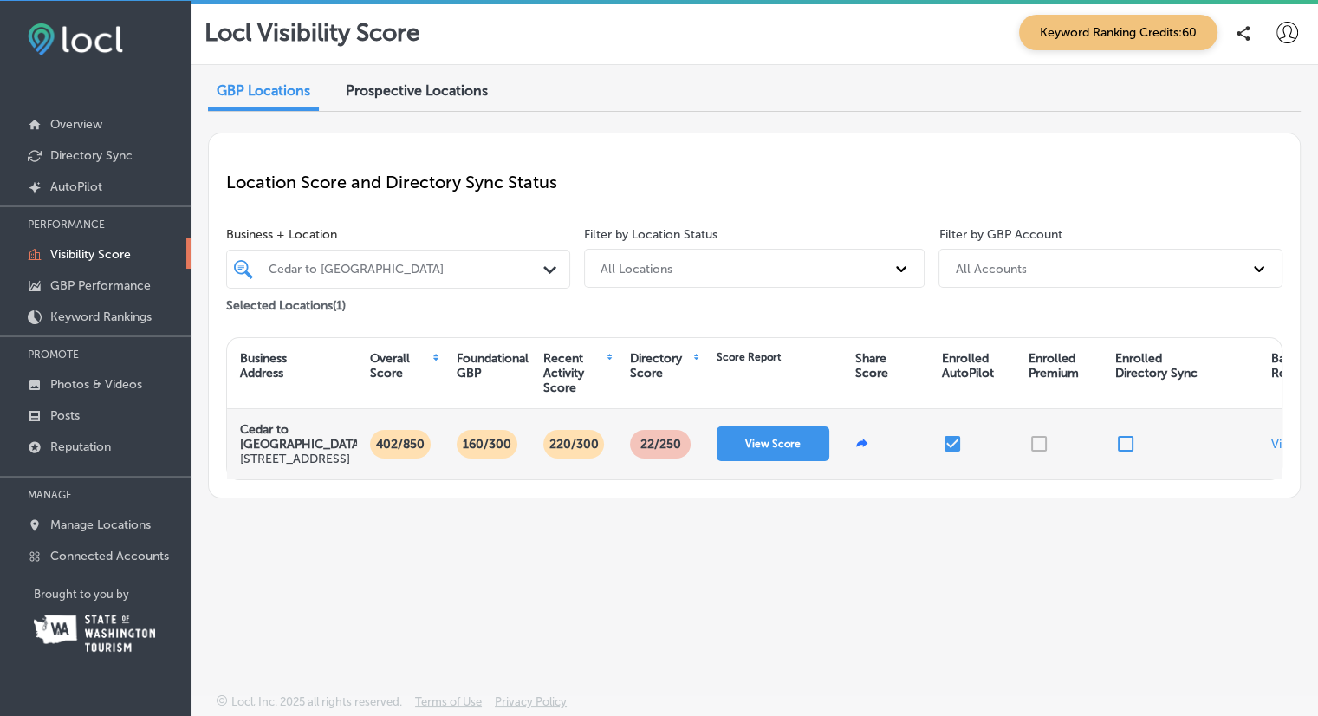
click at [480, 472] on div "160/300" at bounding box center [487, 444] width 87 height 70
click at [783, 455] on button "View Score" at bounding box center [772, 443] width 113 height 35
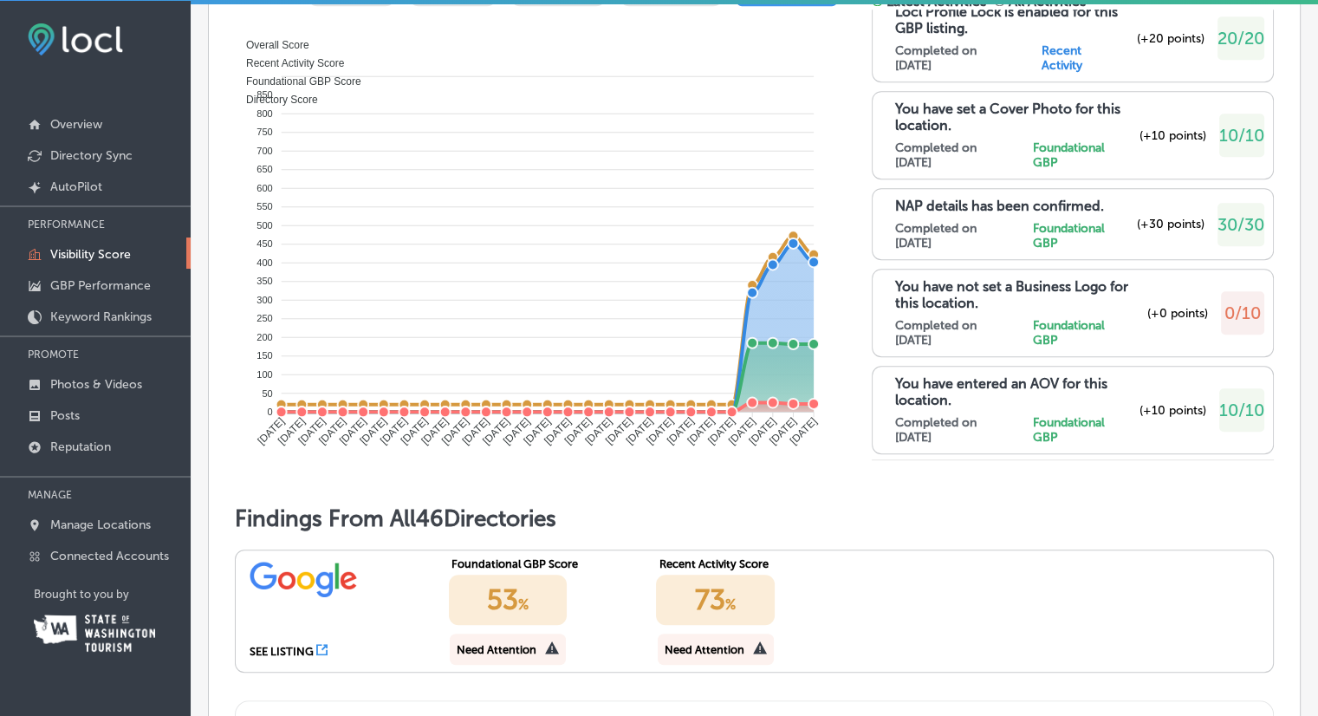
scroll to position [996, 0]
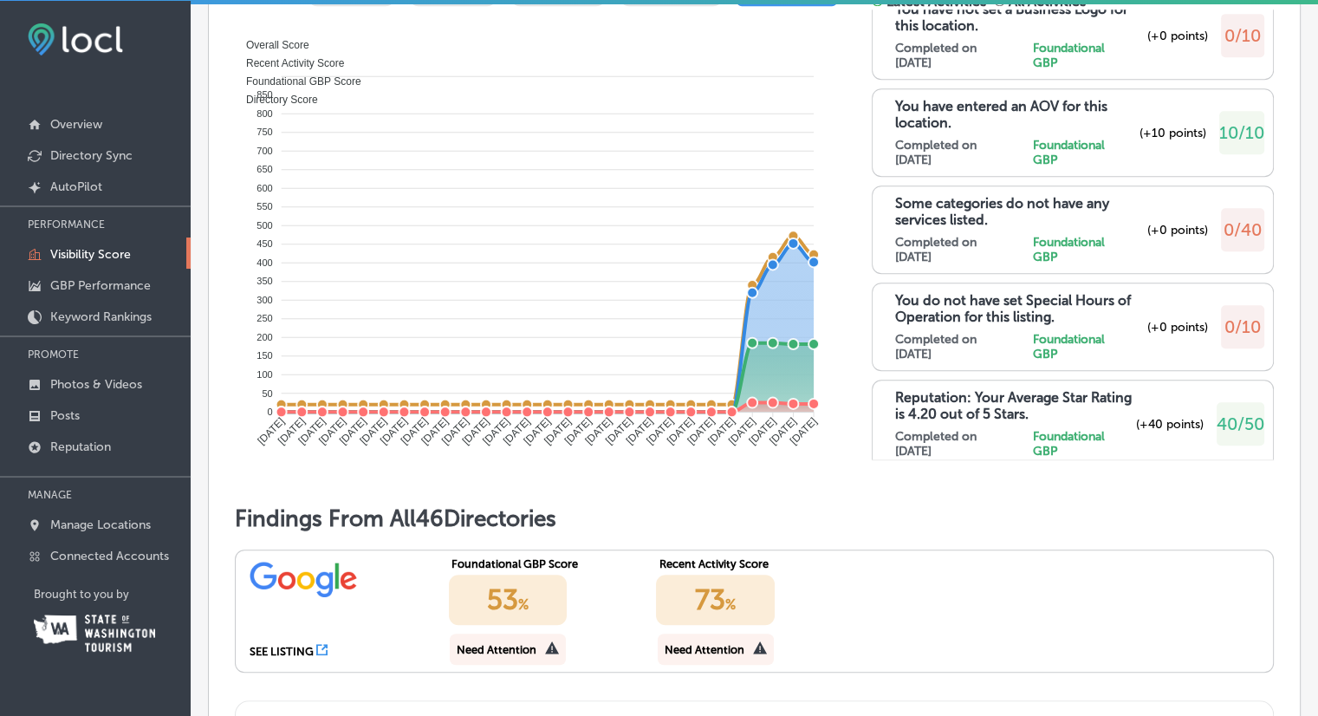
drag, startPoint x: 1154, startPoint y: 361, endPoint x: 881, endPoint y: 592, distance: 357.1
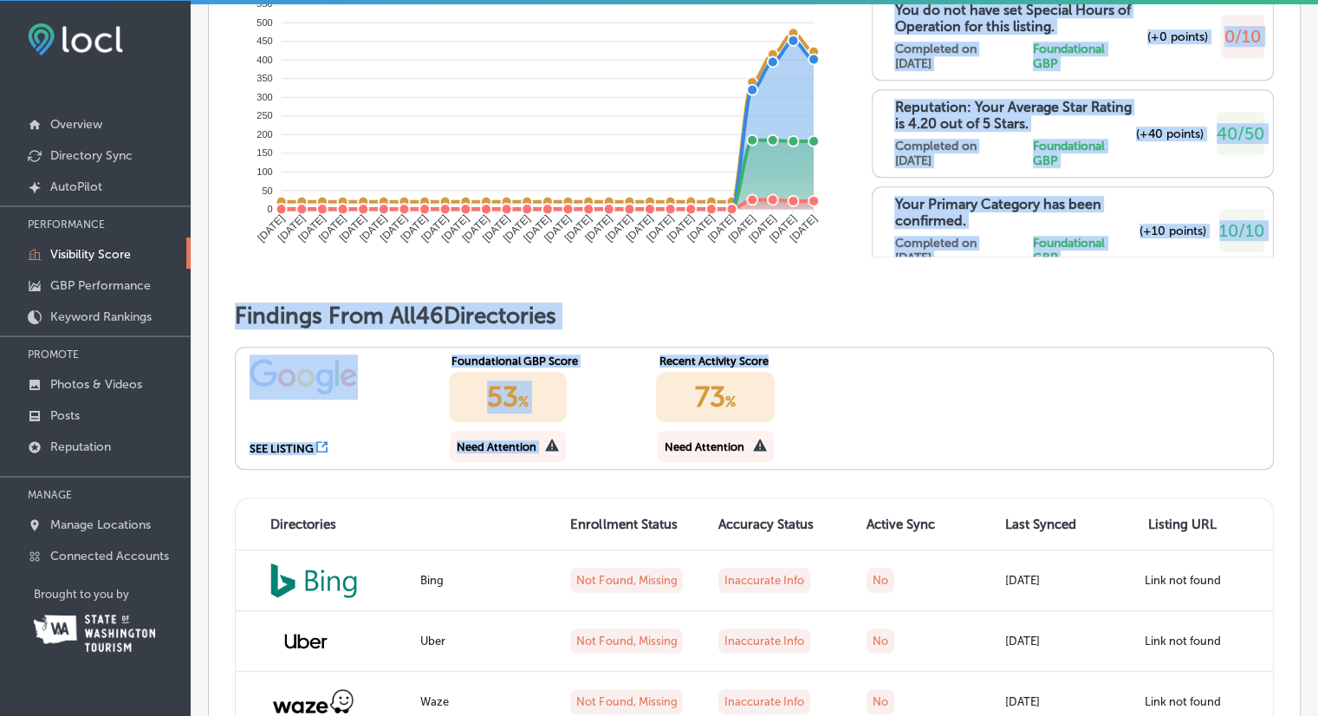
scroll to position [1163, 0]
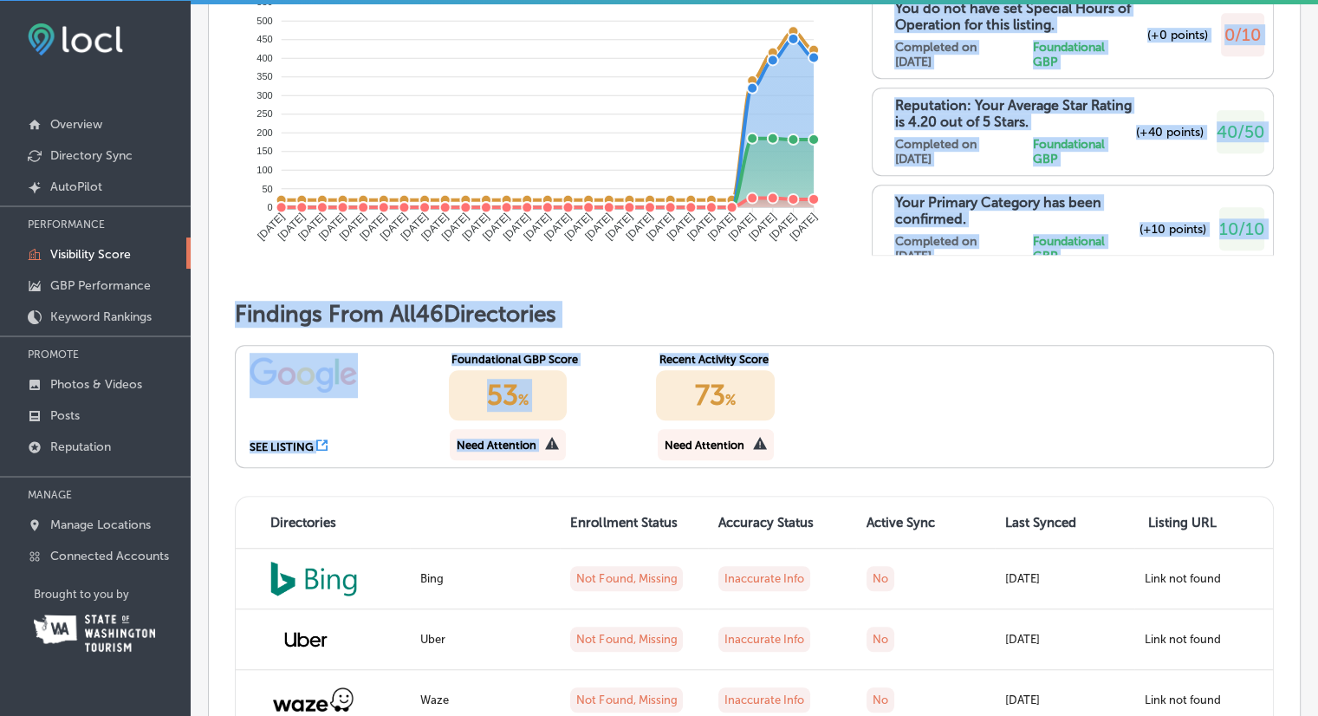
click at [911, 451] on div "SEE LISTING Foundational GBP Score 53 % Need Attention Recent Activity Score 73…" at bounding box center [754, 406] width 1039 height 123
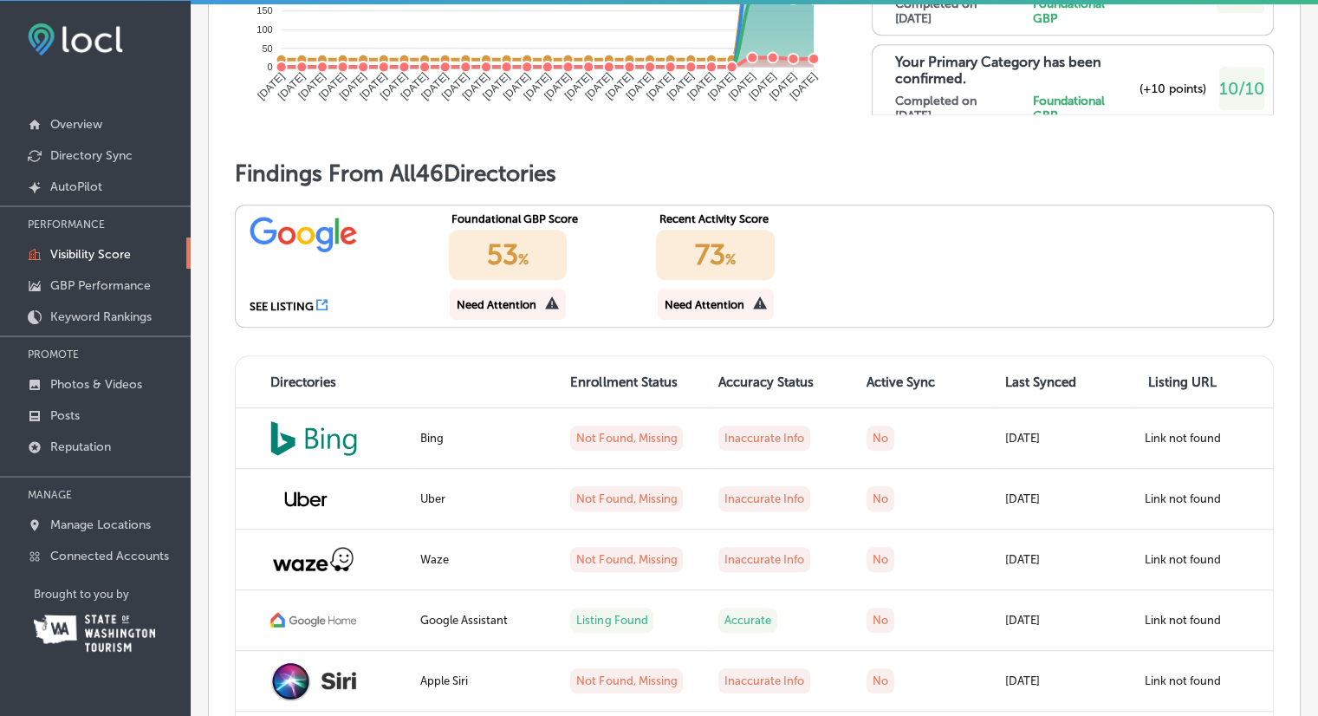
scroll to position [1299, 0]
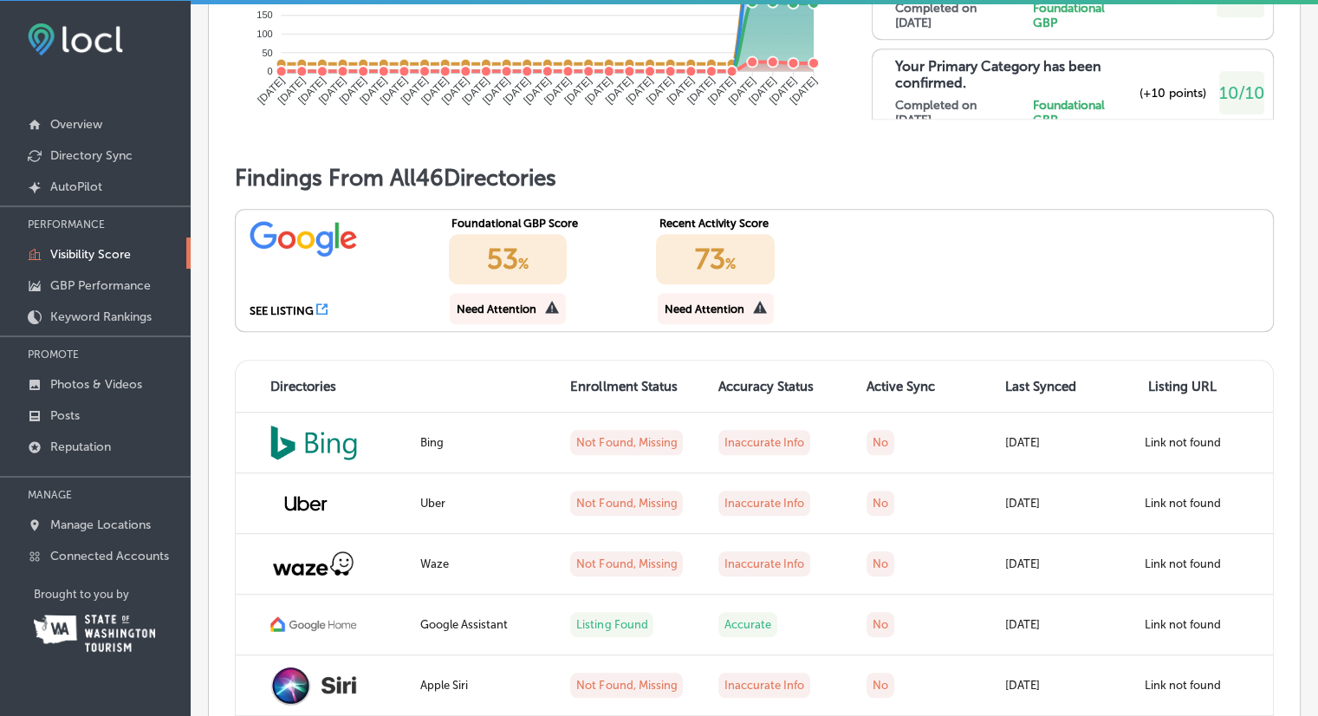
click at [498, 284] on div "53 %" at bounding box center [508, 259] width 119 height 50
click at [539, 324] on div "Need Attention" at bounding box center [508, 308] width 116 height 31
click at [759, 314] on icon at bounding box center [760, 307] width 14 height 14
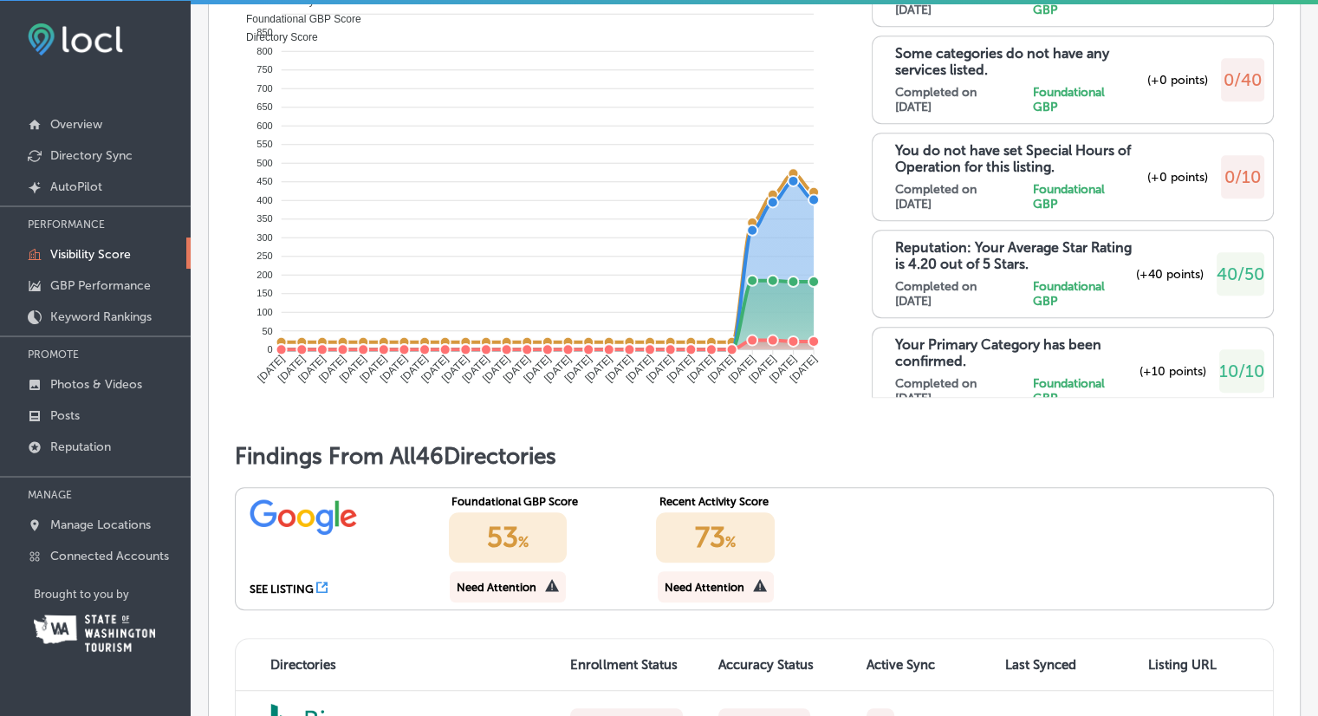
scroll to position [1017, 0]
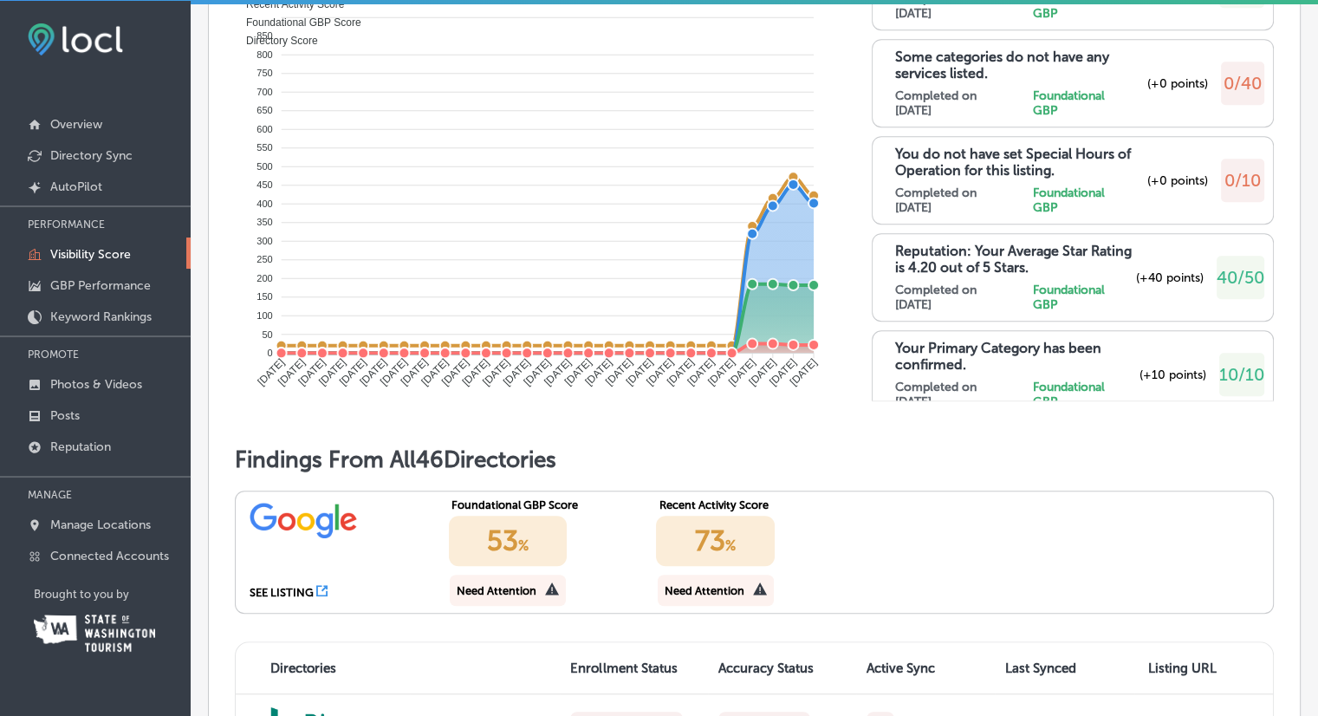
click at [324, 596] on icon at bounding box center [321, 590] width 11 height 11
